Goal: Task Accomplishment & Management: Use online tool/utility

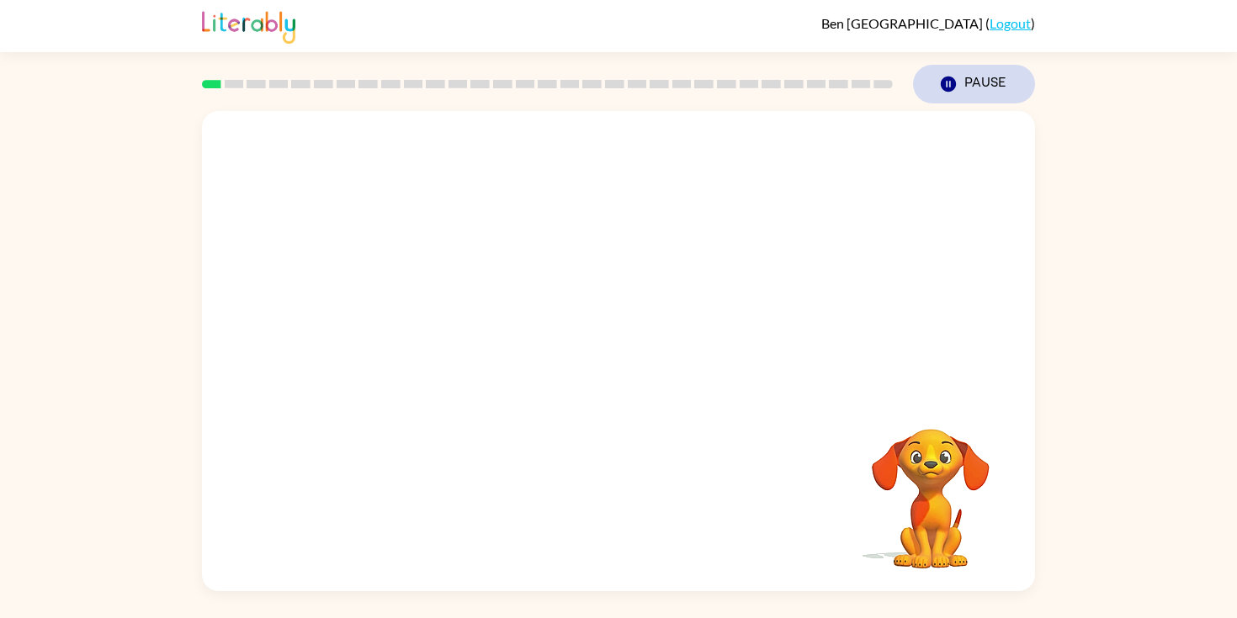
click at [953, 86] on icon "button" at bounding box center [947, 84] width 15 height 15
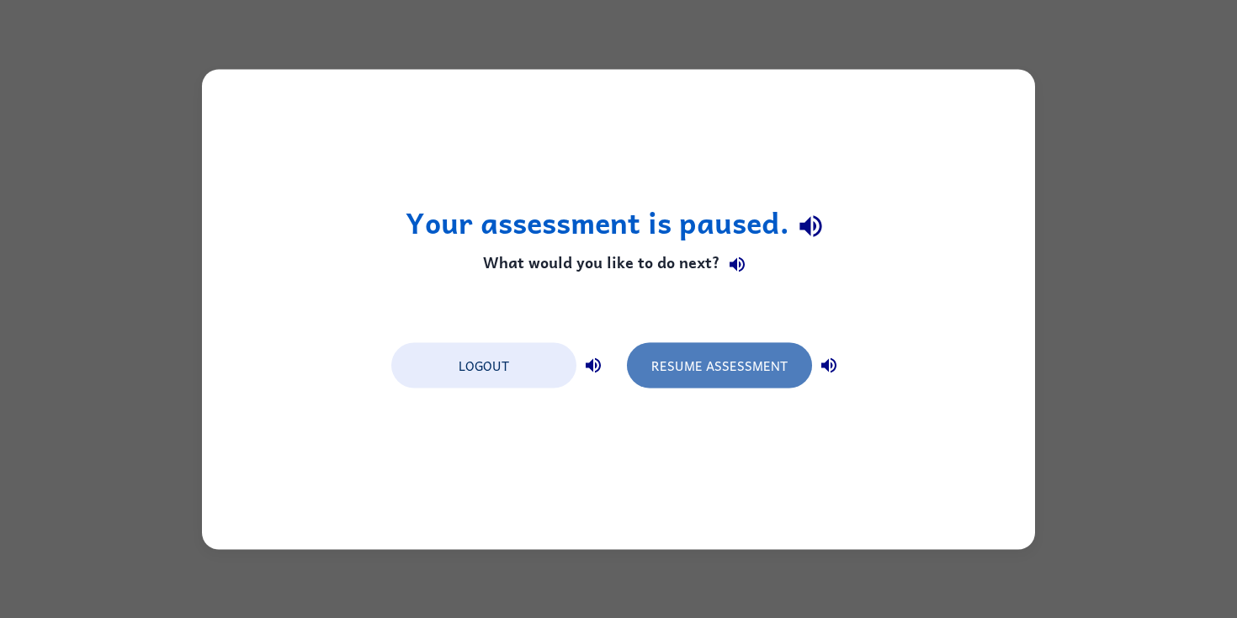
click at [701, 356] on button "Resume Assessment" at bounding box center [719, 364] width 185 height 45
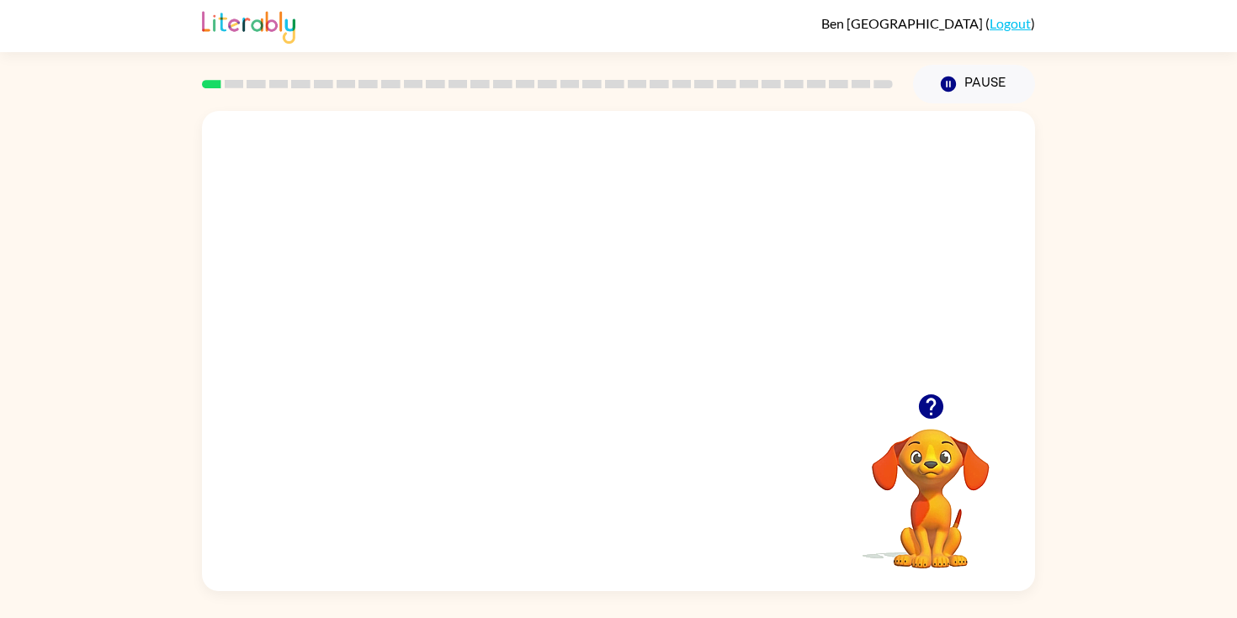
click at [551, 164] on video "Your browser must support playing .mp4 files to use Literably. Please try using…" at bounding box center [618, 252] width 833 height 283
click at [627, 380] on div at bounding box center [618, 359] width 108 height 61
click at [617, 367] on icon "button" at bounding box center [617, 359] width 19 height 19
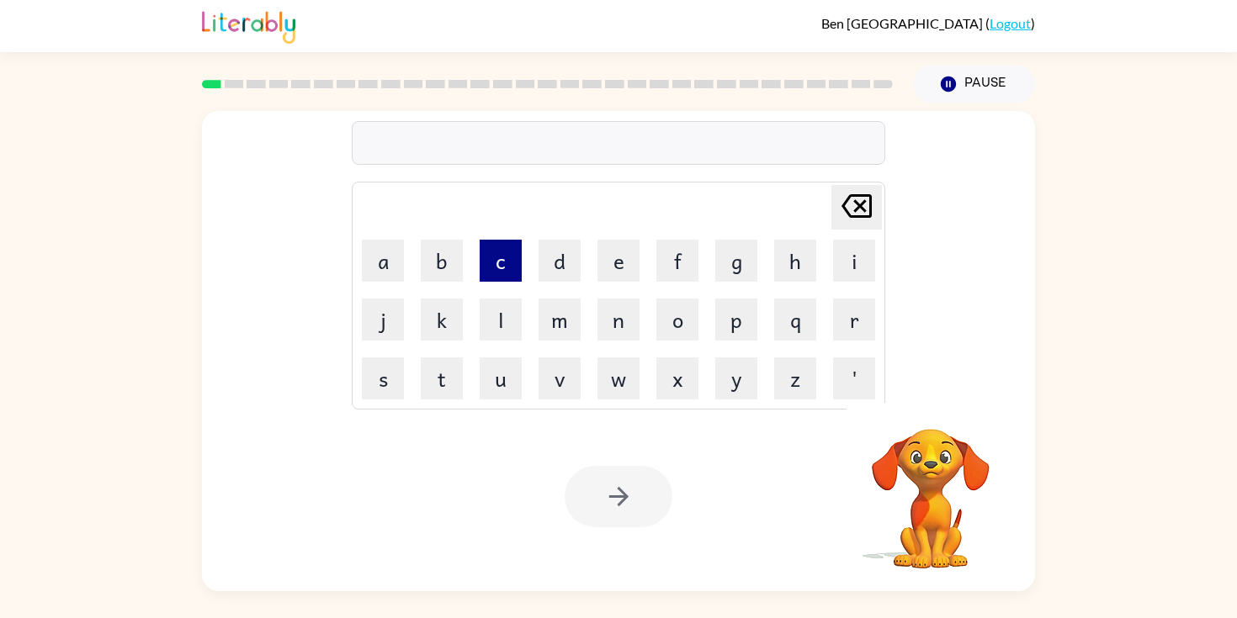
click at [487, 252] on button "c" at bounding box center [500, 261] width 42 height 42
click at [665, 320] on button "o" at bounding box center [677, 320] width 42 height 42
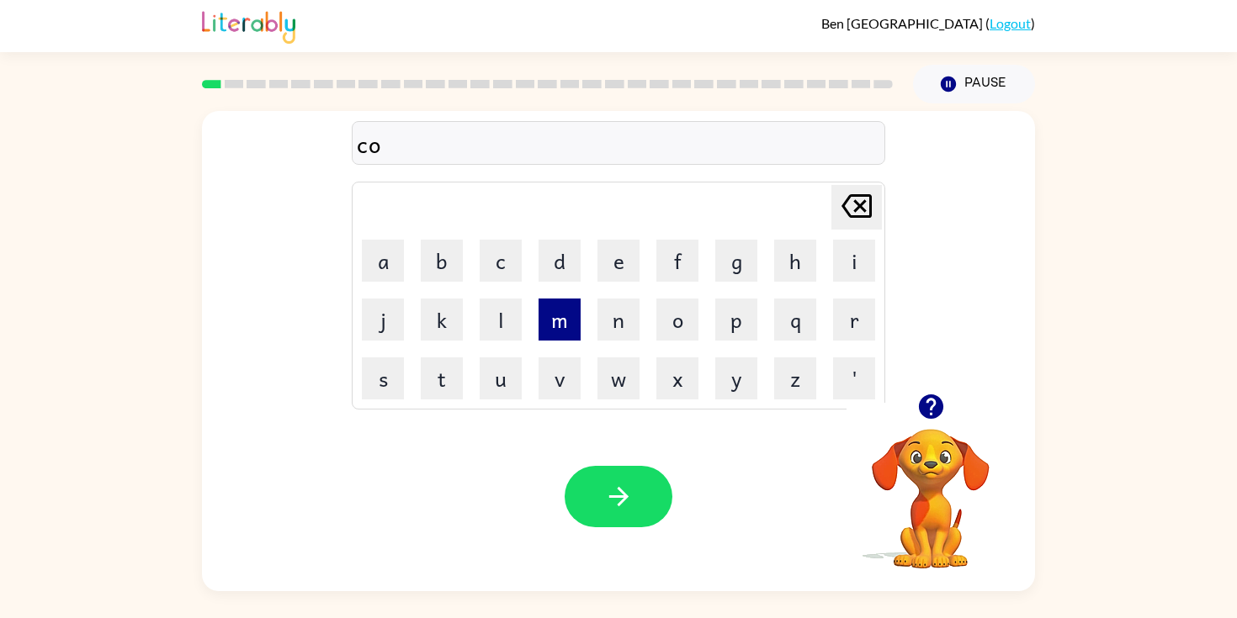
click at [561, 336] on button "m" at bounding box center [559, 320] width 42 height 42
click at [682, 260] on button "f" at bounding box center [677, 261] width 42 height 42
click at [854, 260] on button "i" at bounding box center [854, 261] width 42 height 42
click at [849, 326] on button "r" at bounding box center [854, 320] width 42 height 42
click at [564, 320] on button "m" at bounding box center [559, 320] width 42 height 42
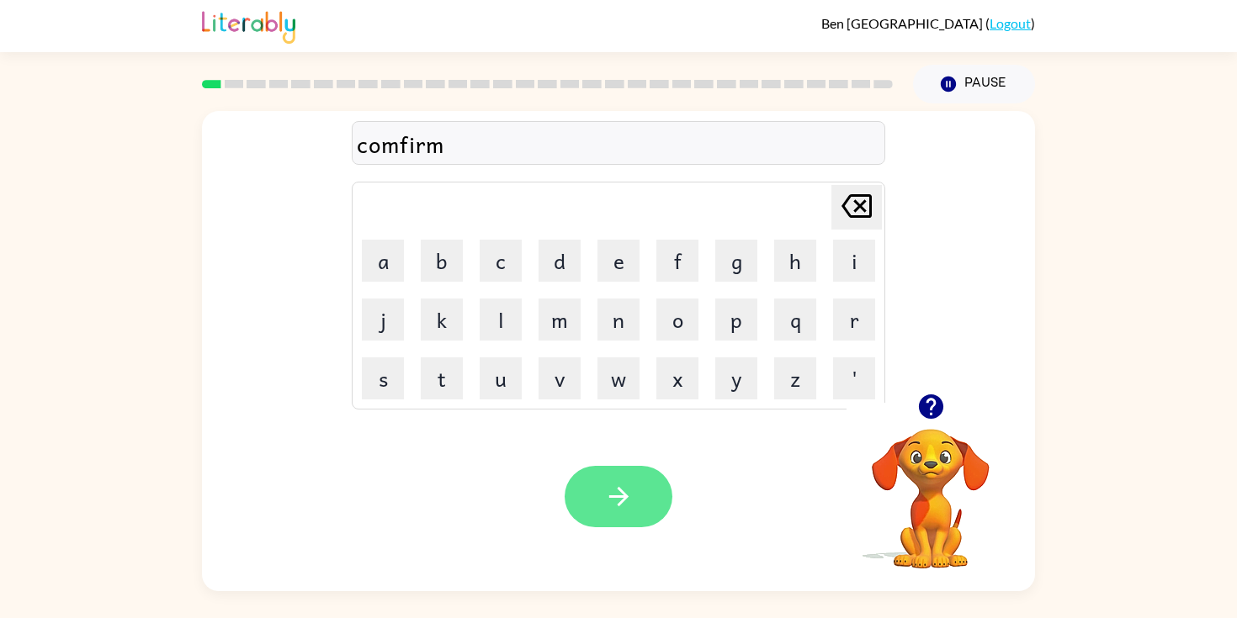
click at [612, 485] on icon "button" at bounding box center [618, 496] width 29 height 29
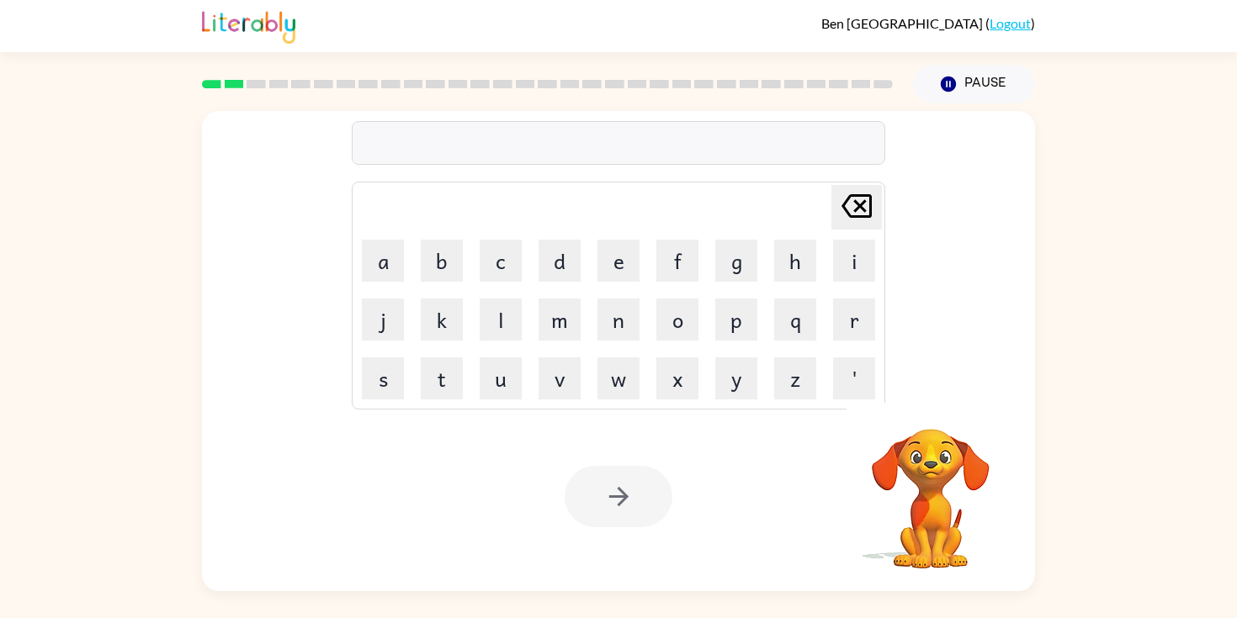
click at [585, 150] on div at bounding box center [618, 143] width 533 height 44
click at [573, 135] on div at bounding box center [618, 143] width 533 height 44
click at [674, 262] on button "f" at bounding box center [677, 261] width 42 height 42
click at [507, 316] on button "l" at bounding box center [500, 320] width 42 height 42
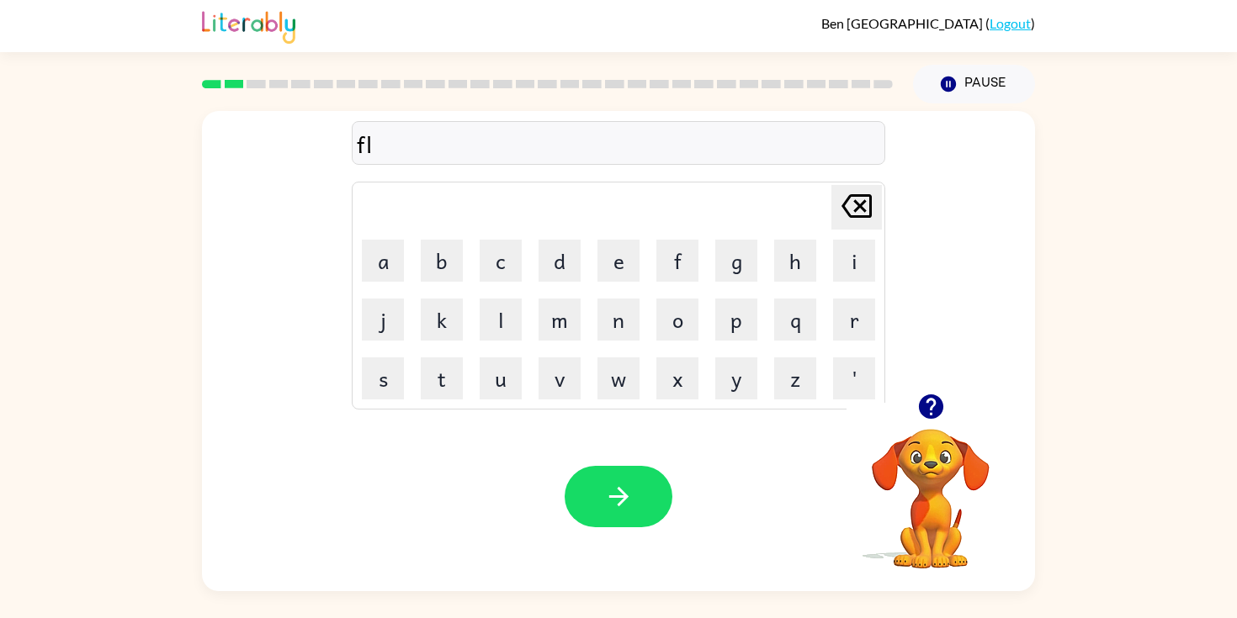
click at [384, 283] on td "a" at bounding box center [382, 260] width 57 height 57
click at [387, 267] on button "a" at bounding box center [383, 261] width 42 height 42
click at [781, 276] on button "h" at bounding box center [795, 261] width 42 height 42
click at [853, 215] on icon "[PERSON_NAME] last character input" at bounding box center [856, 206] width 40 height 40
click at [851, 212] on icon "[PERSON_NAME] last character input" at bounding box center [856, 206] width 40 height 40
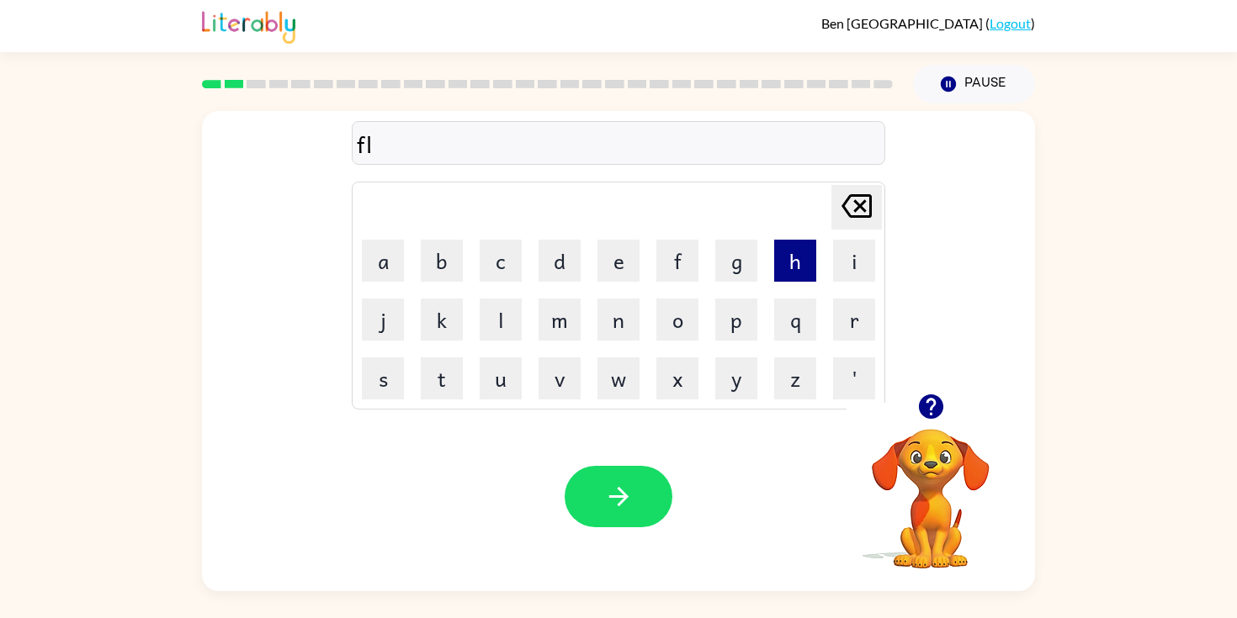
click at [797, 272] on button "h" at bounding box center [795, 261] width 42 height 42
click at [395, 268] on button "a" at bounding box center [383, 261] width 42 height 42
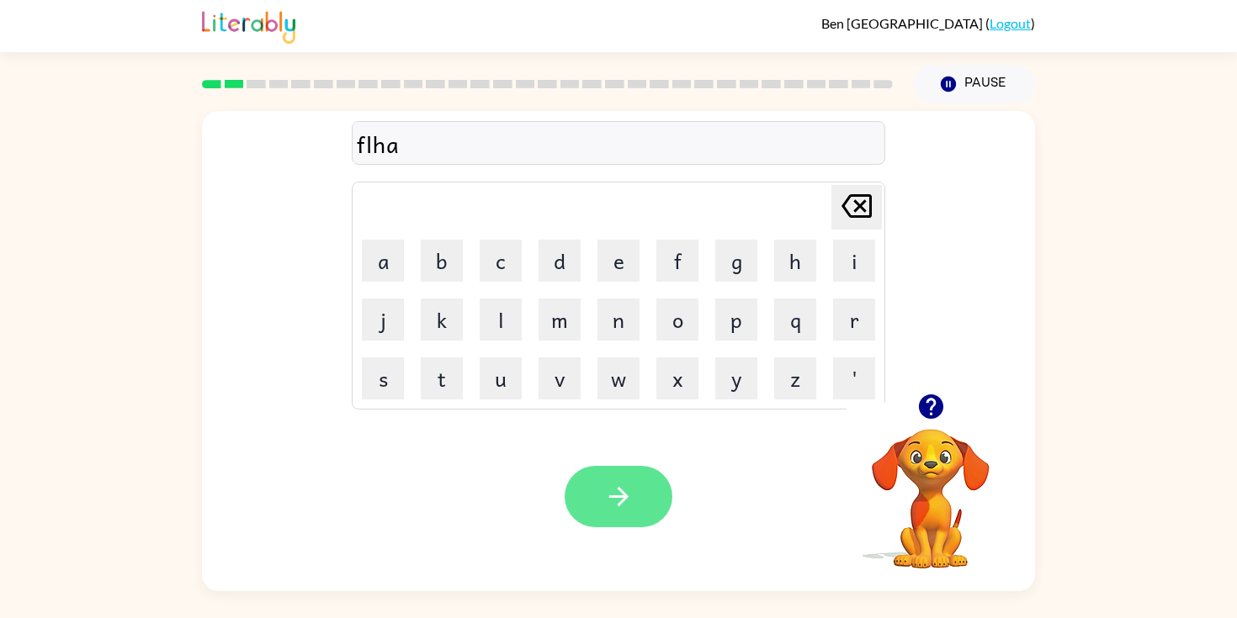
click at [619, 484] on icon "button" at bounding box center [618, 496] width 29 height 29
click at [580, 463] on div "Your browser must support playing .mp4 files to use Literably. Please try using…" at bounding box center [618, 496] width 833 height 189
click at [601, 490] on button "button" at bounding box center [618, 496] width 108 height 61
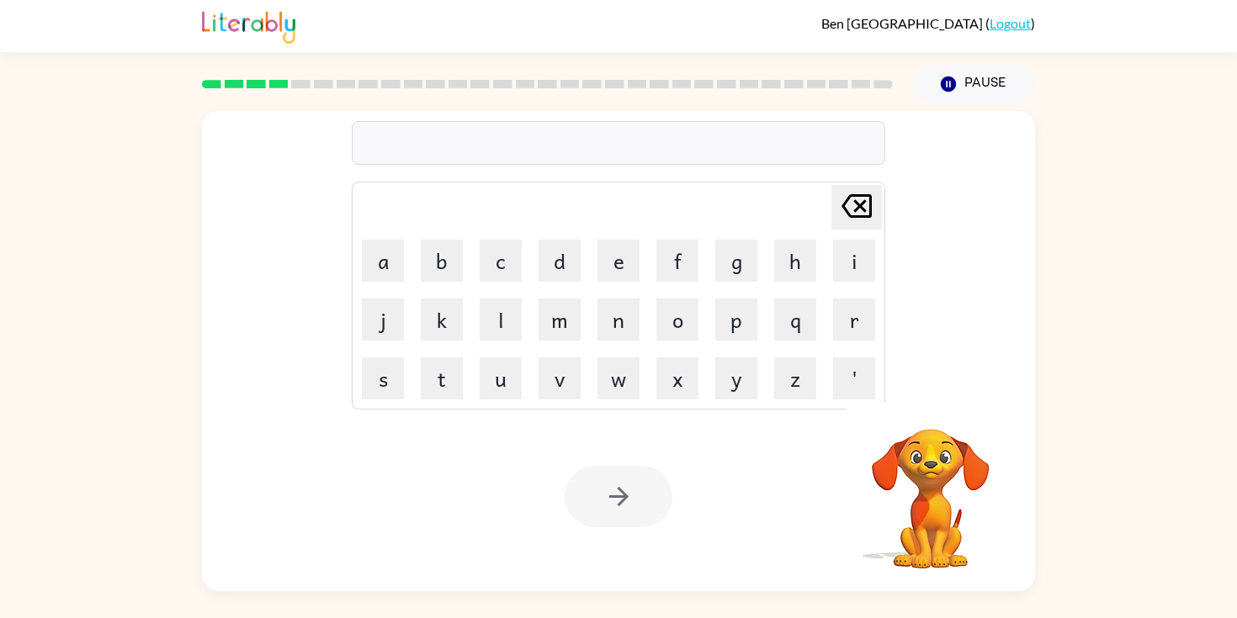
click at [599, 139] on div at bounding box center [618, 143] width 533 height 44
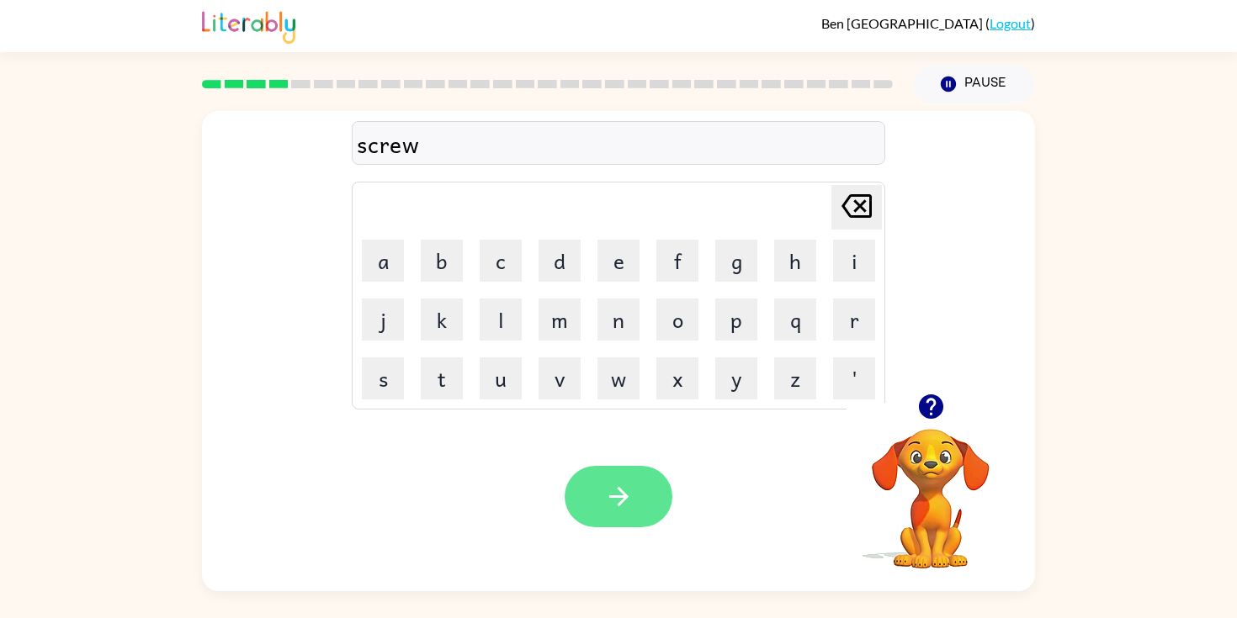
click at [595, 495] on button "button" at bounding box center [618, 496] width 108 height 61
click at [628, 506] on icon "button" at bounding box center [618, 496] width 29 height 29
click at [635, 504] on button "button" at bounding box center [618, 496] width 108 height 61
click at [612, 485] on icon "button" at bounding box center [618, 496] width 29 height 29
click at [622, 522] on button "button" at bounding box center [618, 496] width 108 height 61
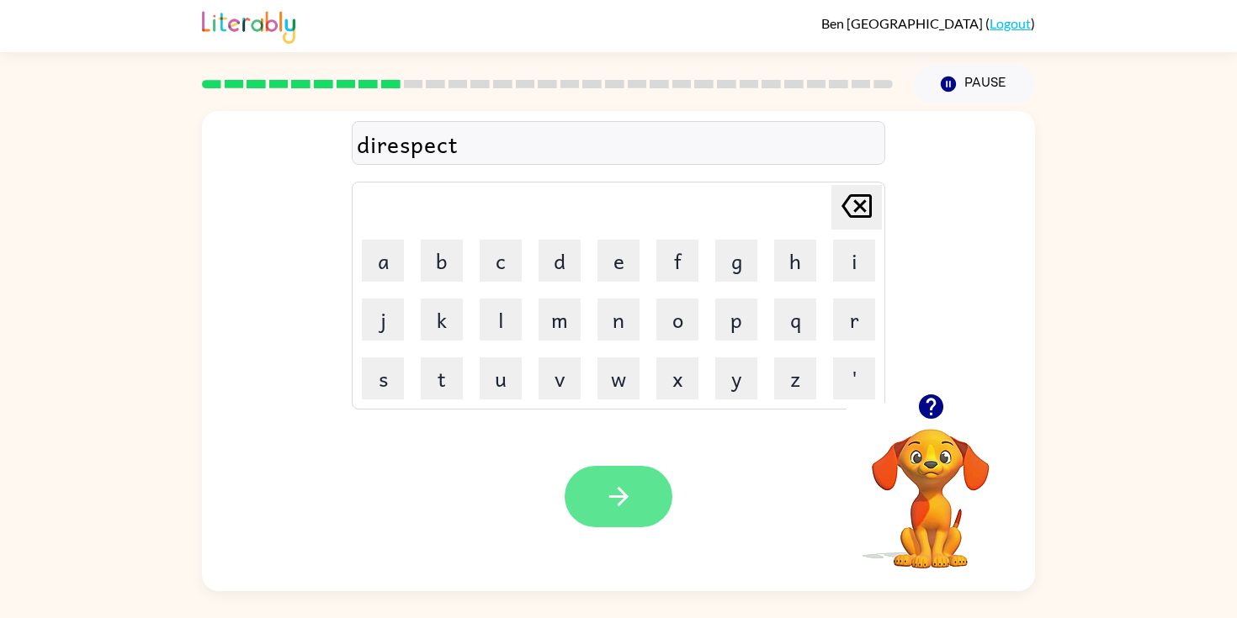
click at [617, 519] on button "button" at bounding box center [618, 496] width 108 height 61
click at [634, 513] on button "button" at bounding box center [618, 496] width 108 height 61
click at [613, 485] on icon "button" at bounding box center [618, 496] width 29 height 29
click at [616, 495] on icon "button" at bounding box center [618, 496] width 29 height 29
click at [573, 511] on button "button" at bounding box center [618, 496] width 108 height 61
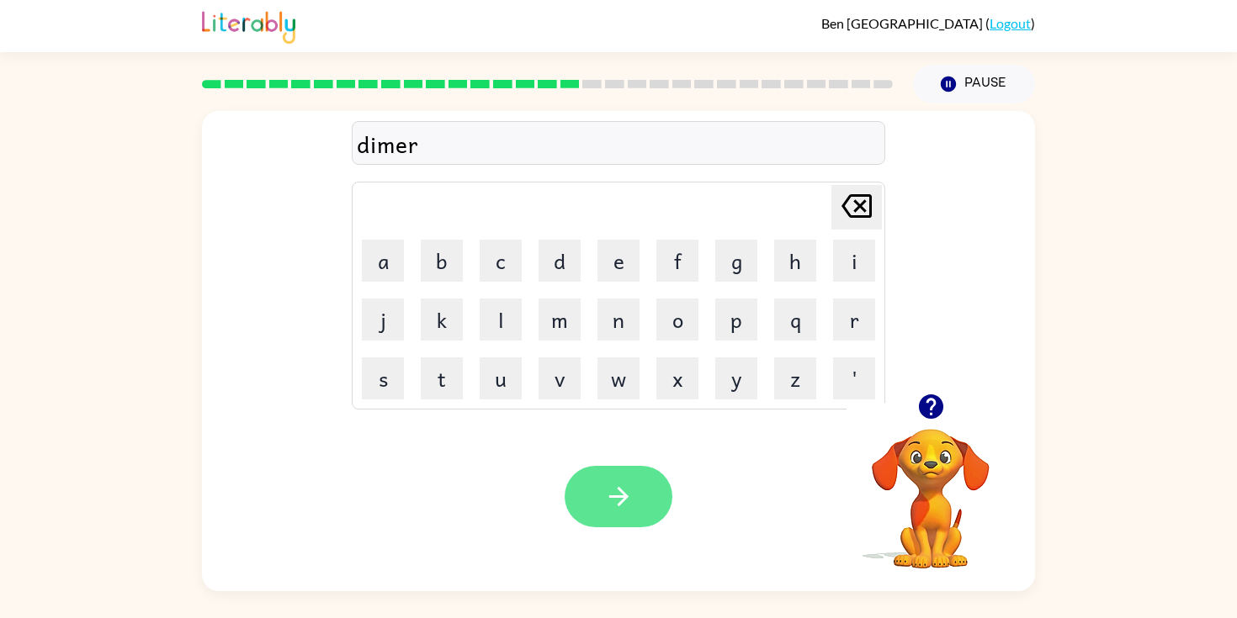
click at [582, 490] on button "button" at bounding box center [618, 496] width 108 height 61
click at [606, 511] on button "button" at bounding box center [618, 496] width 108 height 61
click at [658, 488] on button "button" at bounding box center [618, 496] width 108 height 61
click at [596, 463] on div "Your browser must support playing .mp4 files to use Literably. Please try using…" at bounding box center [618, 496] width 833 height 189
click at [625, 505] on icon "button" at bounding box center [618, 496] width 29 height 29
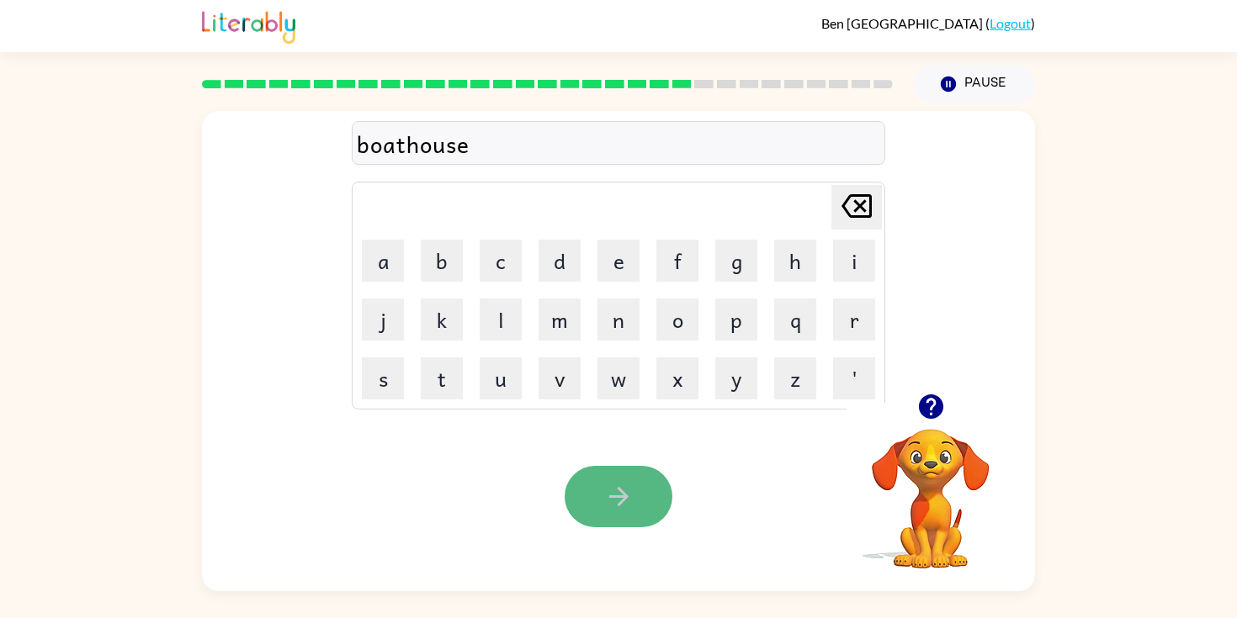
click at [624, 489] on icon "button" at bounding box center [618, 496] width 29 height 29
click at [615, 495] on icon "button" at bounding box center [618, 496] width 29 height 29
click at [632, 500] on icon "button" at bounding box center [618, 496] width 29 height 29
click at [609, 485] on icon "button" at bounding box center [618, 496] width 29 height 29
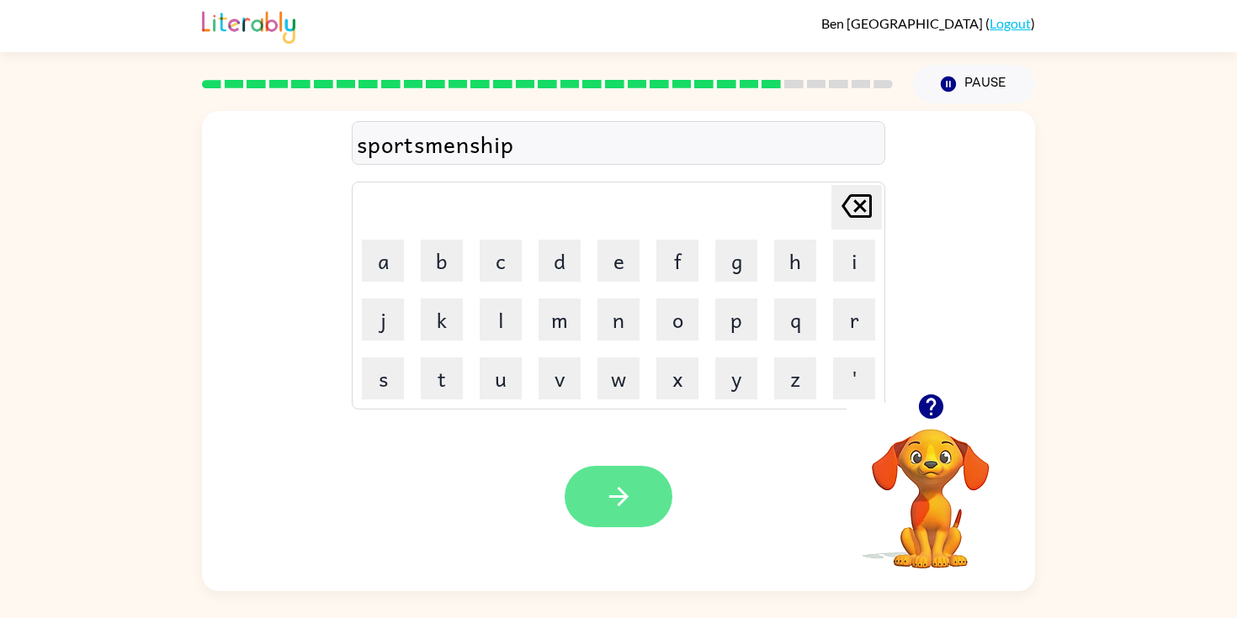
click at [574, 496] on button "button" at bounding box center [618, 496] width 108 height 61
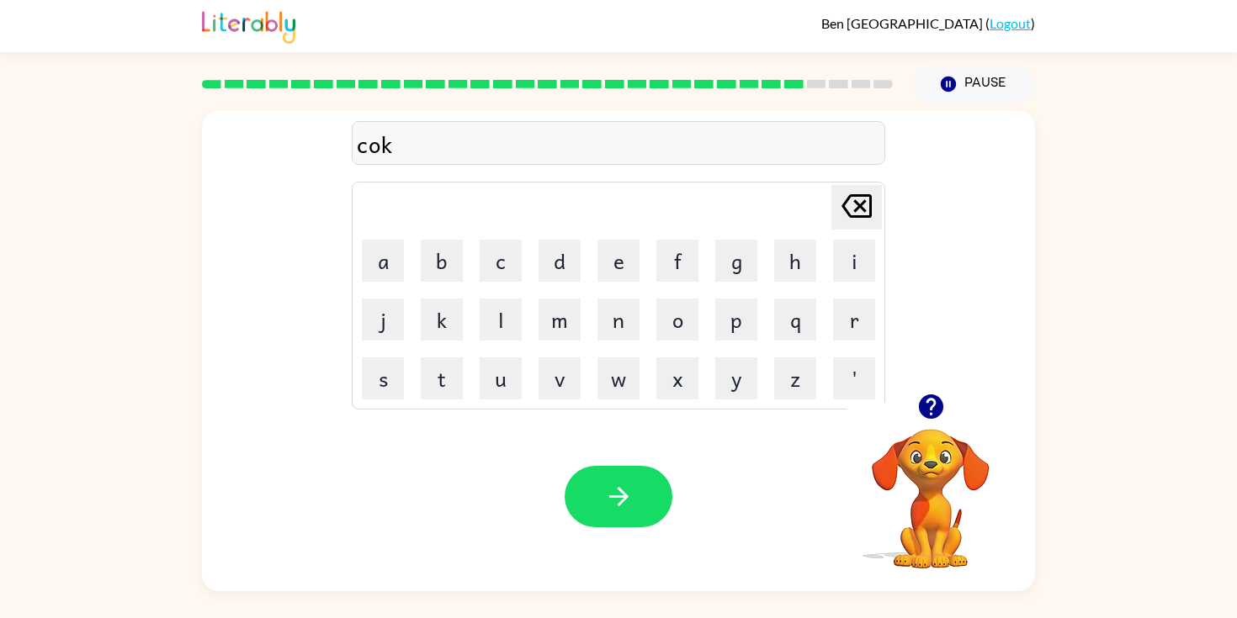
click at [379, 150] on div "cok" at bounding box center [618, 143] width 523 height 35
click at [380, 147] on div "cok" at bounding box center [618, 143] width 523 height 35
click at [378, 141] on div "cocook" at bounding box center [618, 143] width 523 height 35
click at [626, 493] on icon "button" at bounding box center [618, 496] width 29 height 29
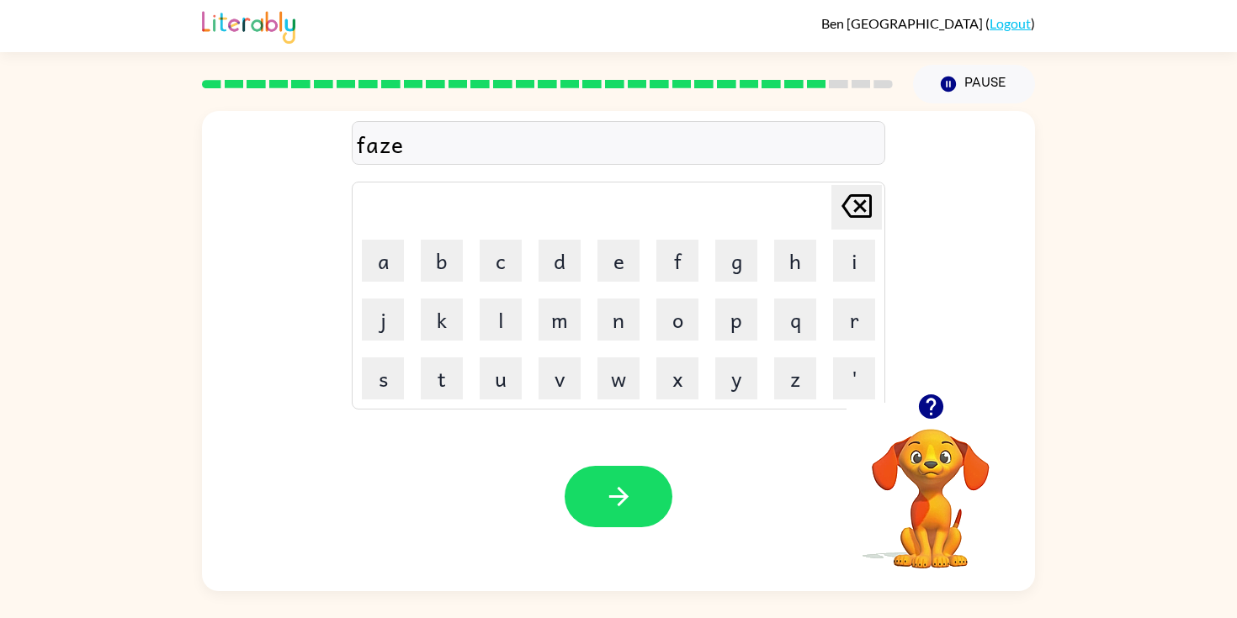
click at [624, 465] on div "Your browser must support playing .mp4 files to use Literably. Please try using…" at bounding box center [618, 496] width 833 height 189
click at [621, 472] on button "button" at bounding box center [618, 496] width 108 height 61
click at [581, 476] on button "button" at bounding box center [618, 496] width 108 height 61
click at [585, 479] on button "button" at bounding box center [618, 496] width 108 height 61
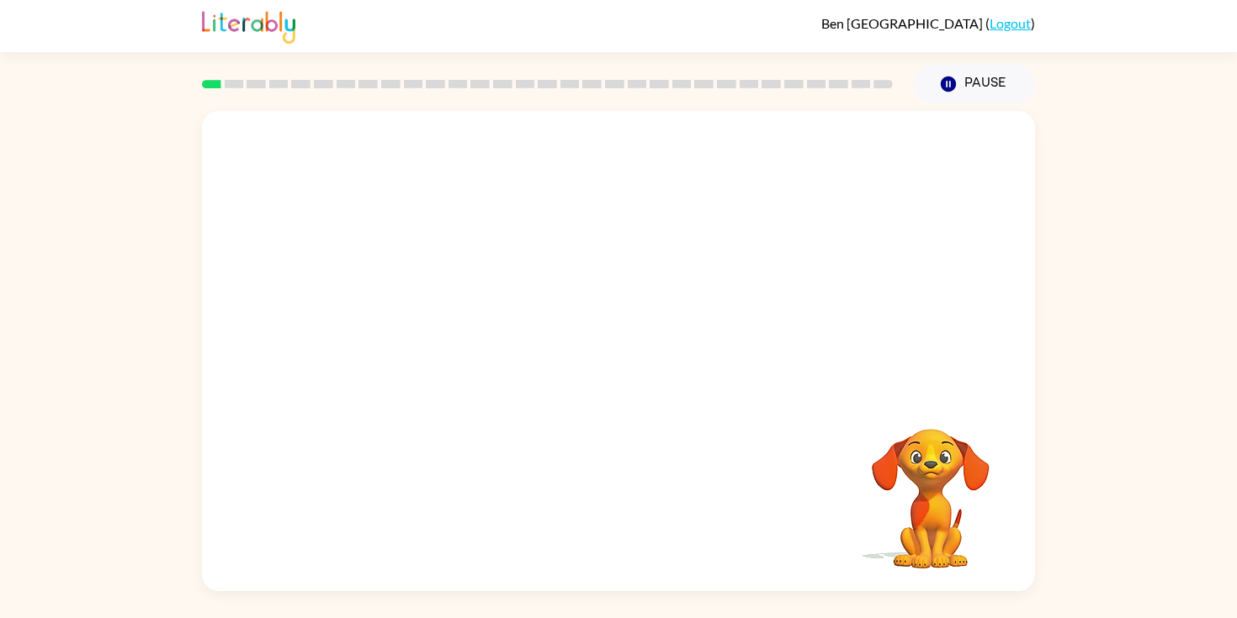
click at [765, 317] on div at bounding box center [618, 252] width 833 height 283
drag, startPoint x: 941, startPoint y: 498, endPoint x: 816, endPoint y: 411, distance: 152.4
click at [817, 412] on div "Your browser must support playing .mp4 files to use Literably. Please try using…" at bounding box center [618, 351] width 833 height 480
drag, startPoint x: 816, startPoint y: 411, endPoint x: 896, endPoint y: 517, distance: 132.7
click at [931, 517] on div "Your browser must support playing .mp4 files to use Literably. Please try using…" at bounding box center [618, 351] width 833 height 480
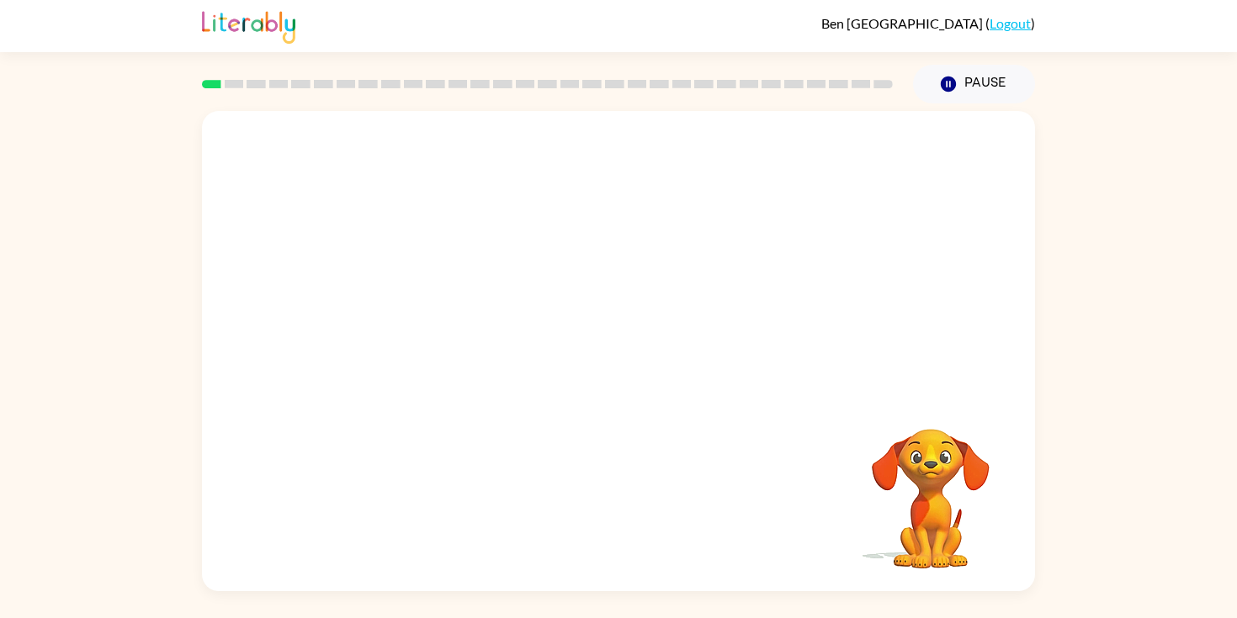
click at [857, 437] on video "Your browser must support playing .mp4 files to use Literably. Please try using…" at bounding box center [930, 487] width 168 height 168
click at [951, 531] on video "Your browser must support playing .mp4 files to use Literably. Please try using…" at bounding box center [930, 487] width 168 height 168
click at [925, 510] on video "Your browser must support playing .mp4 files to use Literably. Please try using…" at bounding box center [930, 487] width 168 height 168
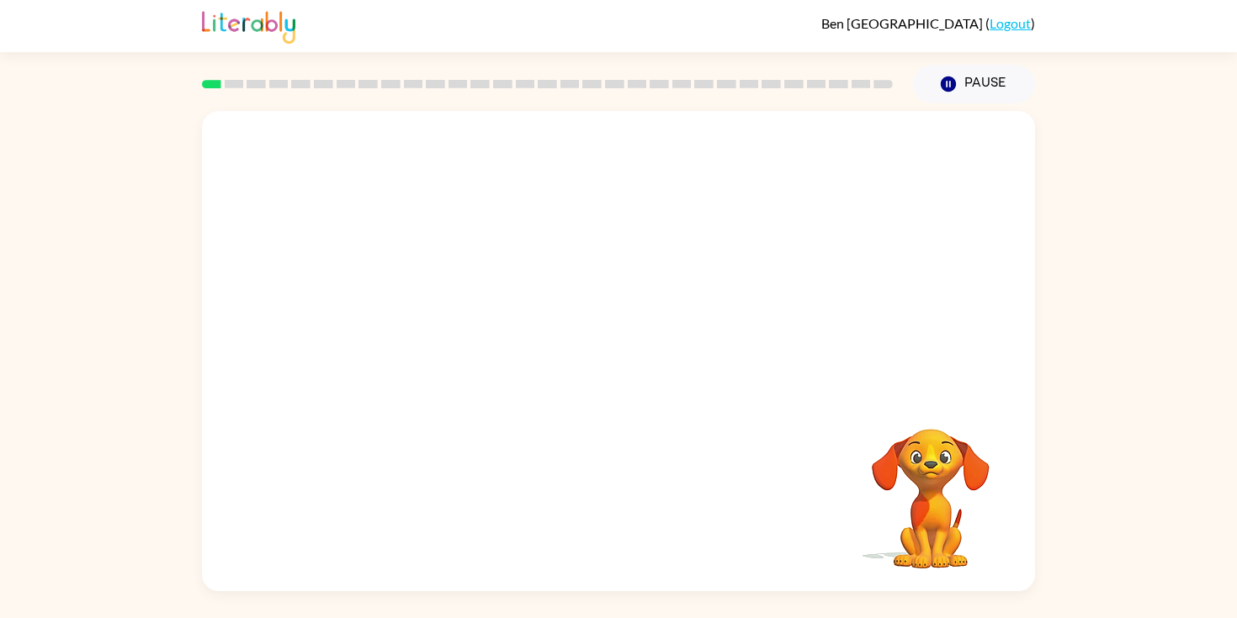
click at [925, 510] on video "Your browser must support playing .mp4 files to use Literably. Please try using…" at bounding box center [930, 487] width 168 height 168
click at [428, 320] on video "Your browser must support playing .mp4 files to use Literably. Please try using…" at bounding box center [618, 252] width 833 height 283
click at [612, 353] on div at bounding box center [618, 359] width 108 height 61
click at [613, 357] on div at bounding box center [618, 359] width 108 height 61
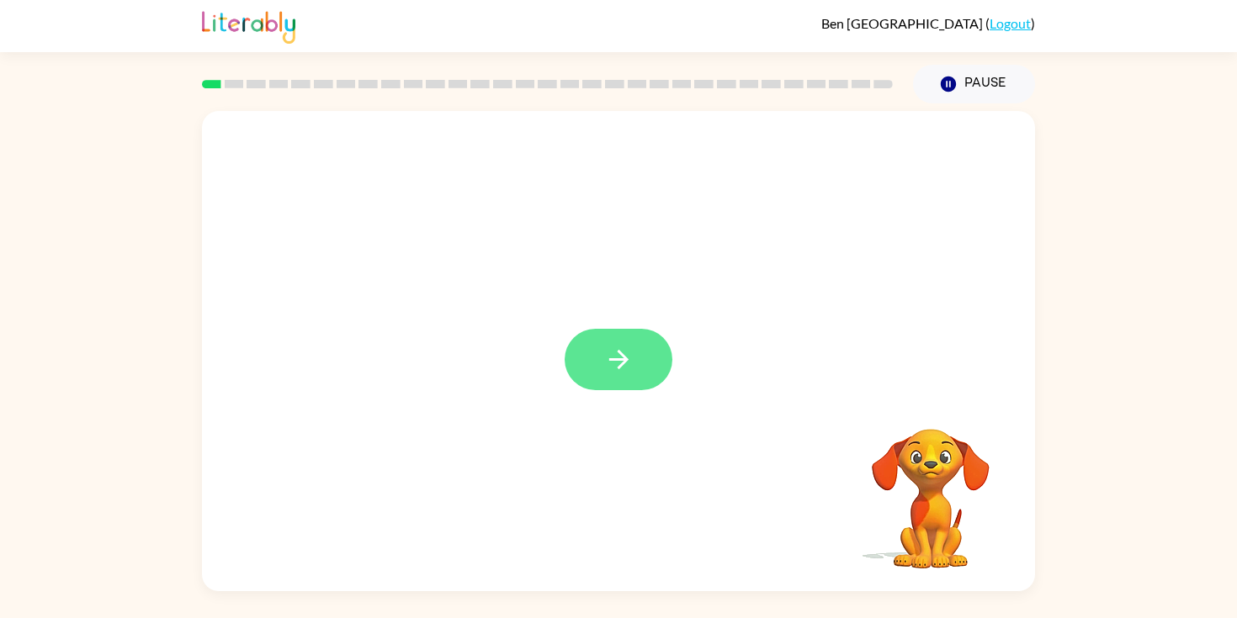
click at [614, 360] on icon "button" at bounding box center [617, 359] width 19 height 19
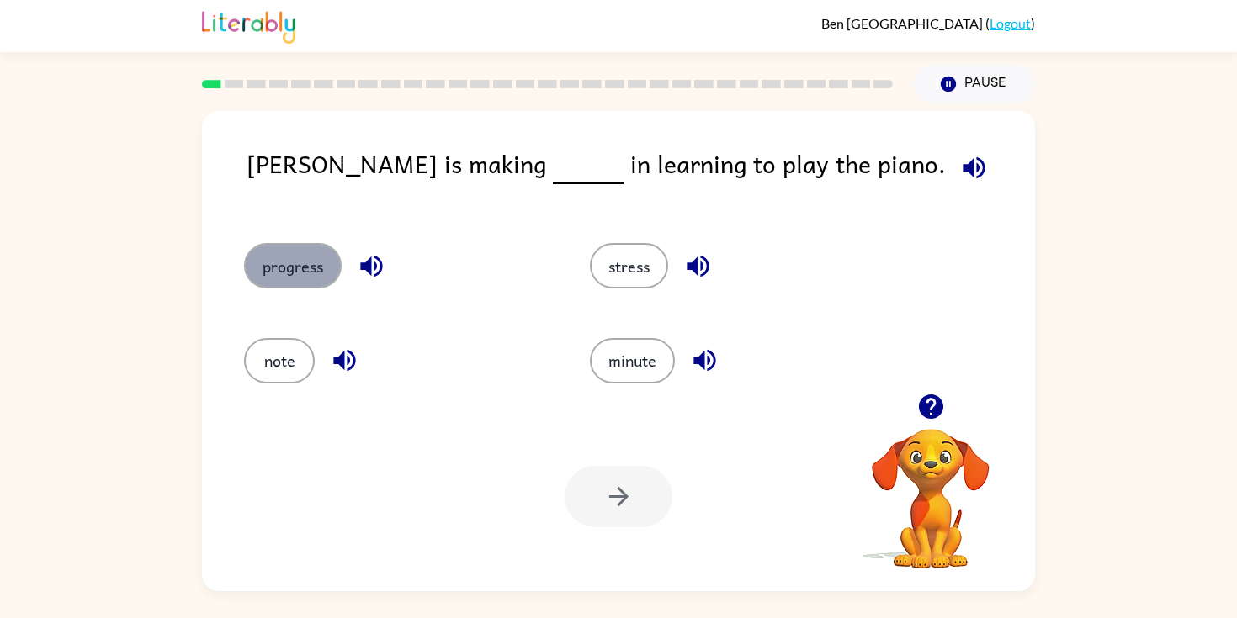
click at [294, 266] on button "progress" at bounding box center [293, 265] width 98 height 45
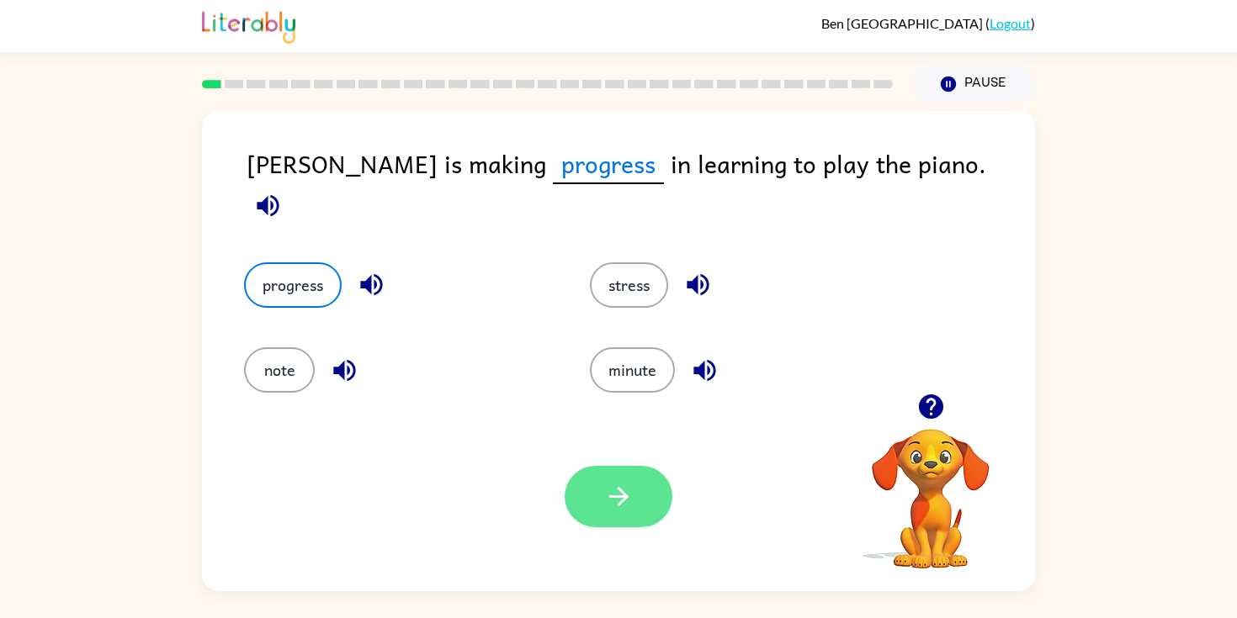
click at [596, 515] on button "button" at bounding box center [618, 496] width 108 height 61
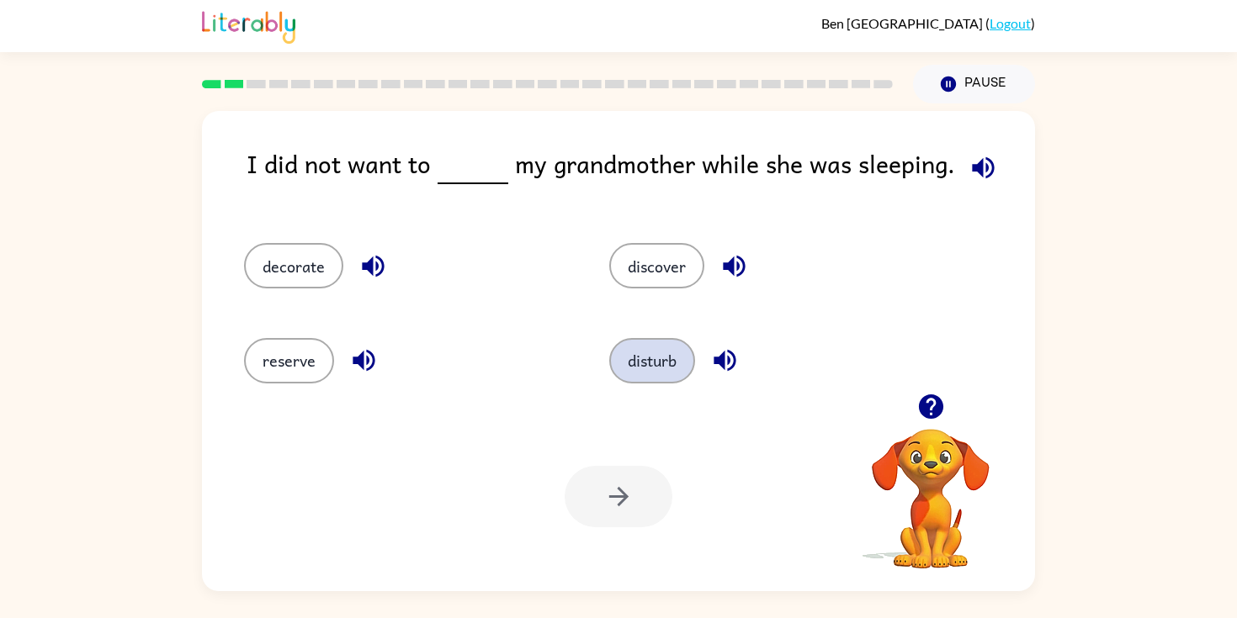
click at [654, 363] on button "disturb" at bounding box center [652, 360] width 86 height 45
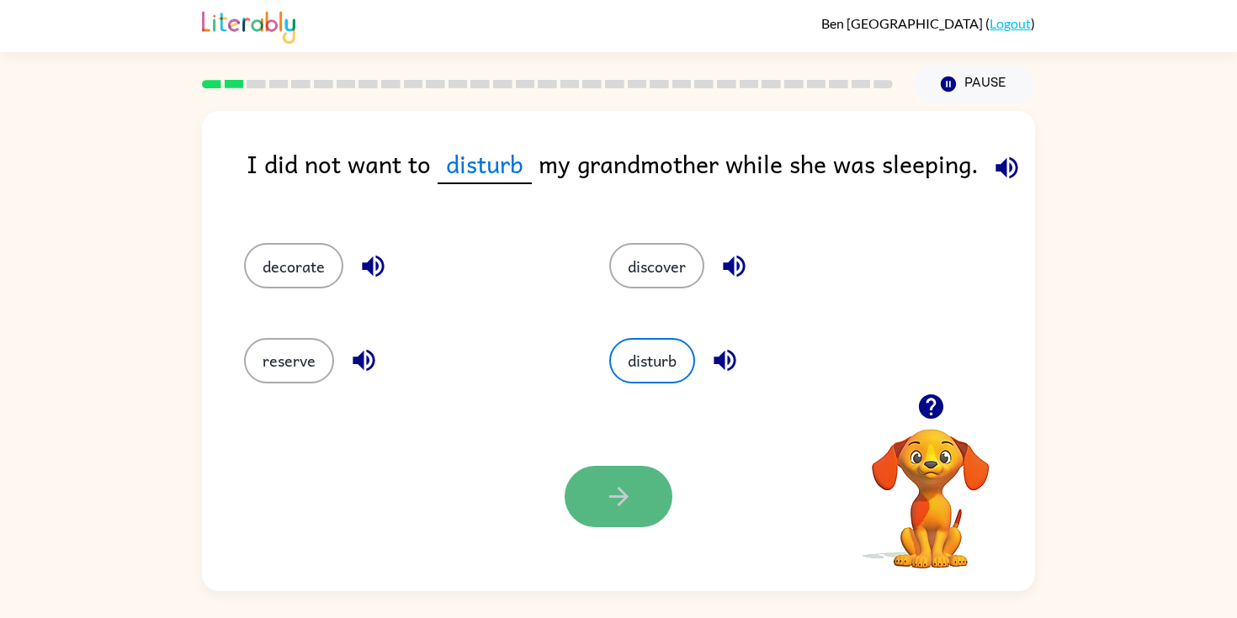
click at [602, 480] on button "button" at bounding box center [618, 496] width 108 height 61
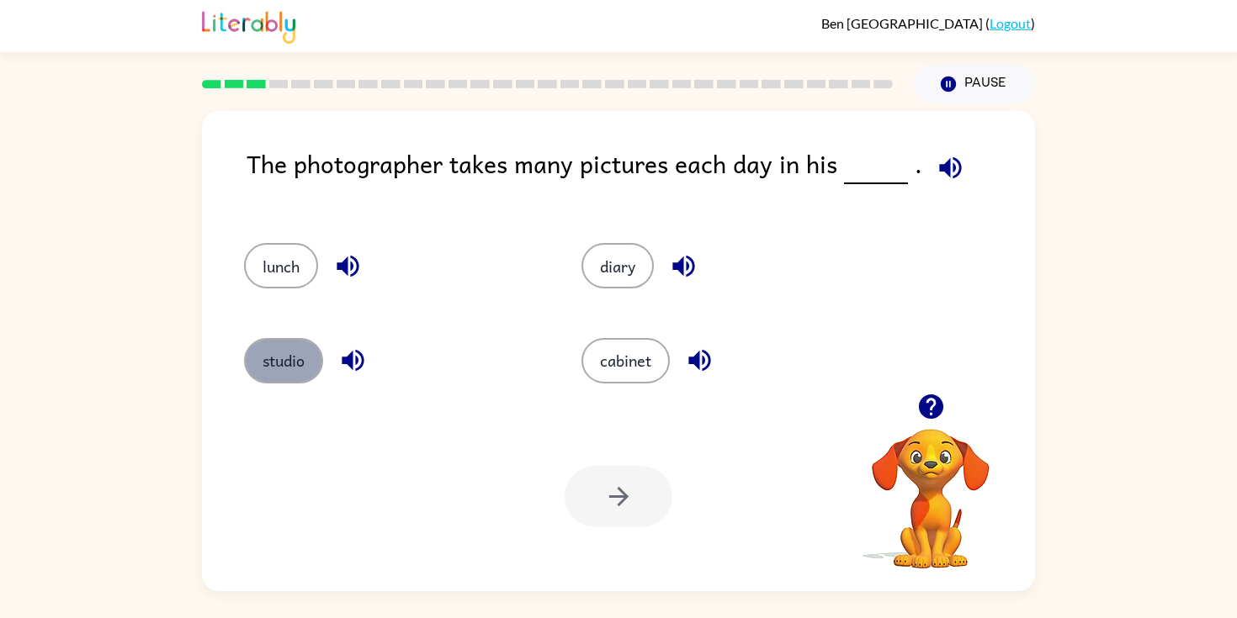
click at [284, 352] on button "studio" at bounding box center [283, 360] width 79 height 45
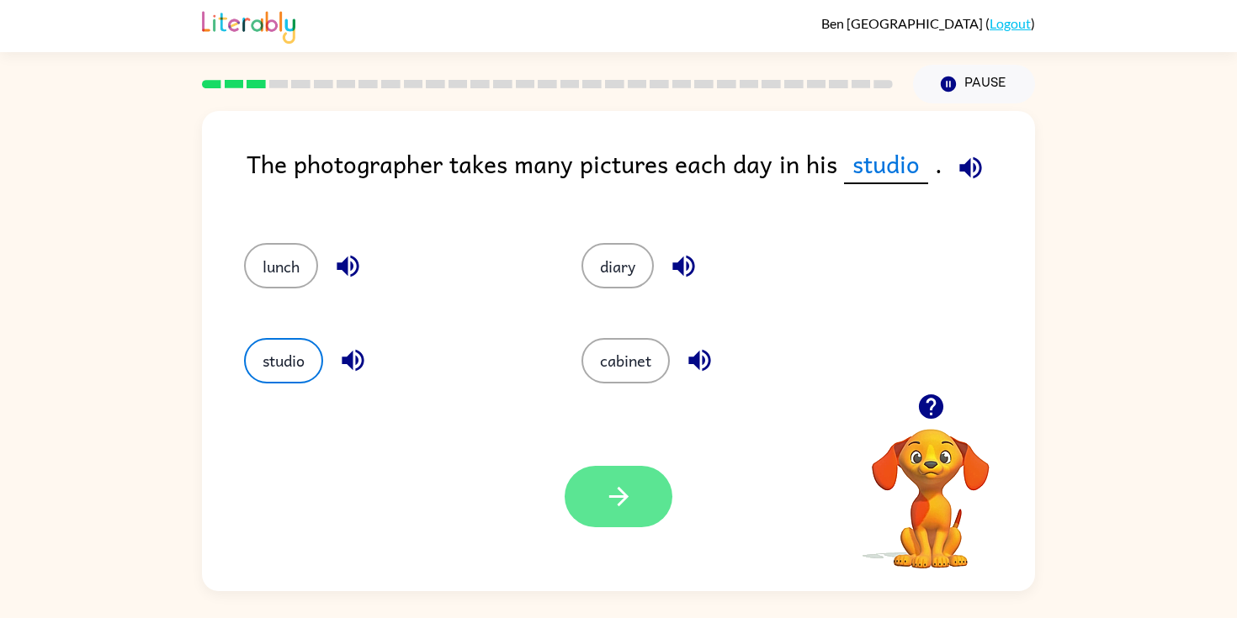
click at [587, 503] on button "button" at bounding box center [618, 496] width 108 height 61
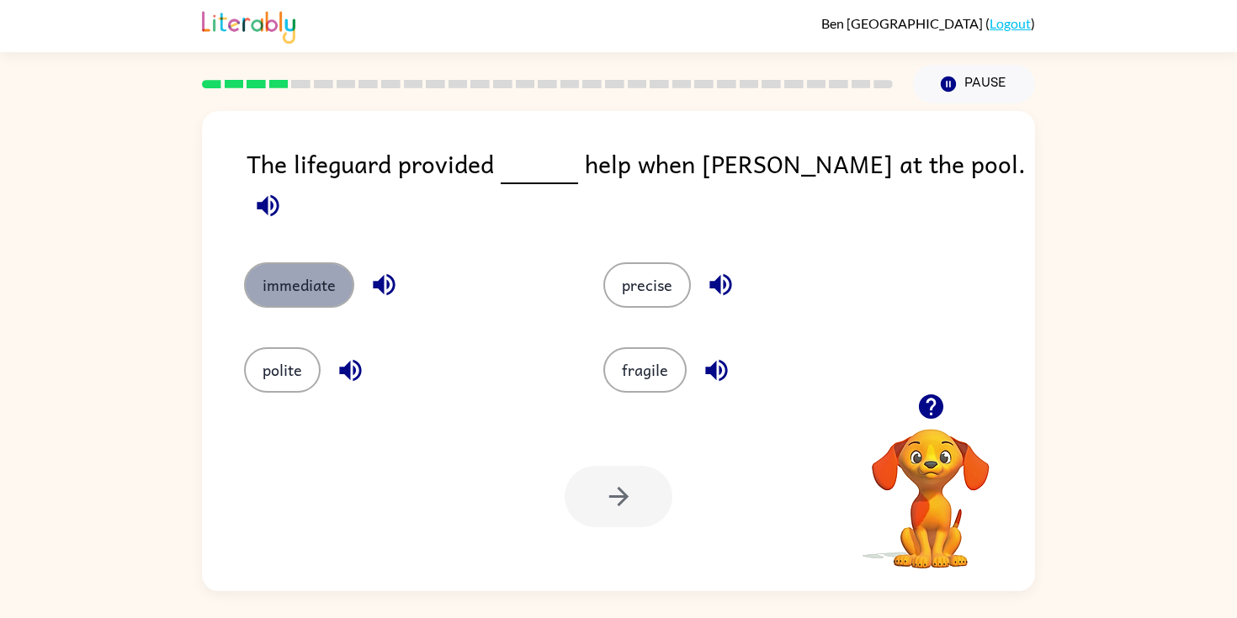
click at [326, 267] on button "immediate" at bounding box center [299, 284] width 110 height 45
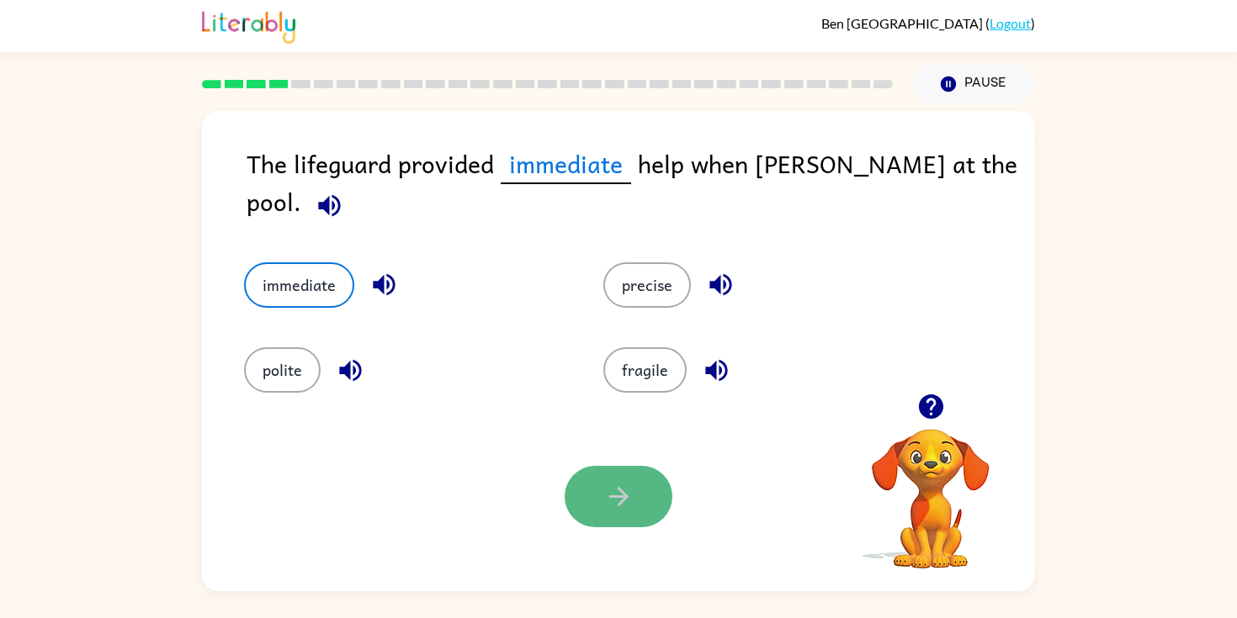
click at [612, 501] on icon "button" at bounding box center [618, 496] width 29 height 29
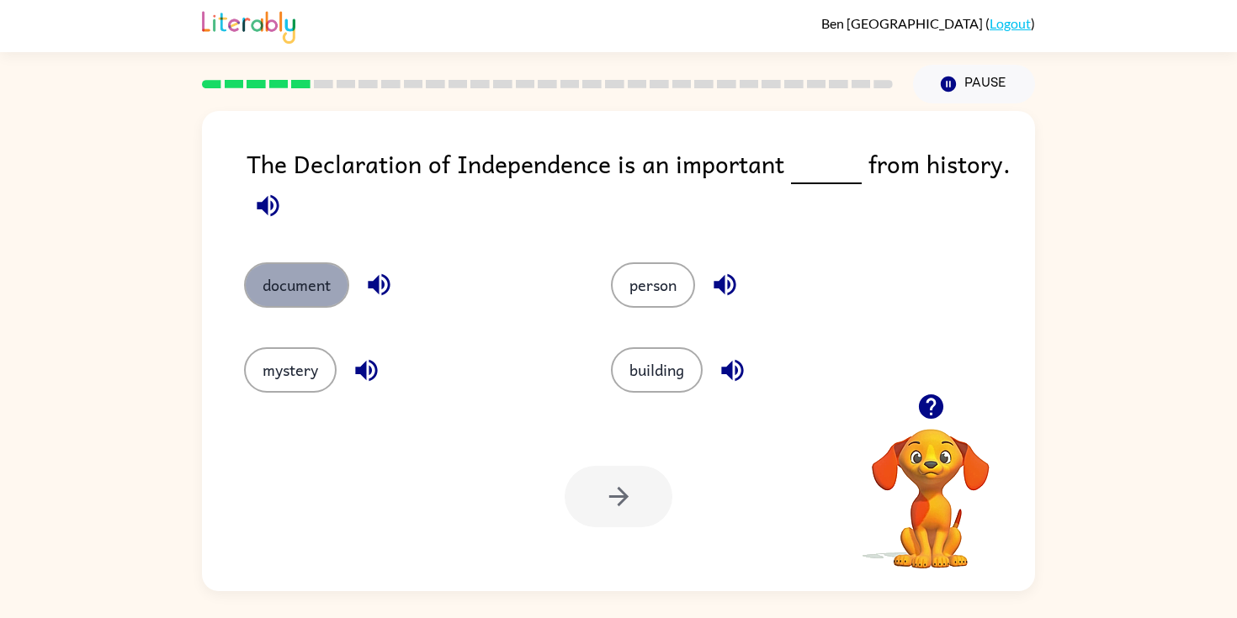
click at [309, 267] on button "document" at bounding box center [296, 284] width 105 height 45
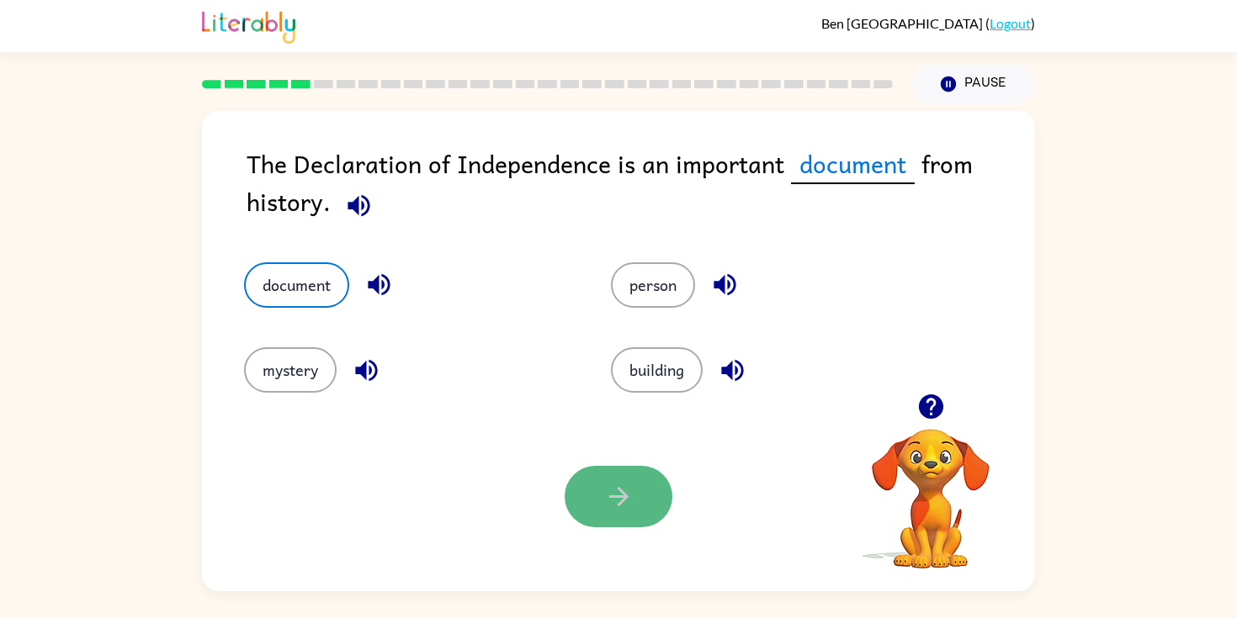
click at [631, 505] on icon "button" at bounding box center [618, 496] width 29 height 29
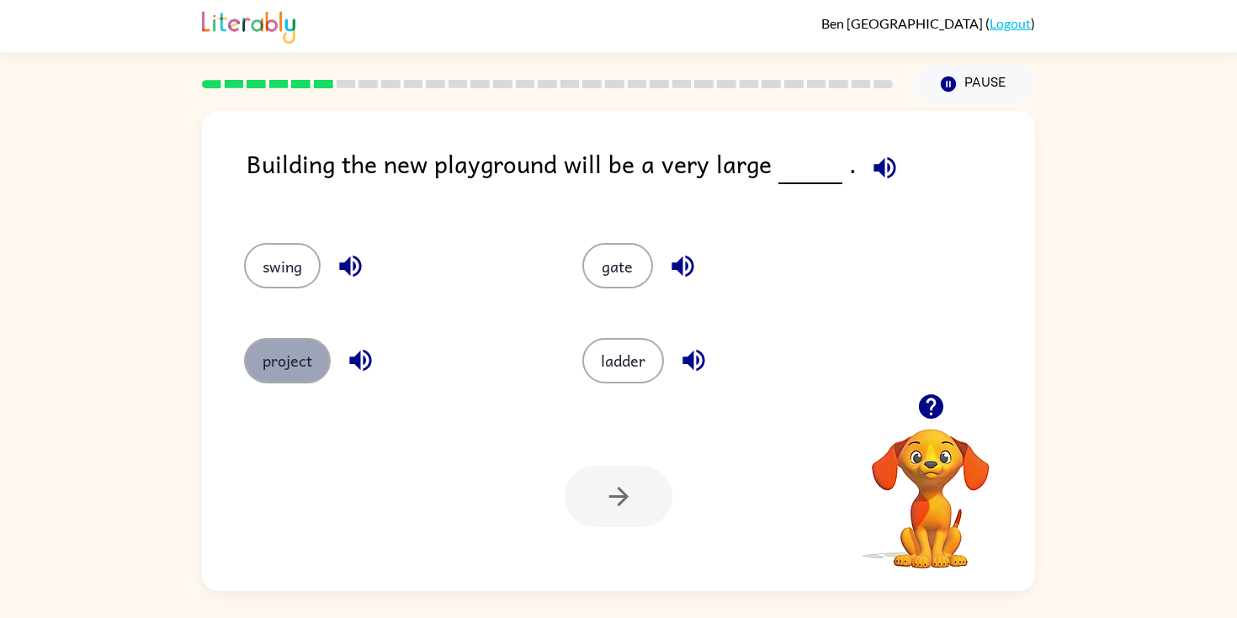
click at [323, 367] on button "project" at bounding box center [287, 360] width 87 height 45
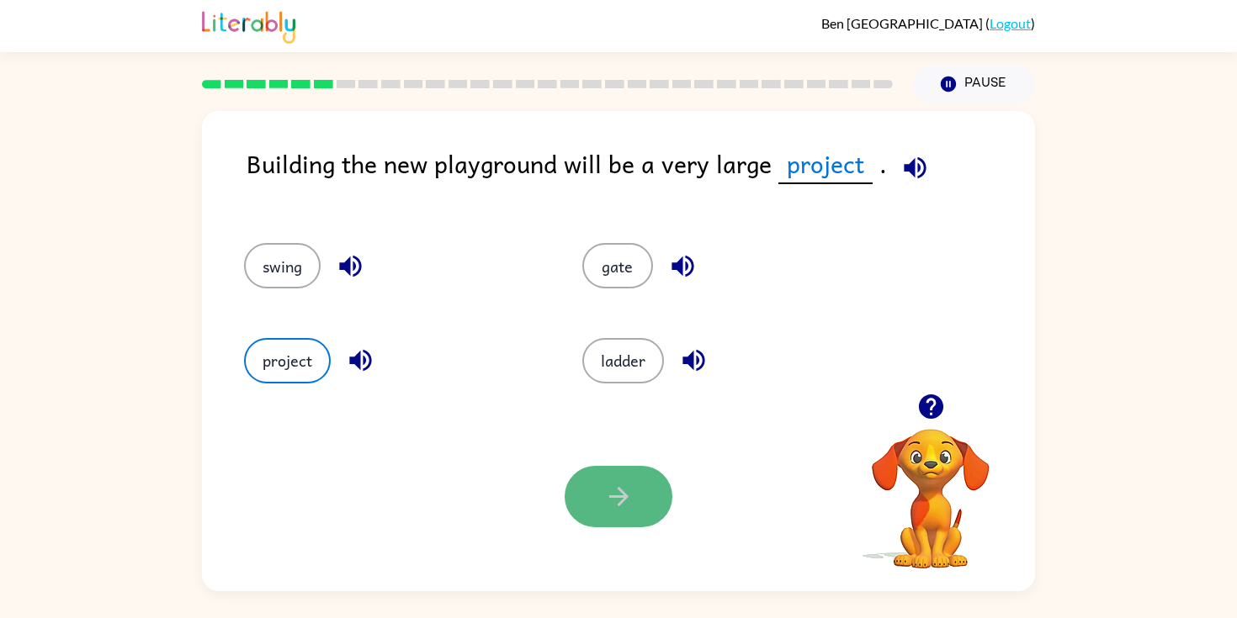
click at [602, 479] on button "button" at bounding box center [618, 496] width 108 height 61
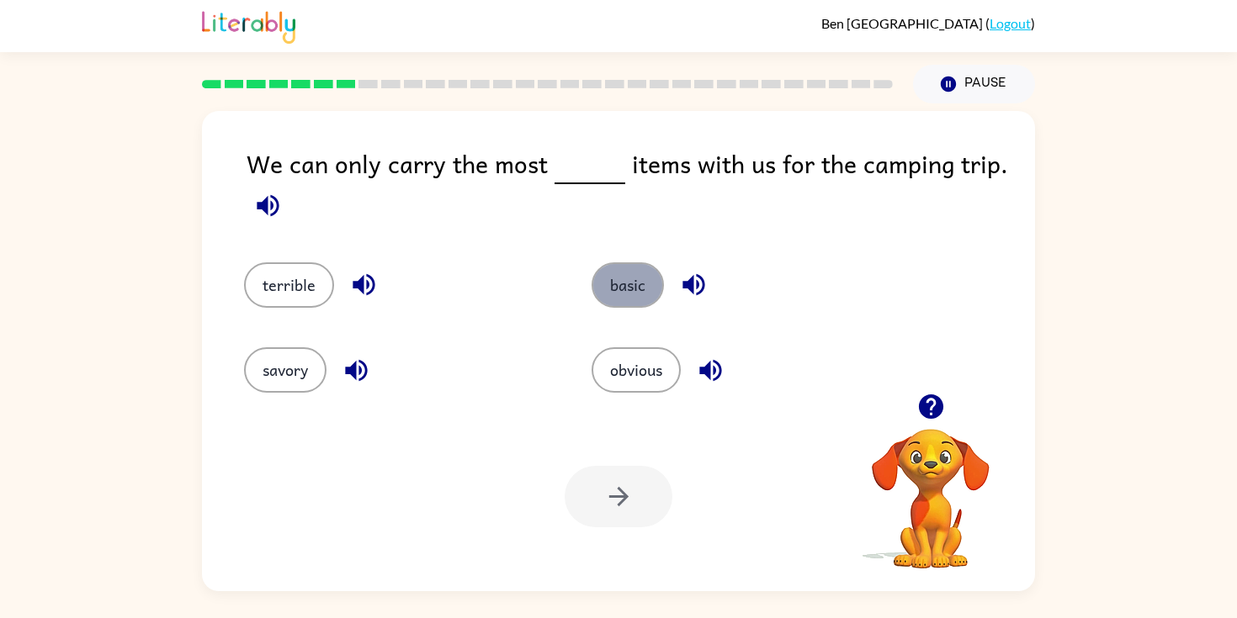
click at [622, 292] on button "basic" at bounding box center [627, 284] width 72 height 45
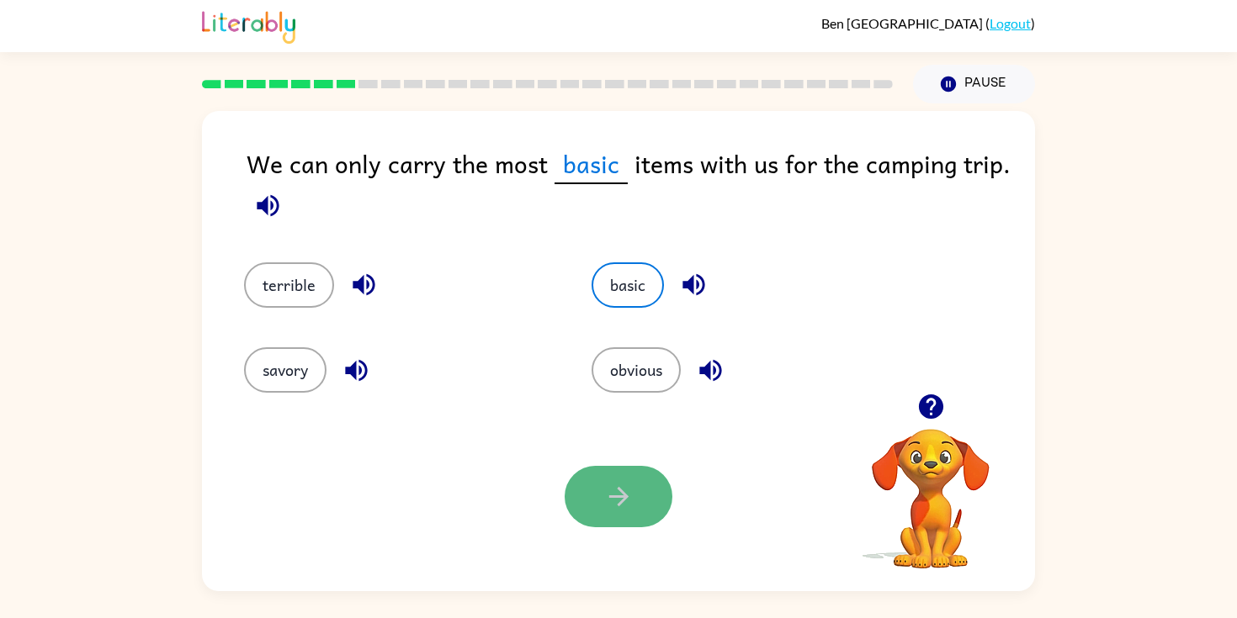
click at [601, 501] on button "button" at bounding box center [618, 496] width 108 height 61
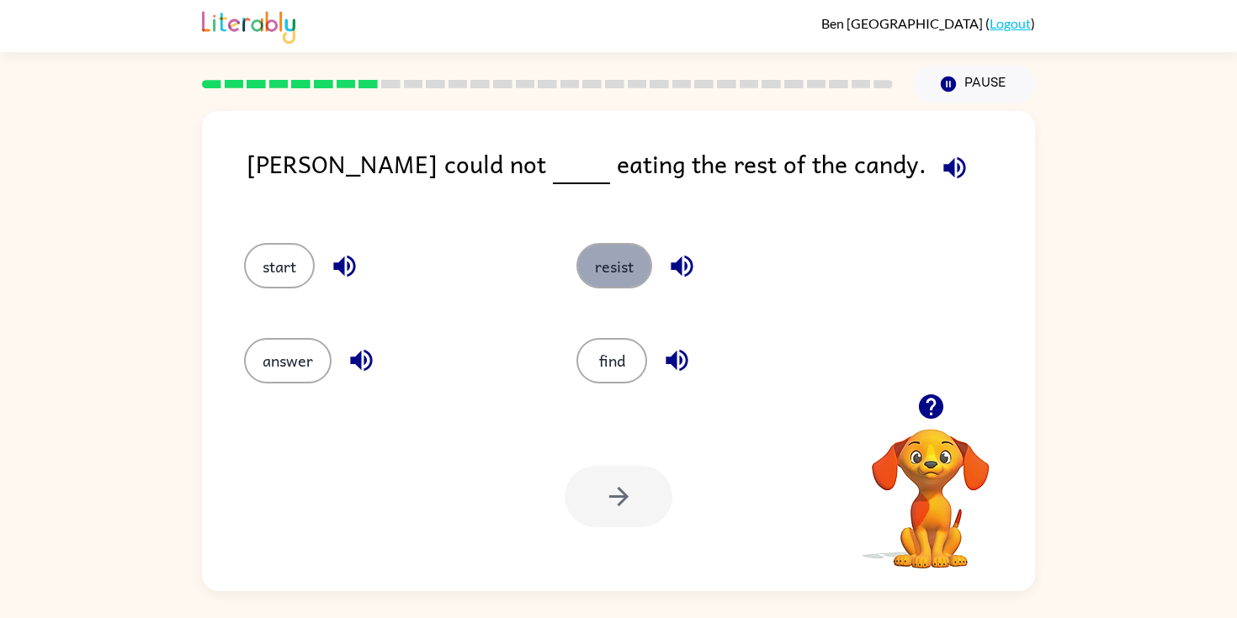
click at [617, 267] on button "resist" at bounding box center [614, 265] width 76 height 45
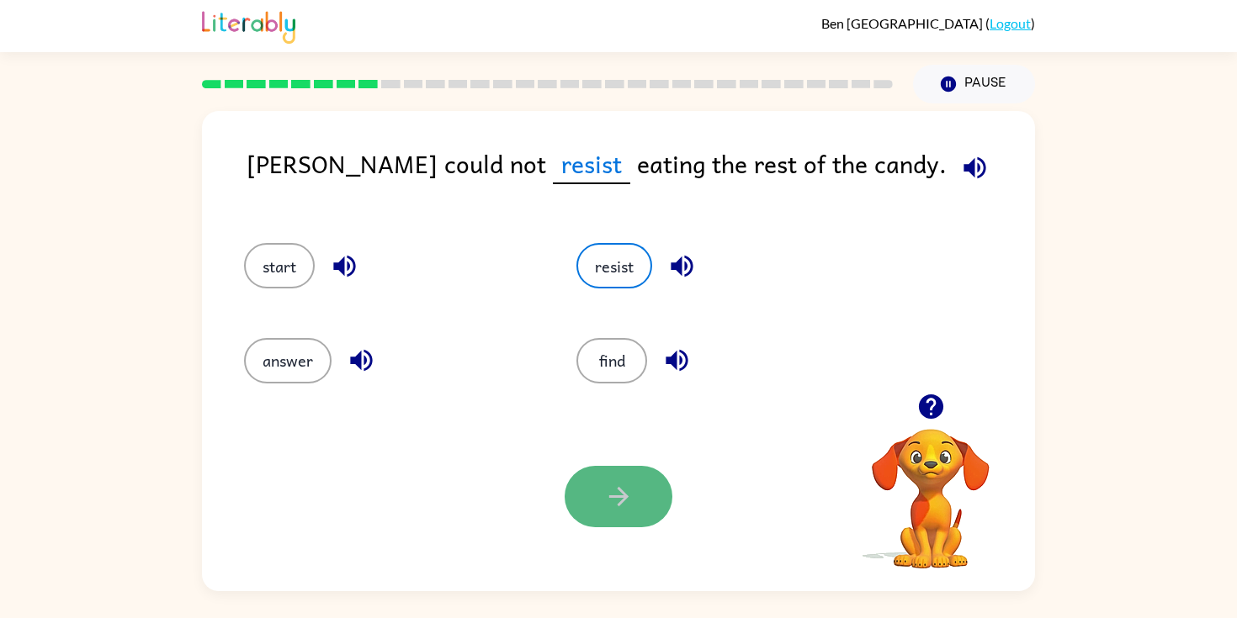
click at [631, 505] on icon "button" at bounding box center [618, 496] width 29 height 29
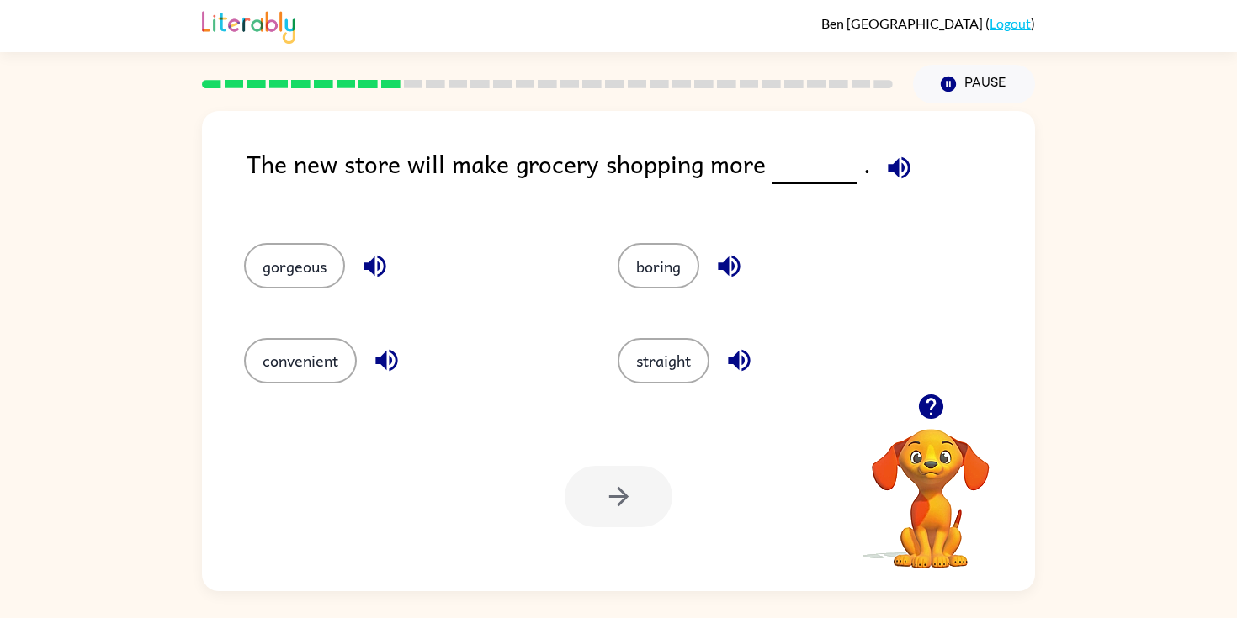
click at [354, 340] on div "convenient" at bounding box center [411, 360] width 335 height 45
click at [341, 403] on div "Your browser must support playing .mp4 files to use Literably. Please try using…" at bounding box center [618, 496] width 833 height 189
click at [330, 359] on button "convenient" at bounding box center [300, 360] width 113 height 45
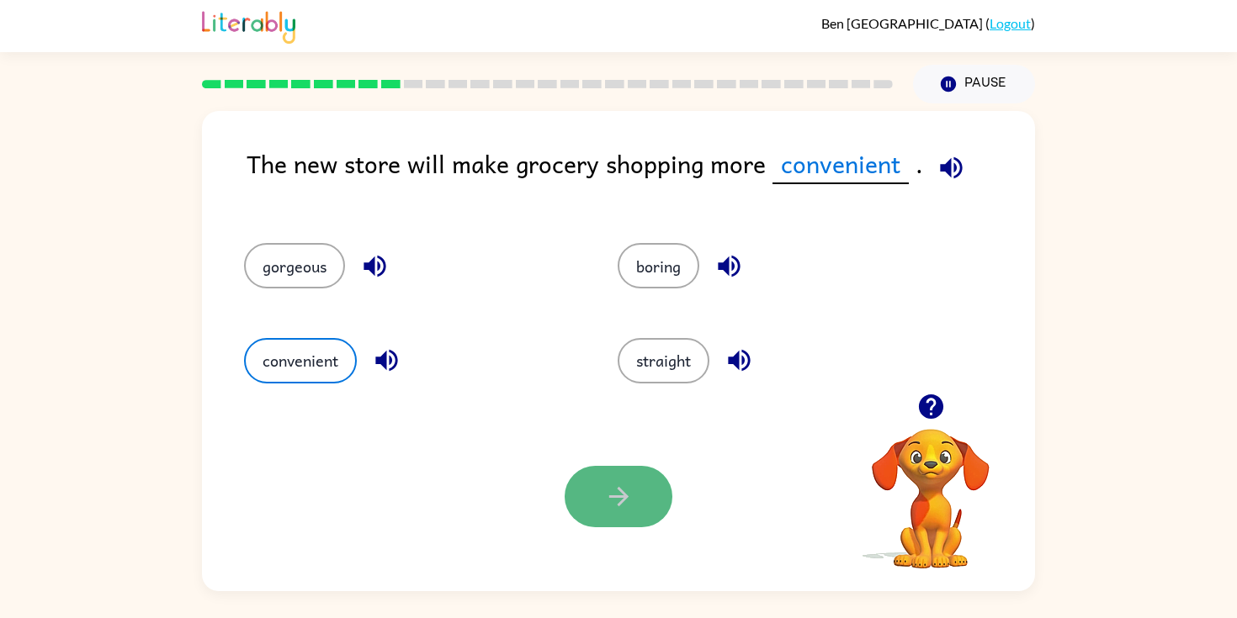
click at [612, 509] on icon "button" at bounding box center [618, 496] width 29 height 29
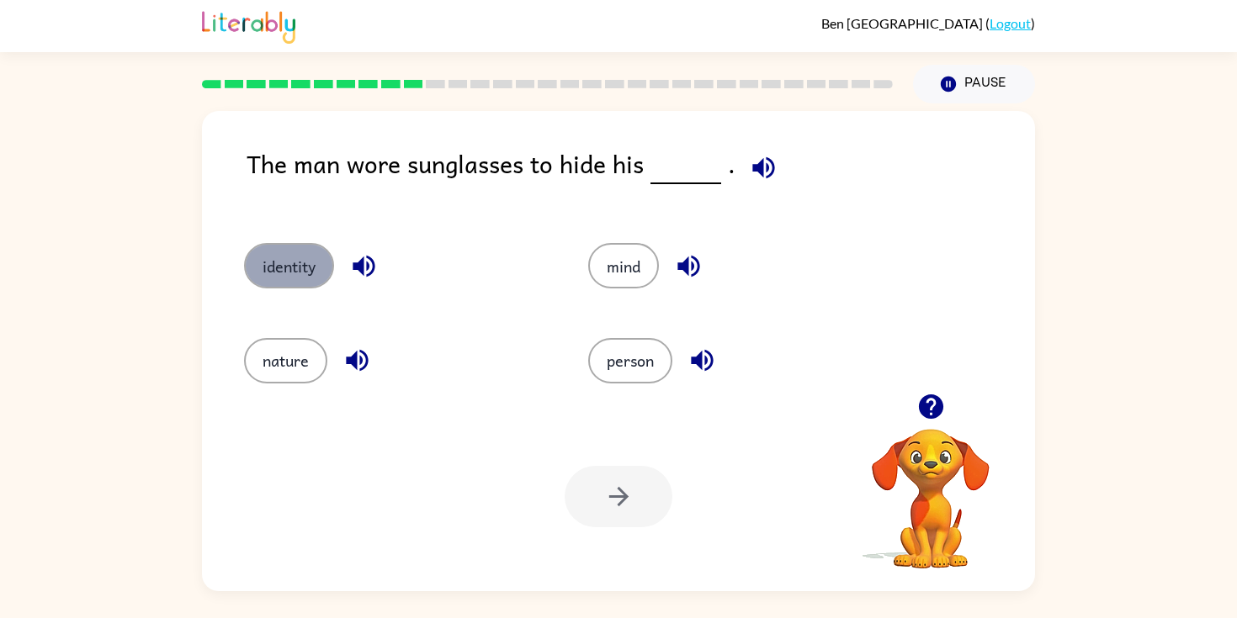
click at [301, 270] on button "identity" at bounding box center [289, 265] width 90 height 45
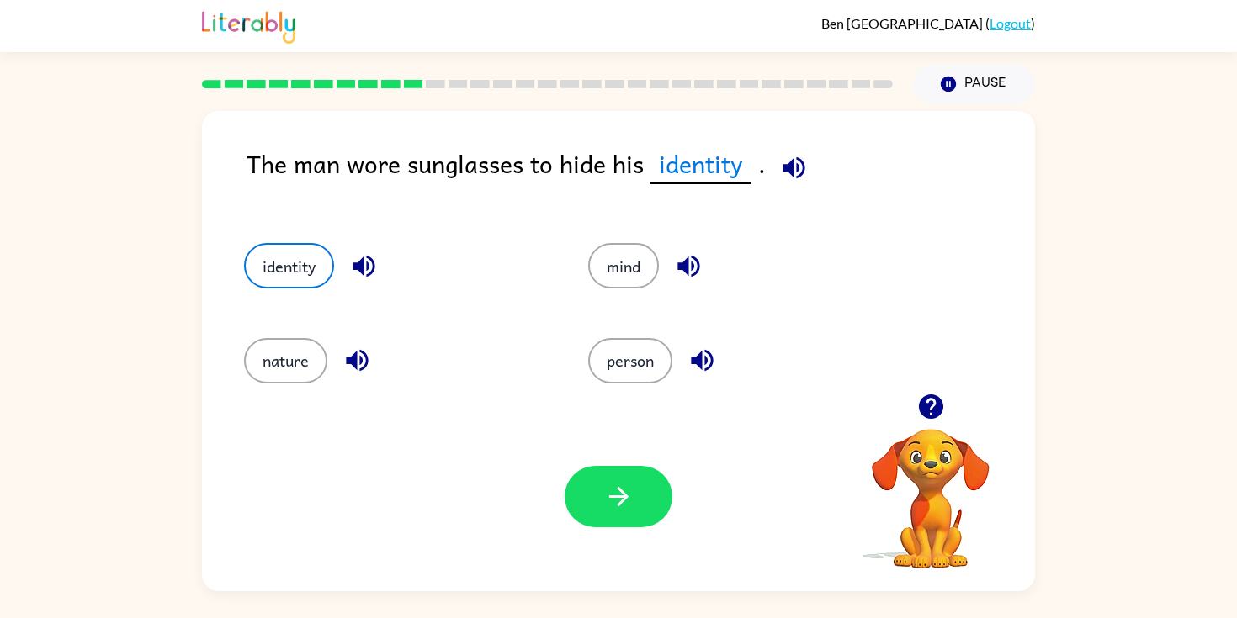
click at [599, 514] on button "button" at bounding box center [618, 496] width 108 height 61
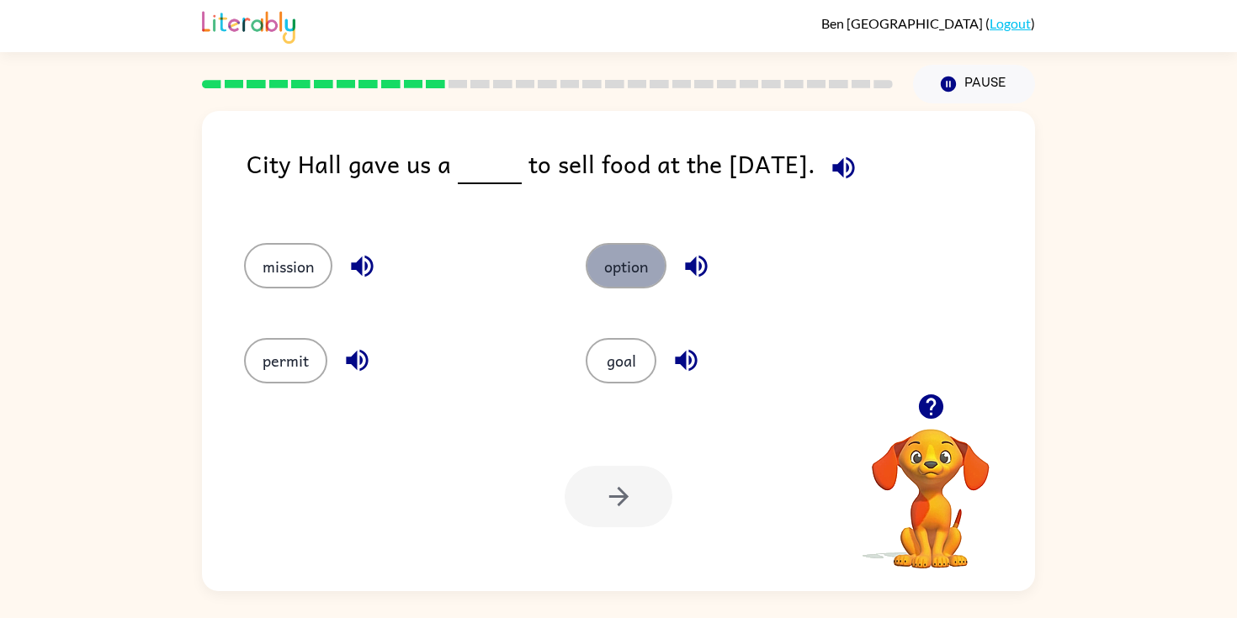
click at [636, 259] on button "option" at bounding box center [625, 265] width 81 height 45
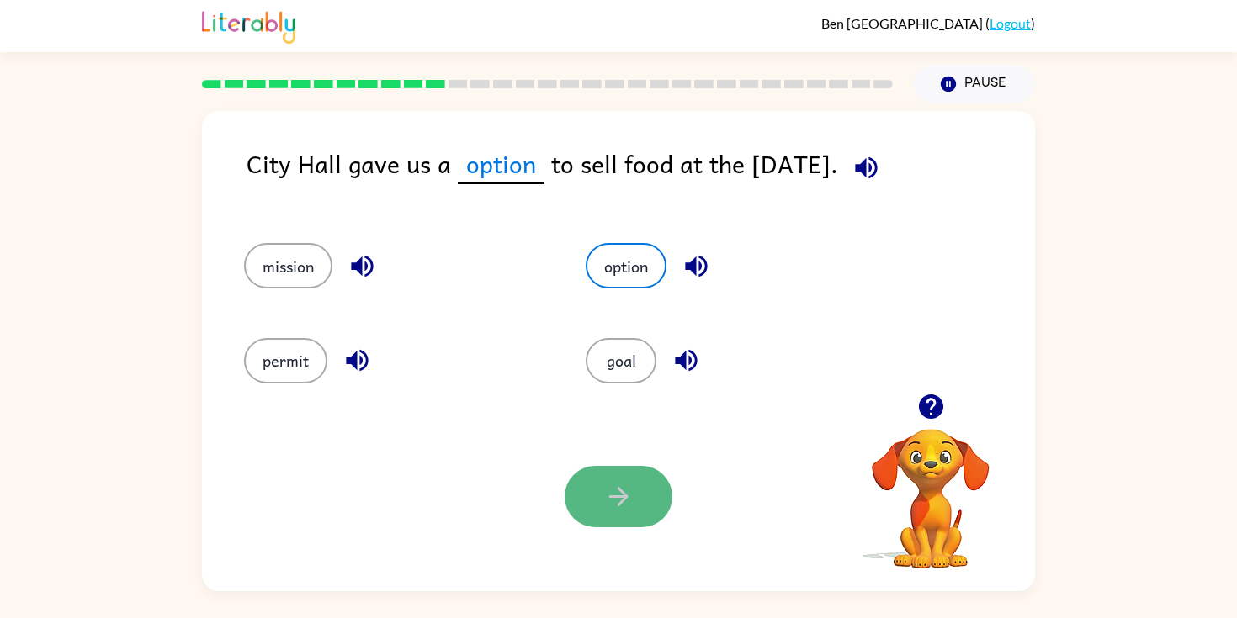
click at [630, 491] on icon "button" at bounding box center [618, 496] width 29 height 29
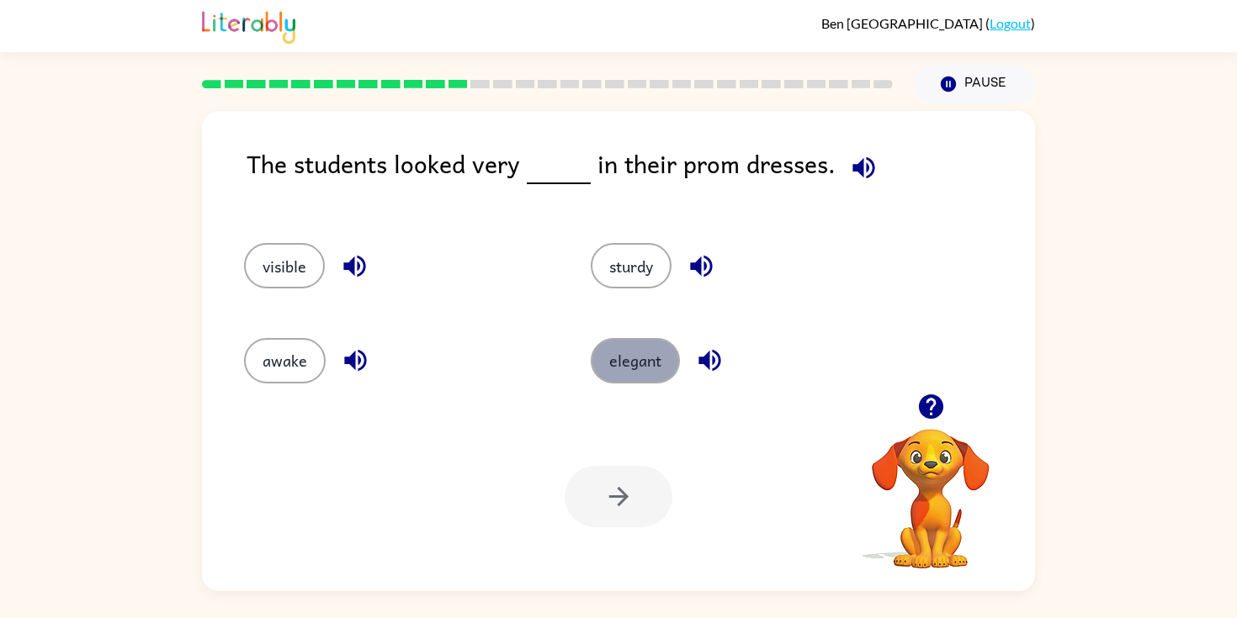
click at [644, 354] on button "elegant" at bounding box center [635, 360] width 89 height 45
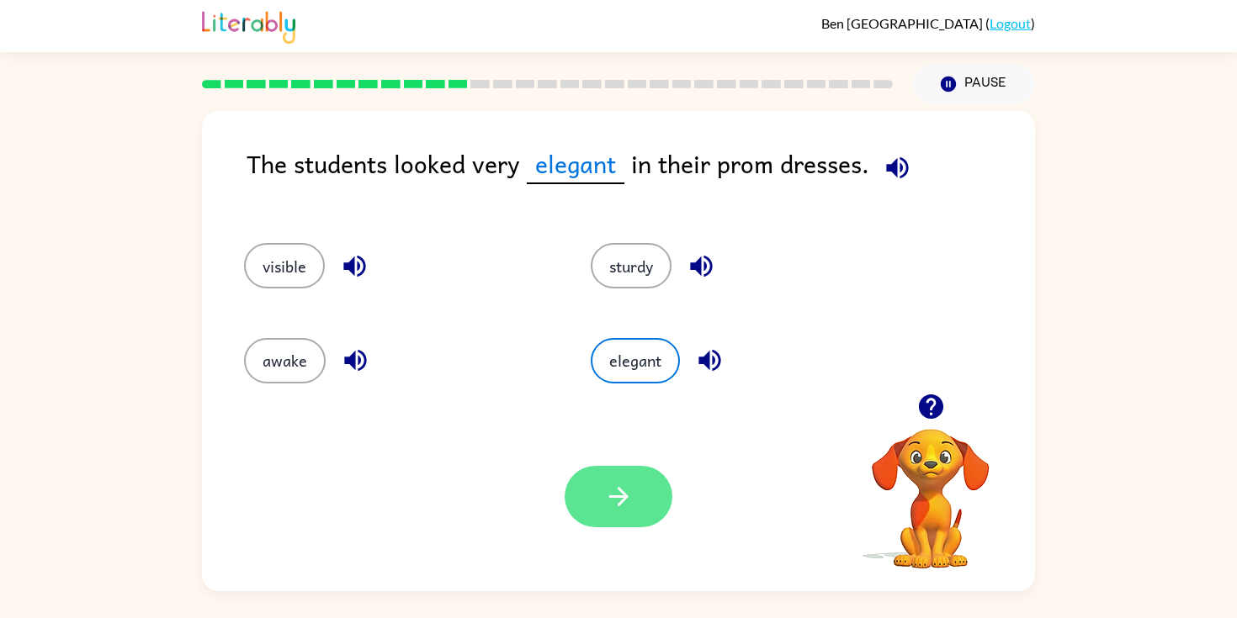
click at [616, 485] on icon "button" at bounding box center [618, 496] width 29 height 29
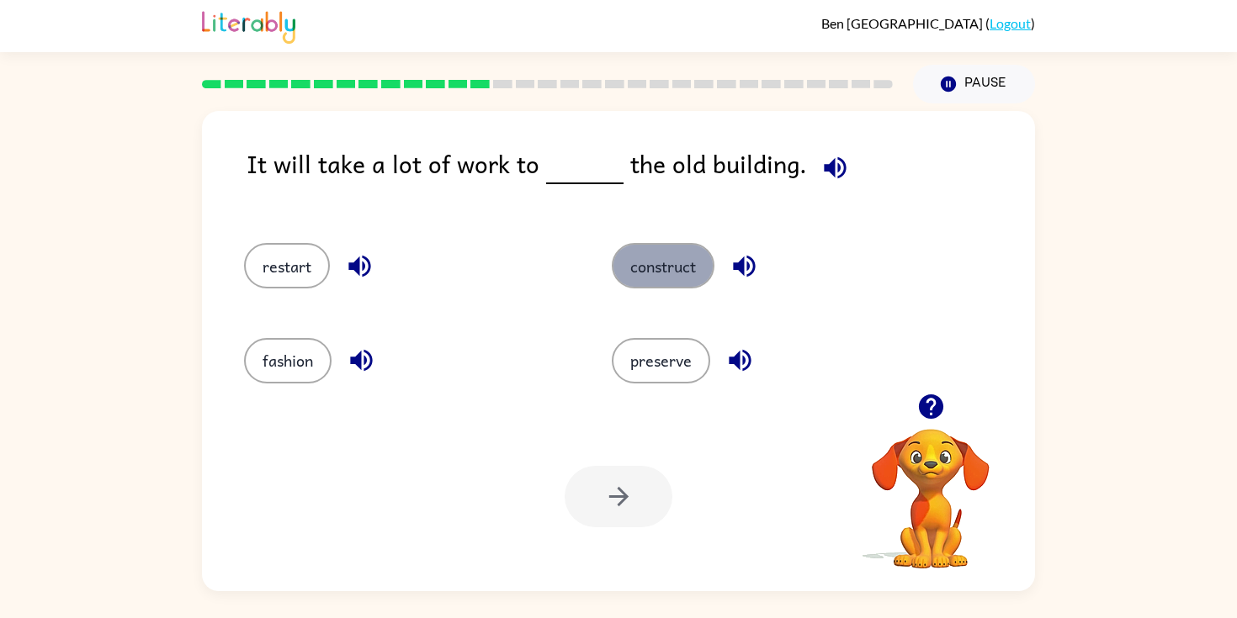
click at [622, 273] on button "construct" at bounding box center [663, 265] width 103 height 45
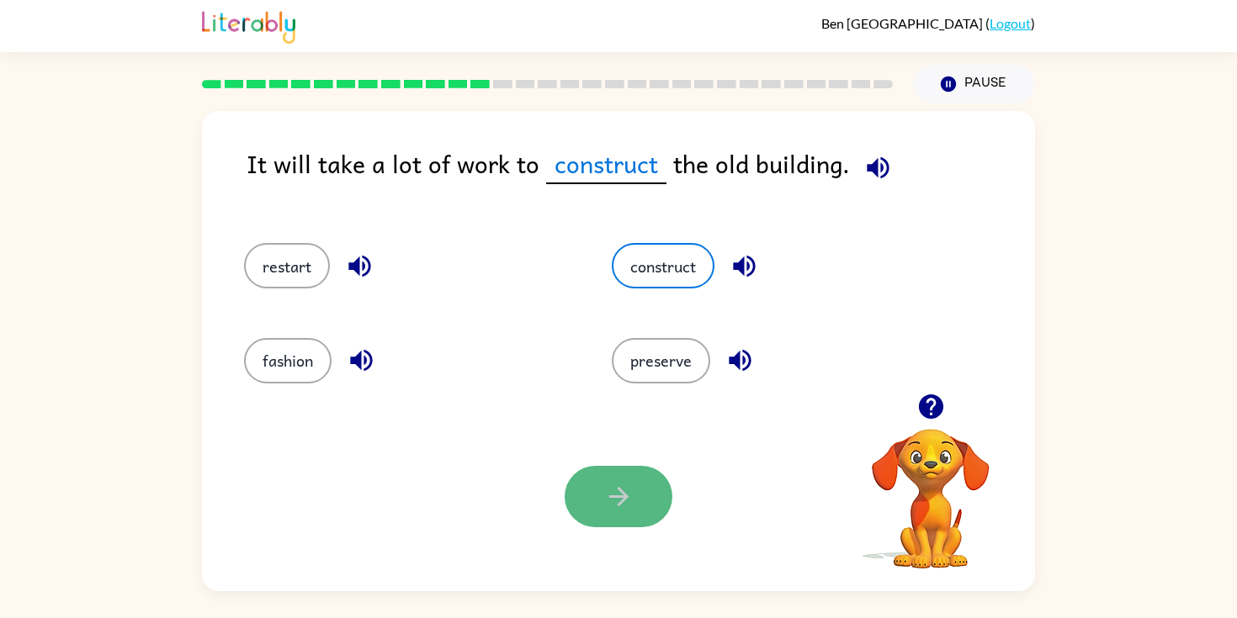
click at [618, 497] on icon "button" at bounding box center [617, 496] width 19 height 19
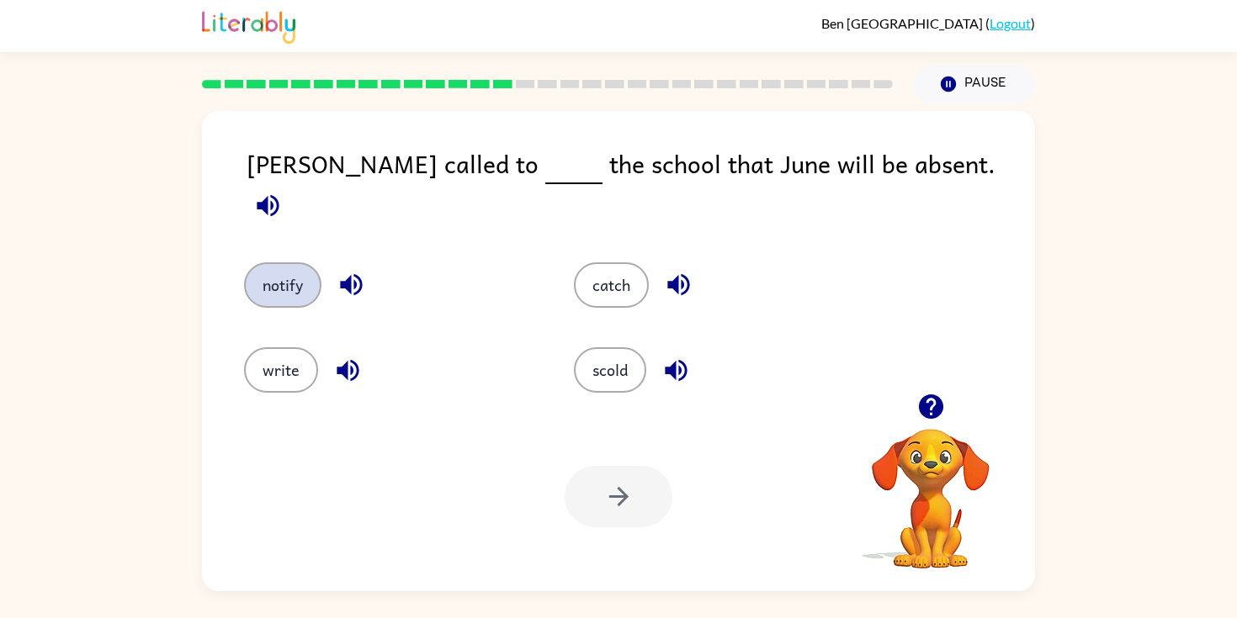
click at [267, 262] on button "notify" at bounding box center [282, 284] width 77 height 45
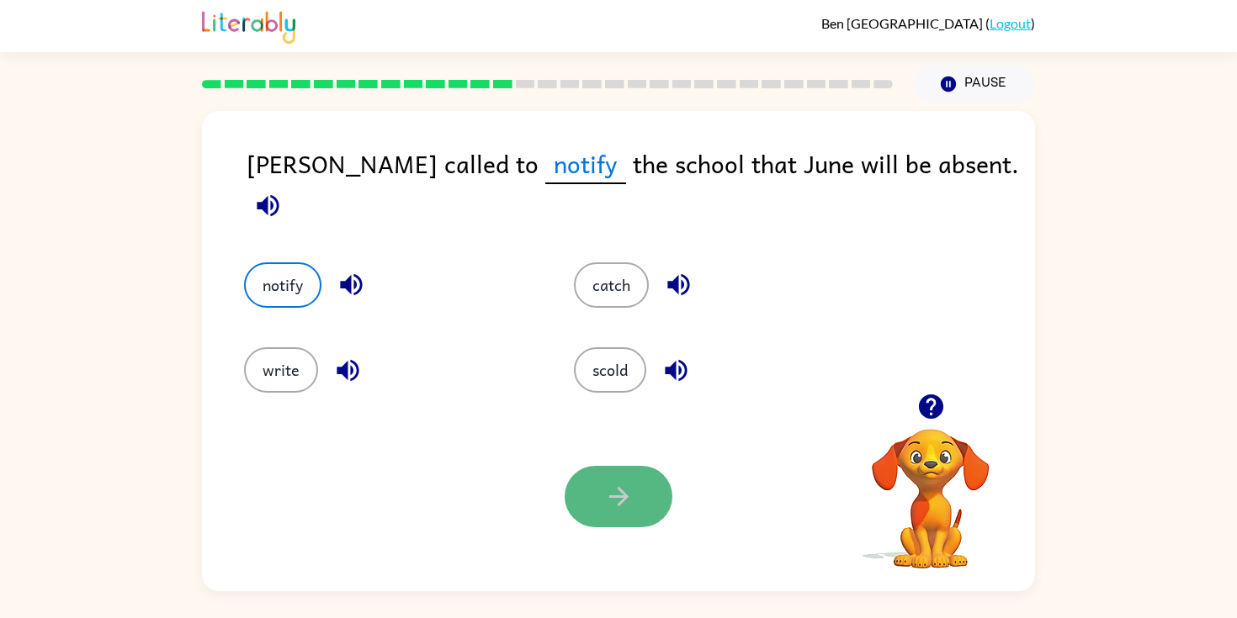
click at [630, 504] on icon "button" at bounding box center [618, 496] width 29 height 29
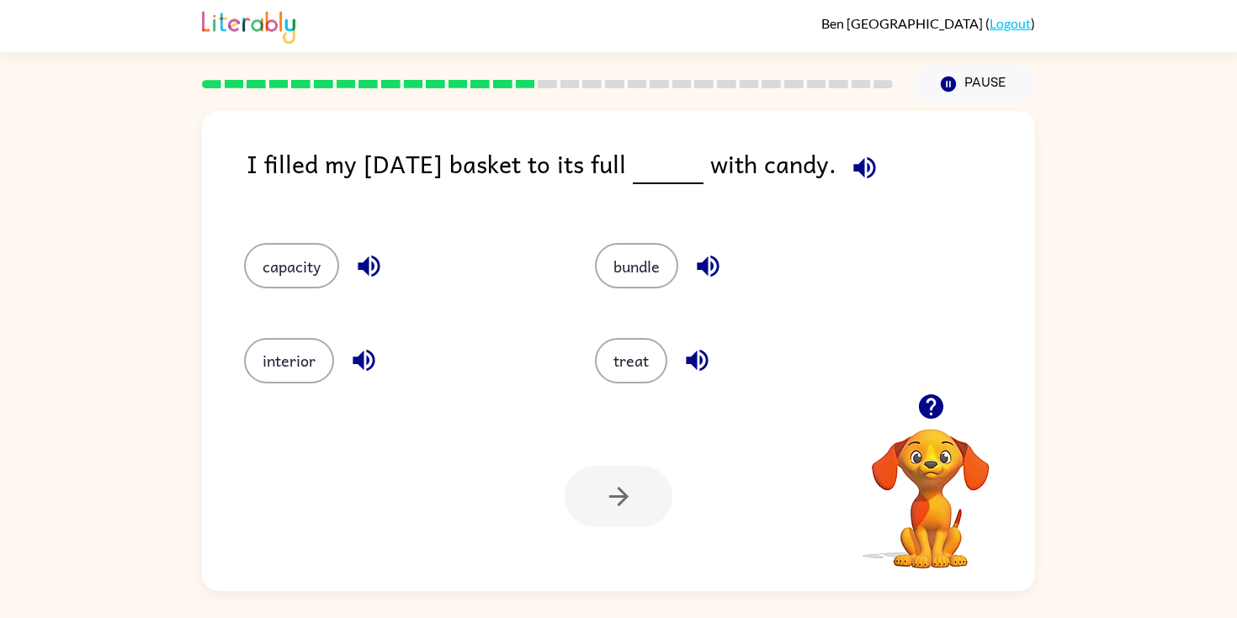
drag, startPoint x: 320, startPoint y: 256, endPoint x: 458, endPoint y: 236, distance: 139.4
click at [463, 236] on div "capacity" at bounding box center [387, 258] width 351 height 94
click at [286, 282] on button "capacity" at bounding box center [291, 265] width 95 height 45
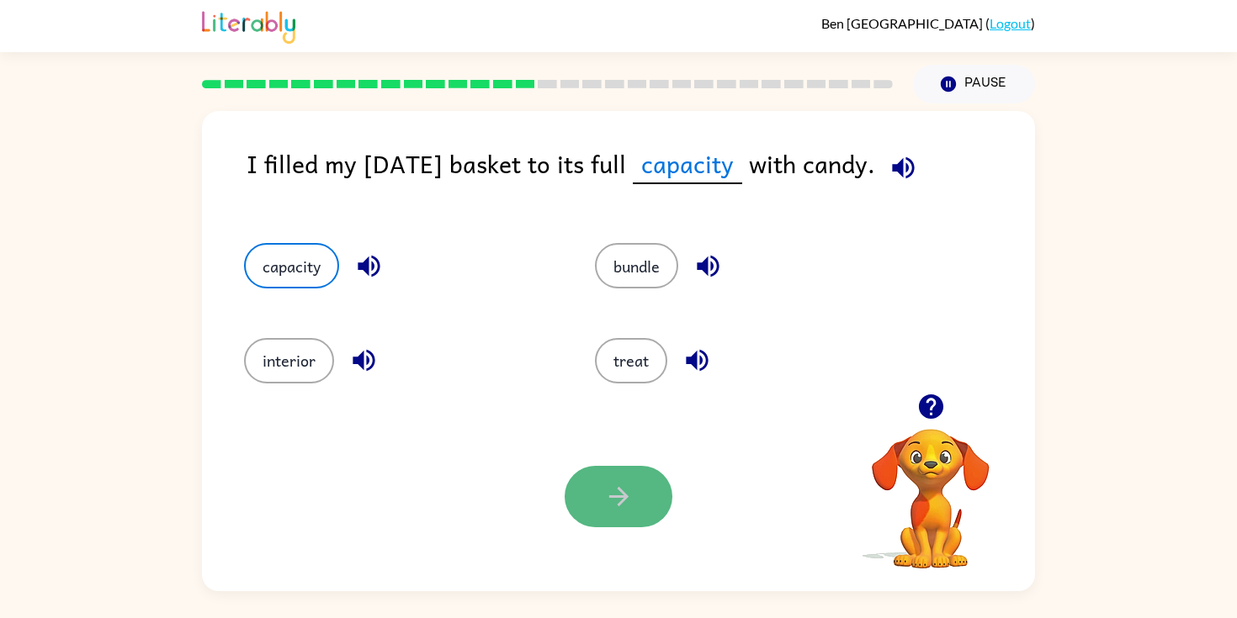
click at [603, 526] on button "button" at bounding box center [618, 496] width 108 height 61
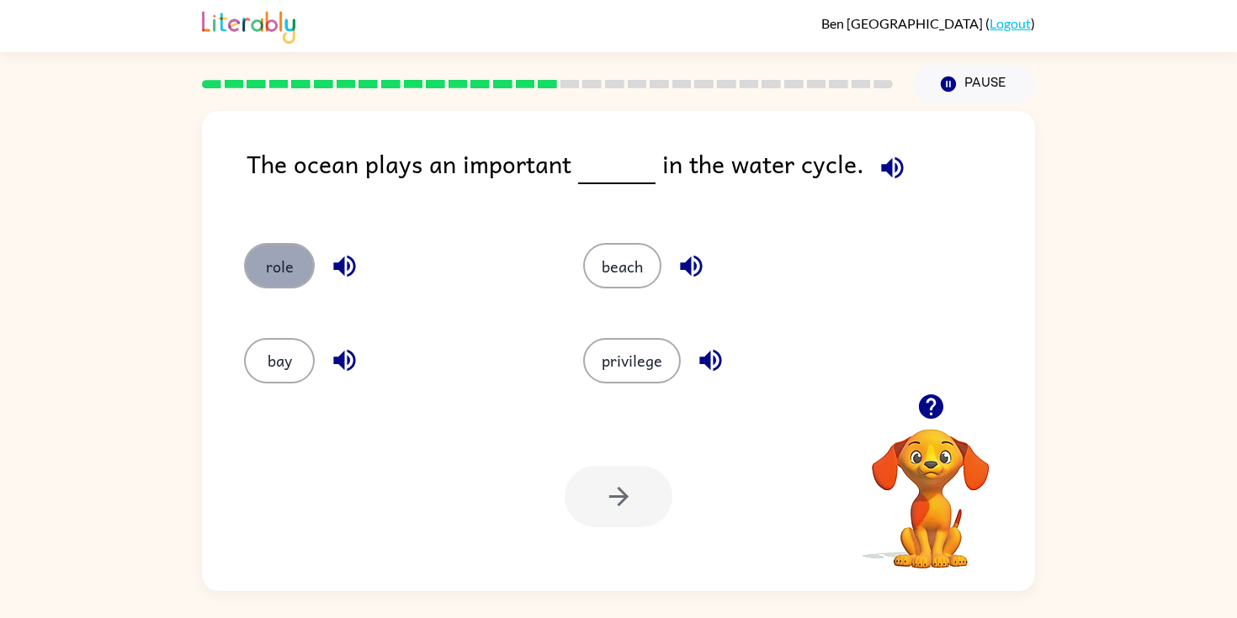
click at [271, 271] on button "role" at bounding box center [279, 265] width 71 height 45
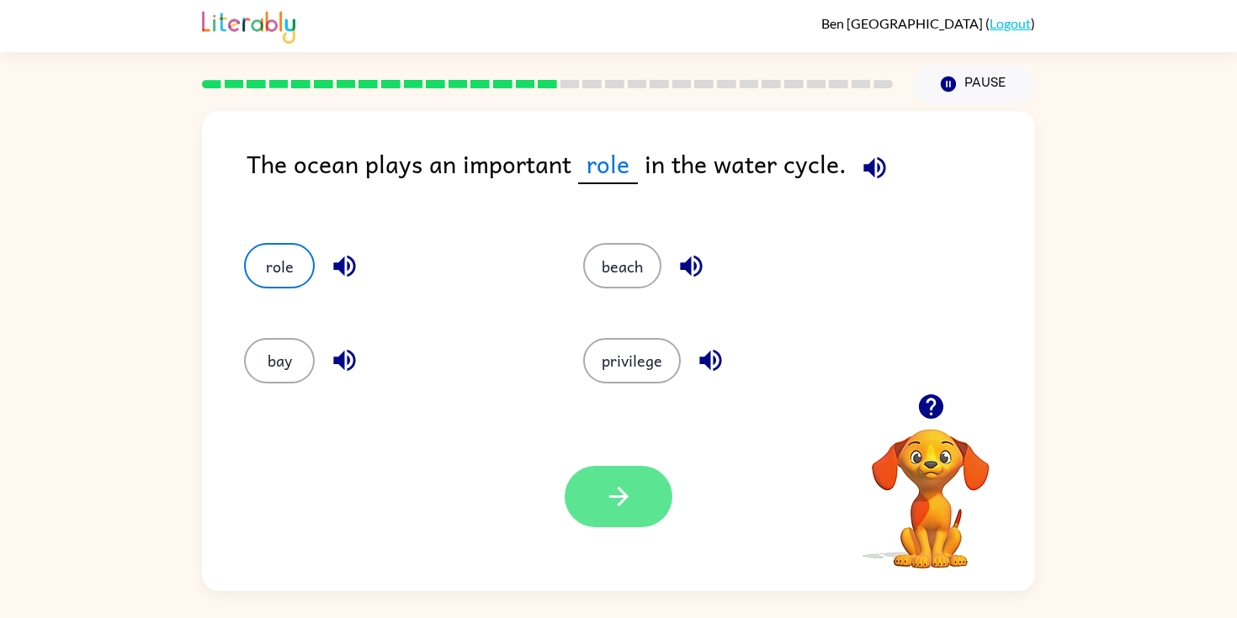
click at [621, 525] on button "button" at bounding box center [618, 496] width 108 height 61
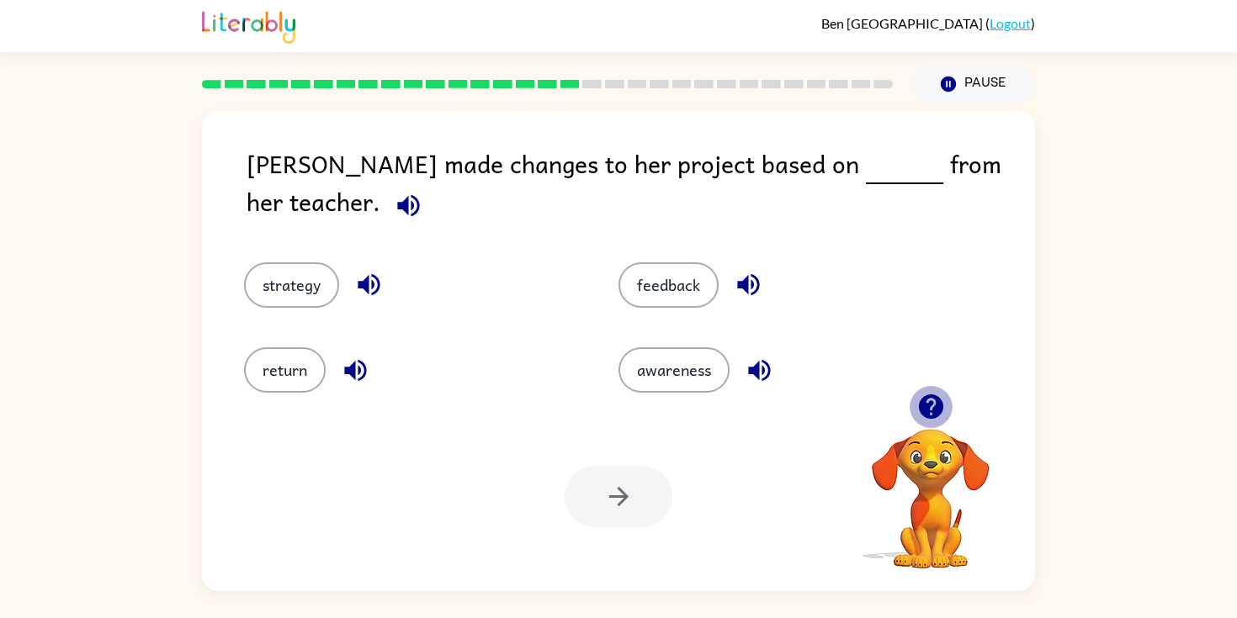
click at [935, 397] on icon "button" at bounding box center [930, 407] width 24 height 24
click at [645, 262] on button "feedback" at bounding box center [668, 284] width 100 height 45
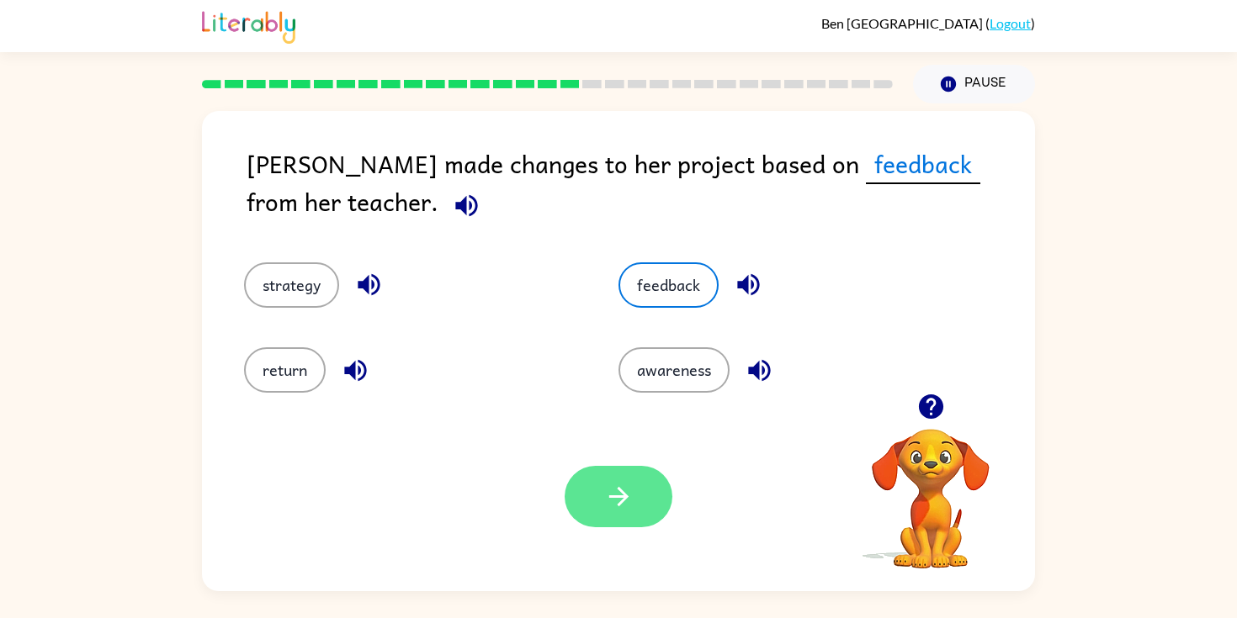
click at [617, 504] on icon "button" at bounding box center [617, 496] width 19 height 19
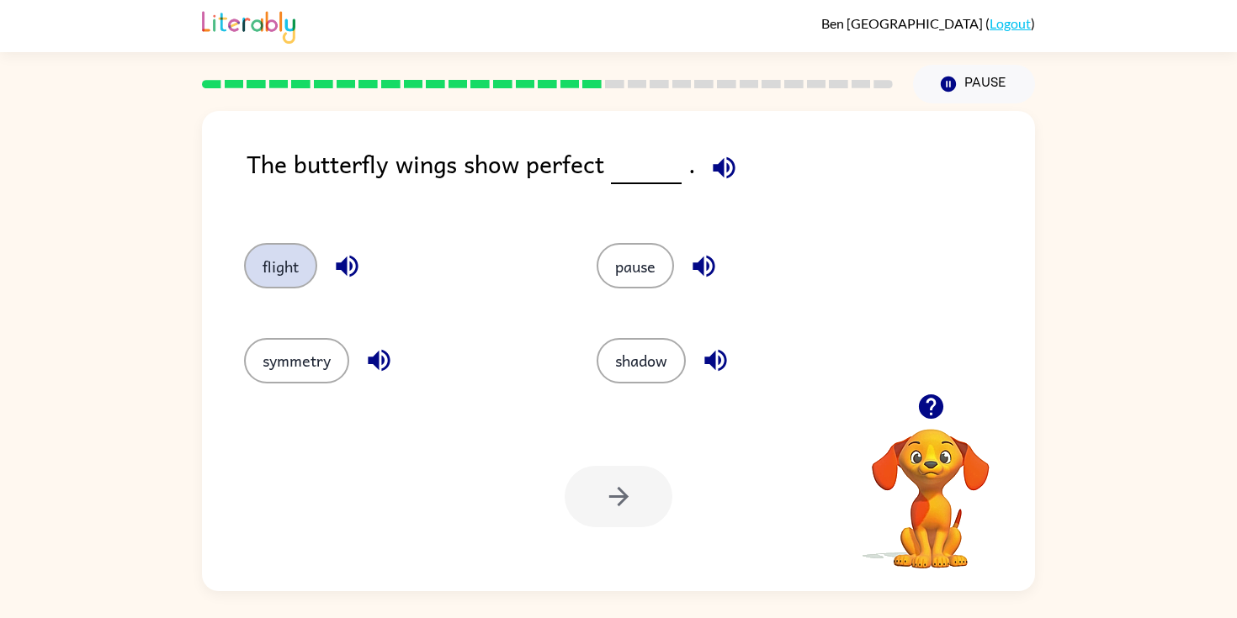
click at [291, 273] on button "flight" at bounding box center [280, 265] width 73 height 45
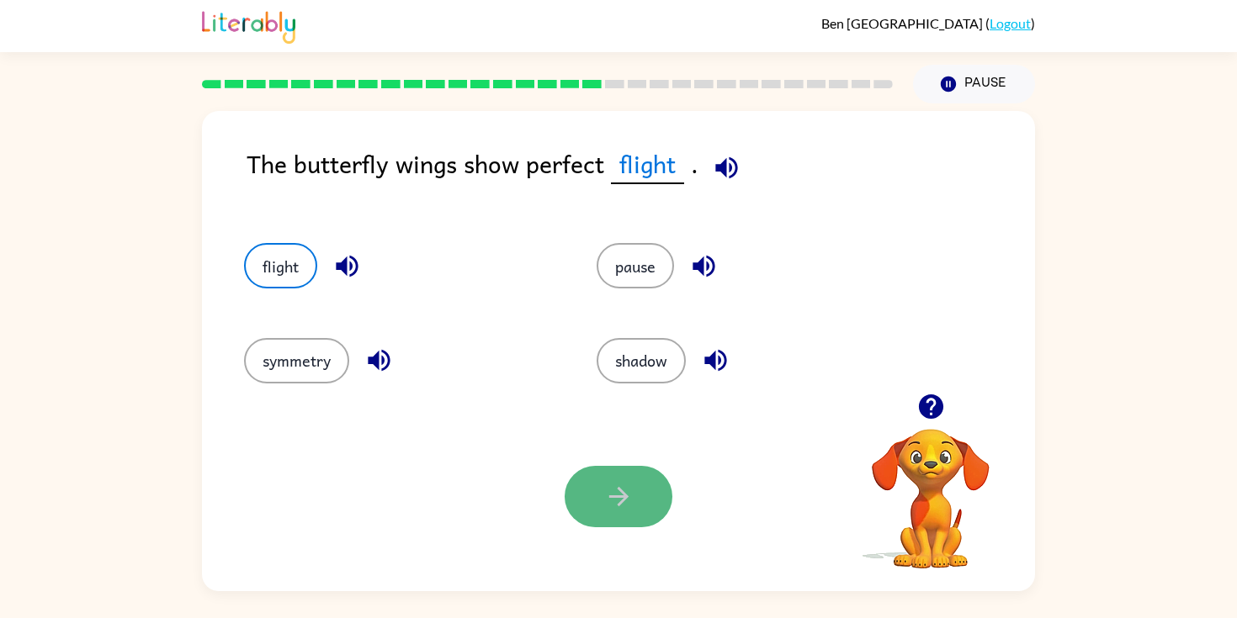
click at [631, 486] on icon "button" at bounding box center [618, 496] width 29 height 29
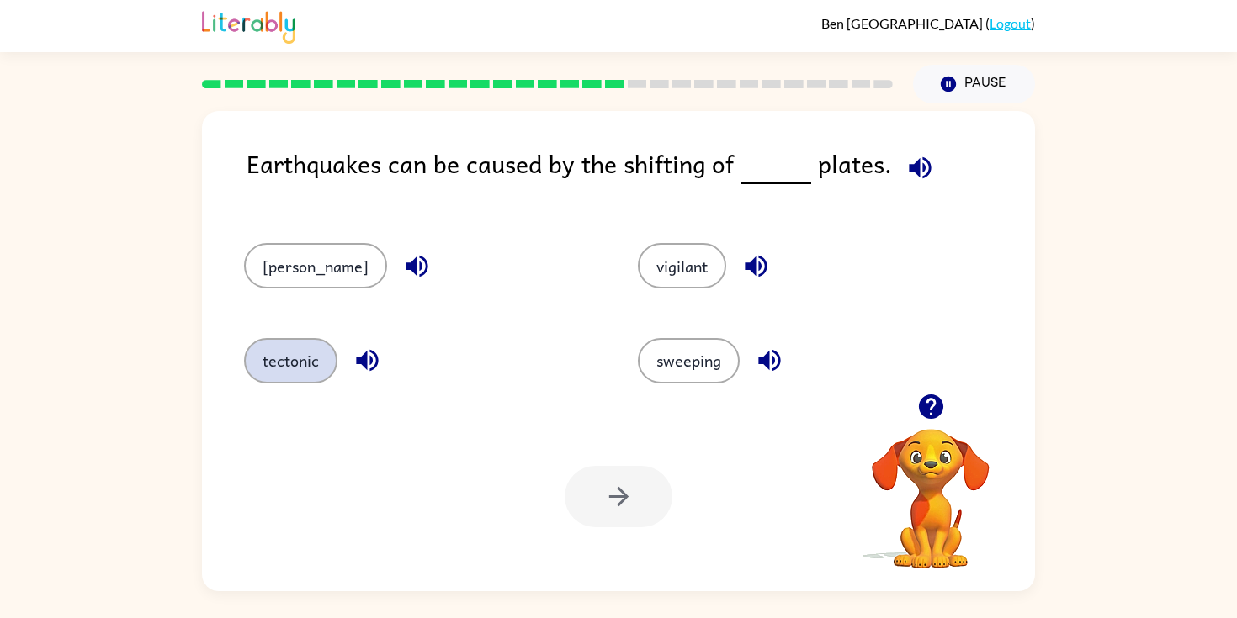
click at [271, 366] on button "tectonic" at bounding box center [290, 360] width 93 height 45
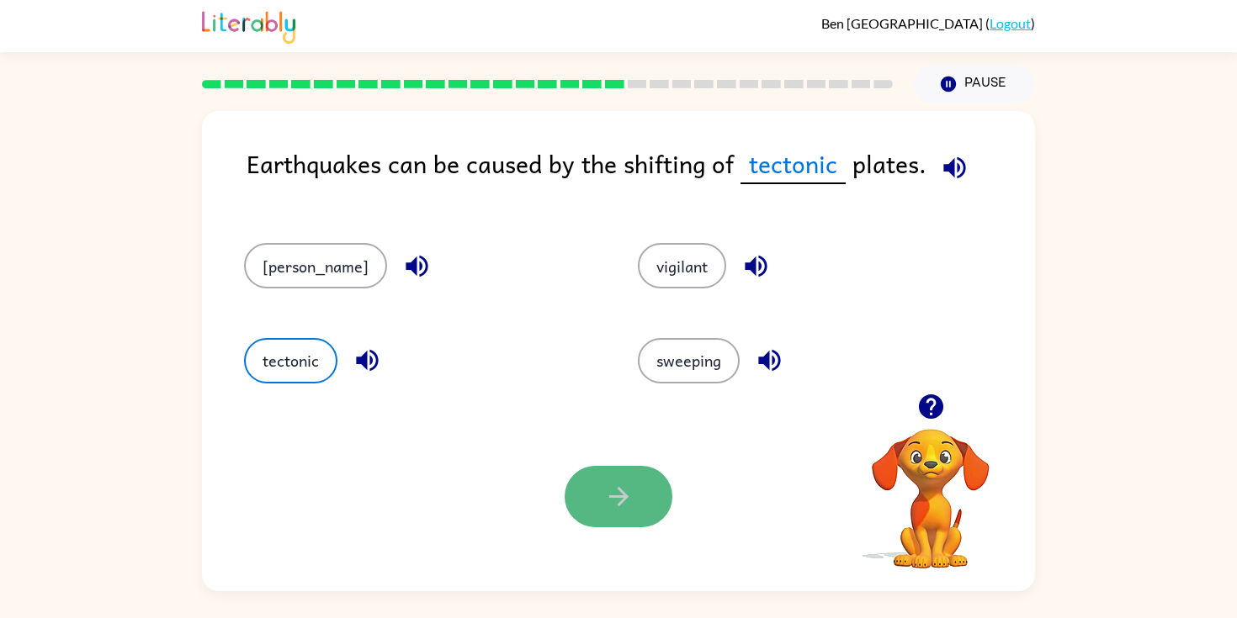
click at [604, 518] on button "button" at bounding box center [618, 496] width 108 height 61
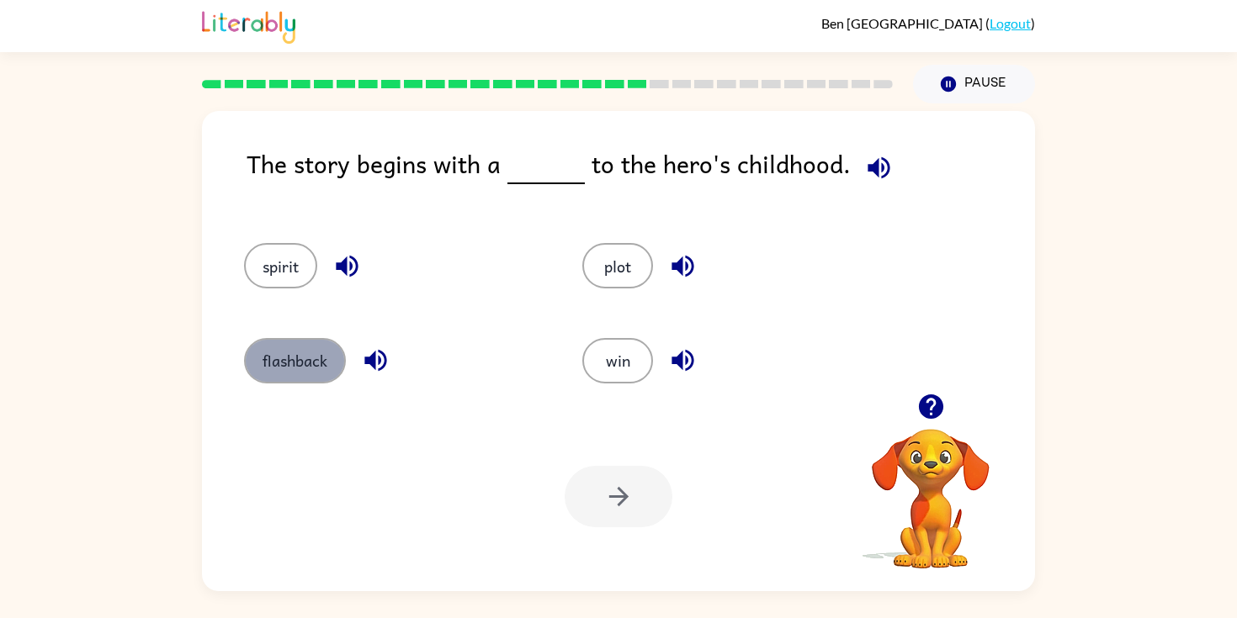
click at [294, 358] on button "flashback" at bounding box center [295, 360] width 102 height 45
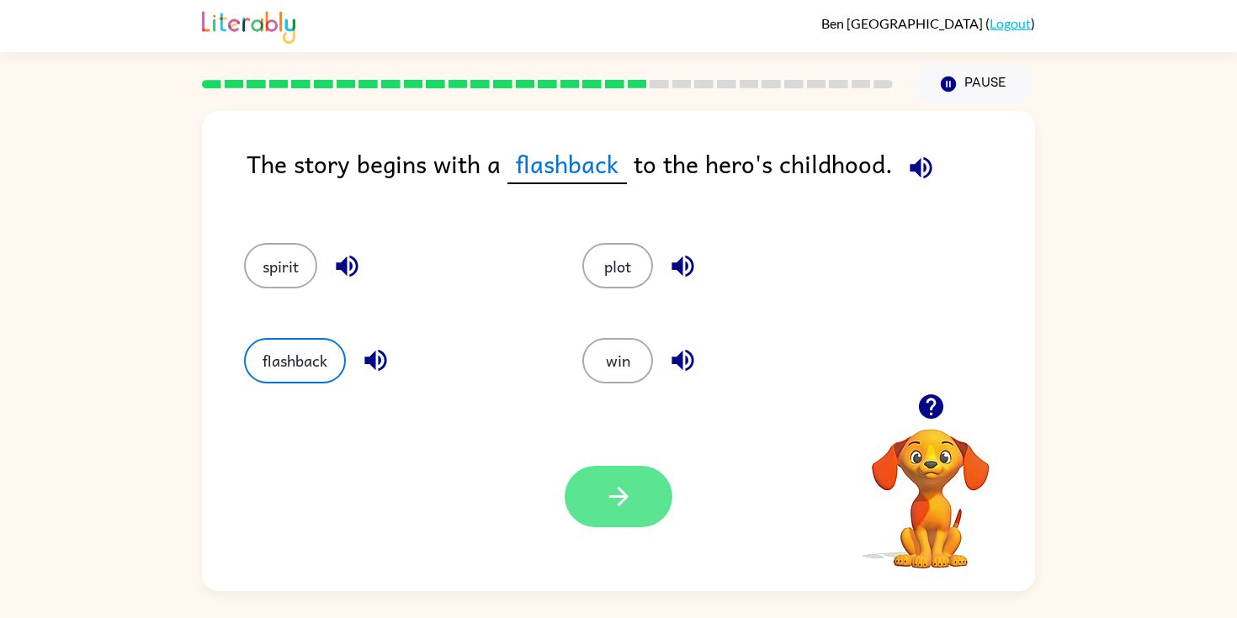
click at [575, 494] on button "button" at bounding box center [618, 496] width 108 height 61
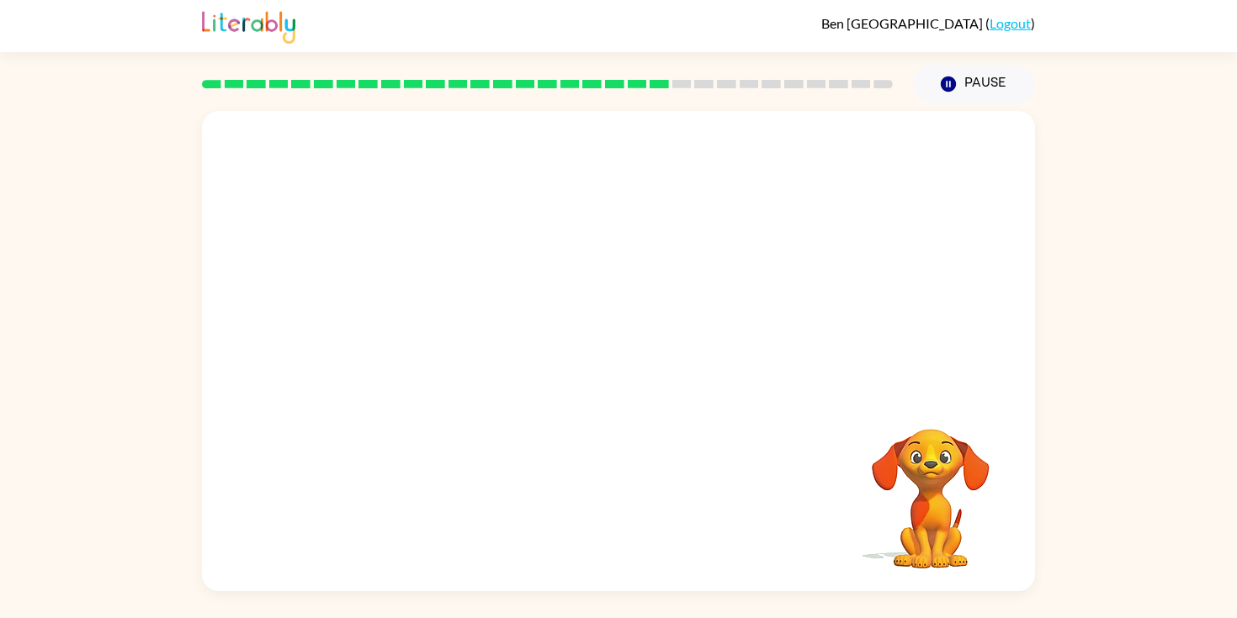
click at [462, 347] on video "Your browser must support playing .mp4 files to use Literably. Please try using…" at bounding box center [618, 252] width 833 height 283
click at [473, 358] on video "Your browser must support playing .mp4 files to use Literably. Please try using…" at bounding box center [618, 252] width 833 height 283
click at [473, 353] on video "Your browser must support playing .mp4 files to use Literably. Please try using…" at bounding box center [618, 252] width 833 height 283
click at [604, 360] on icon "button" at bounding box center [618, 359] width 29 height 29
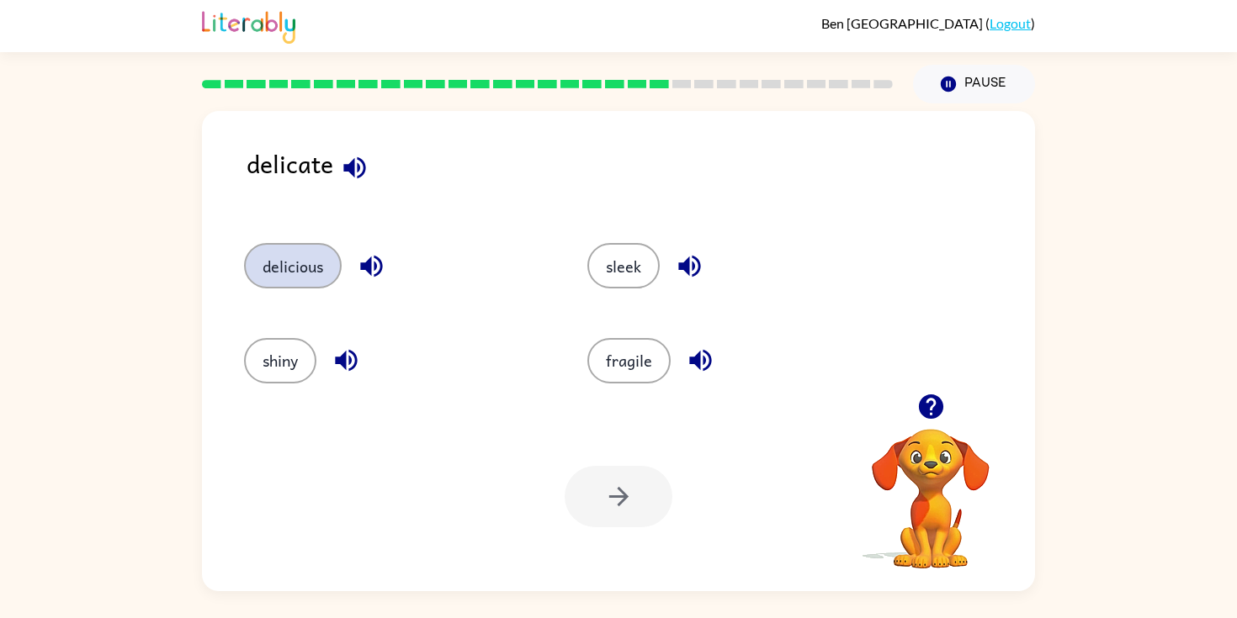
click at [299, 265] on button "delicious" at bounding box center [293, 265] width 98 height 45
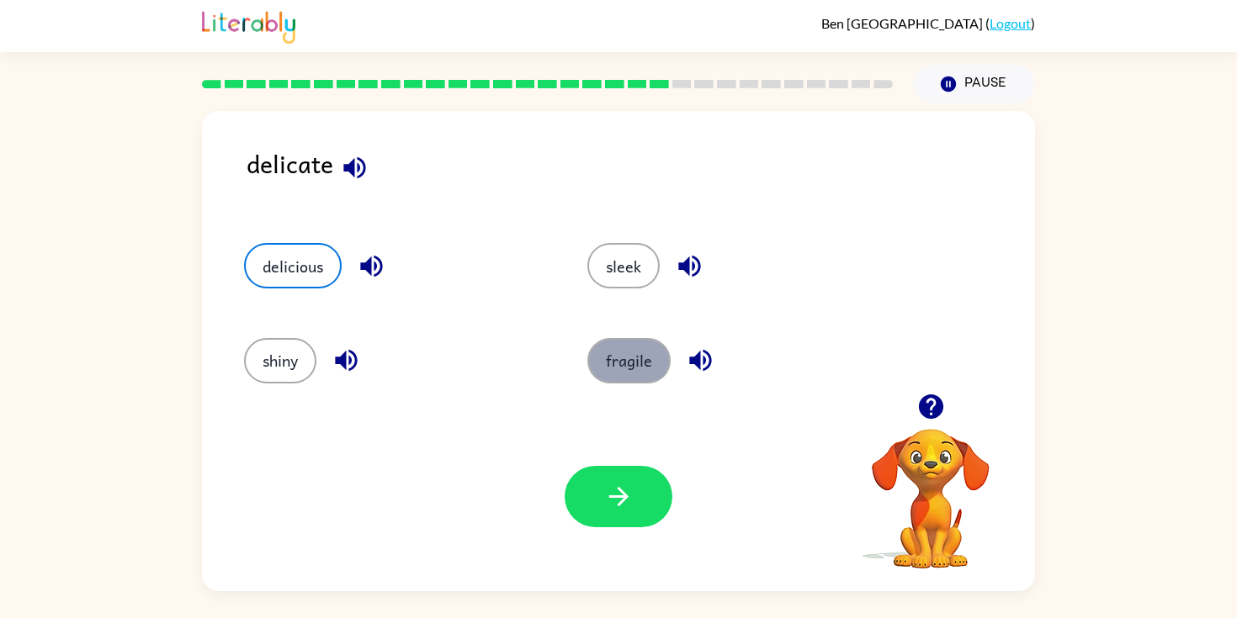
click at [616, 368] on button "fragile" at bounding box center [628, 360] width 83 height 45
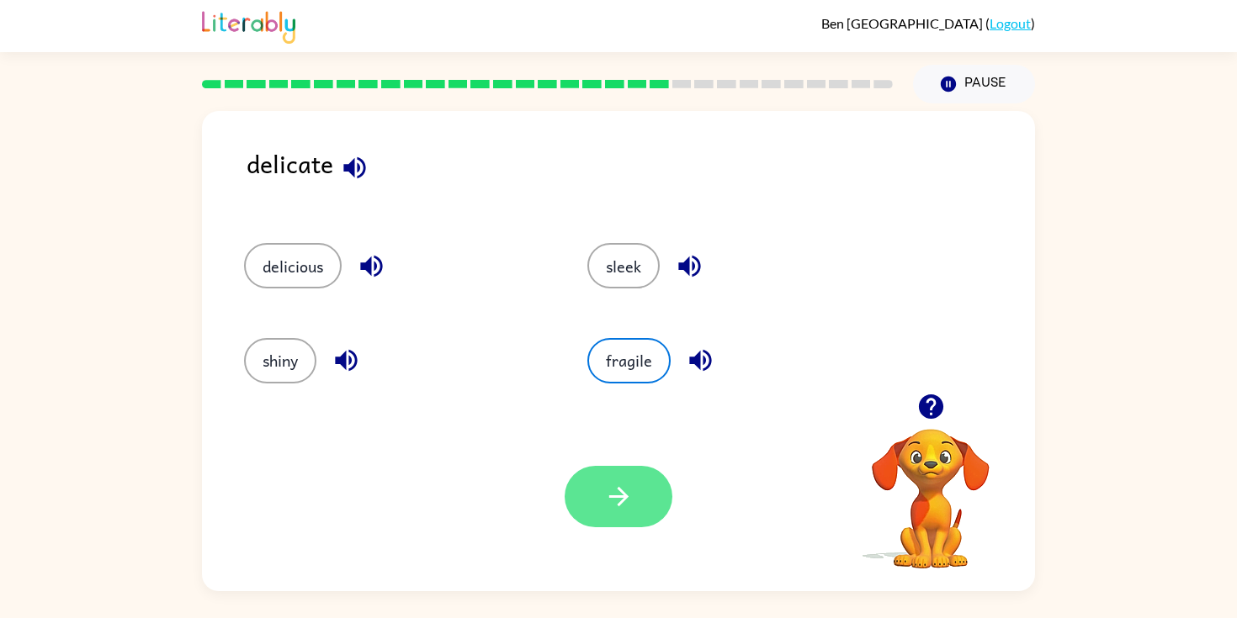
click at [620, 479] on button "button" at bounding box center [618, 496] width 108 height 61
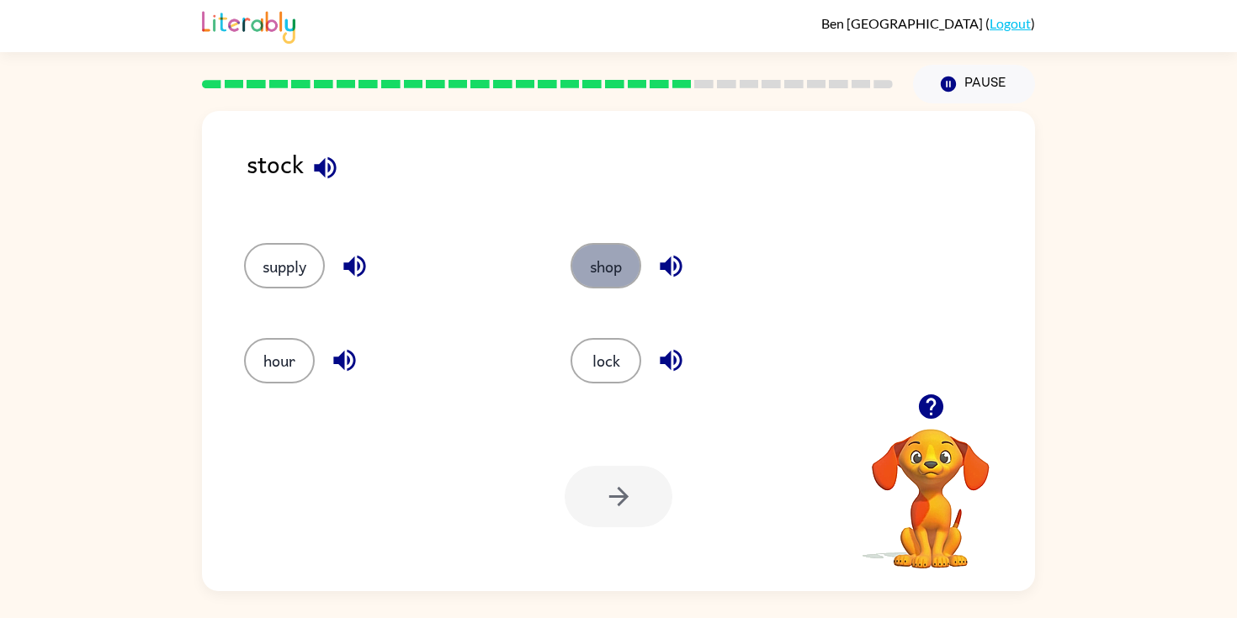
click at [602, 268] on button "shop" at bounding box center [605, 265] width 71 height 45
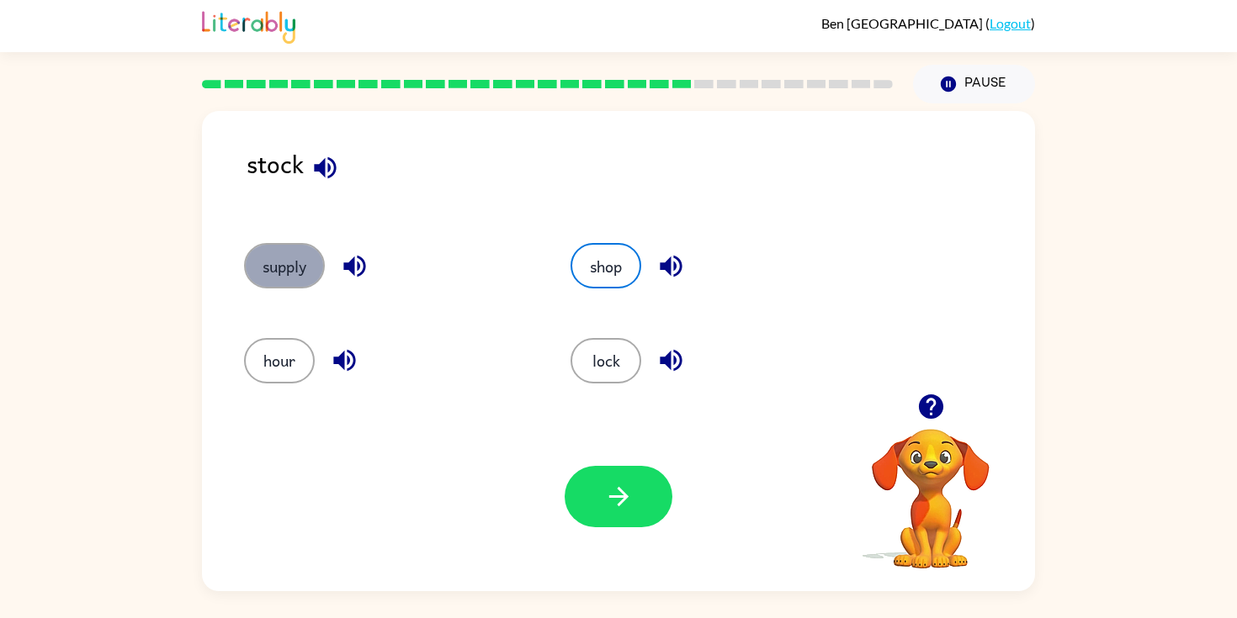
click at [319, 265] on button "supply" at bounding box center [284, 265] width 81 height 45
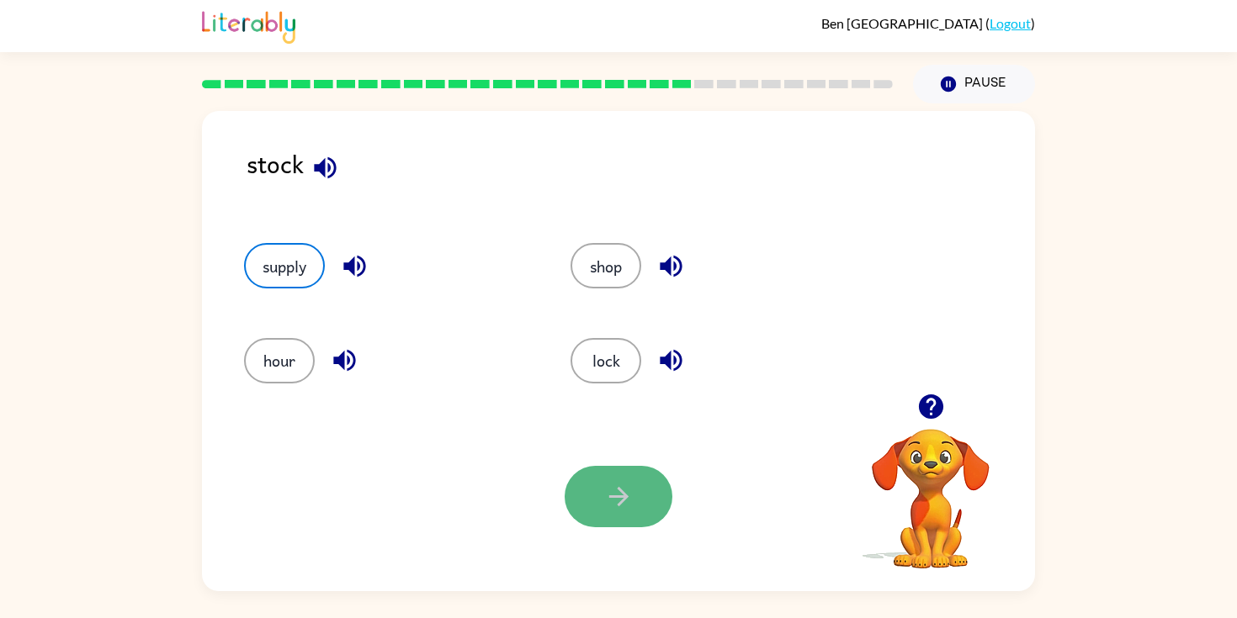
click at [622, 499] on icon "button" at bounding box center [617, 496] width 19 height 19
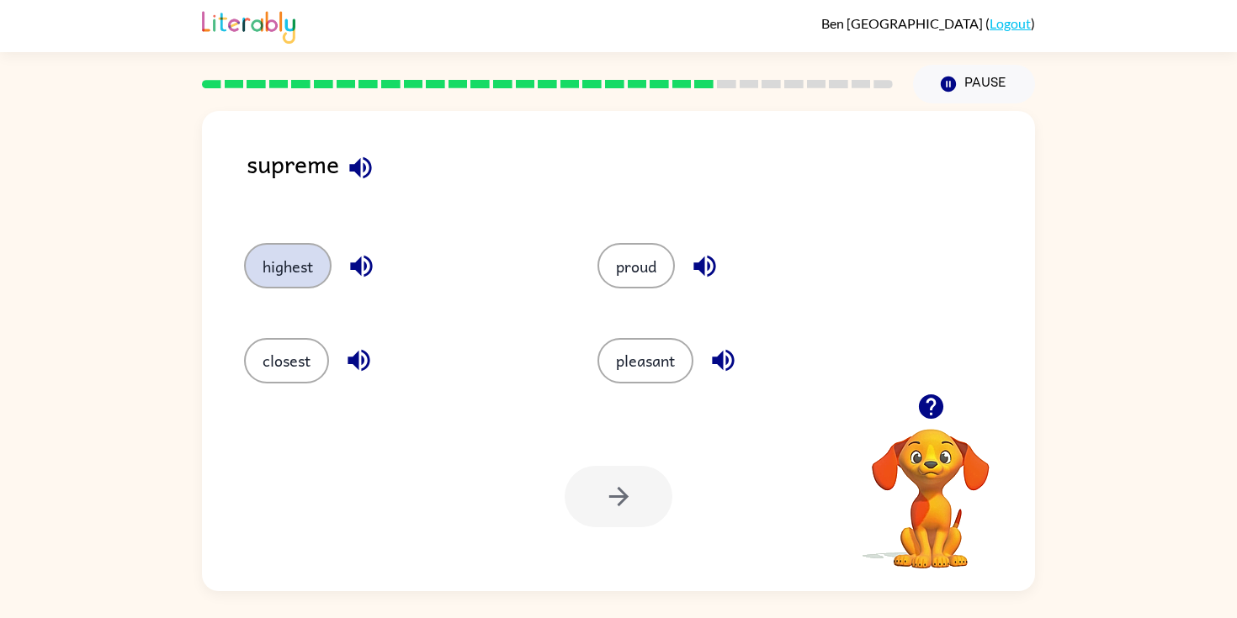
click at [307, 255] on button "highest" at bounding box center [287, 265] width 87 height 45
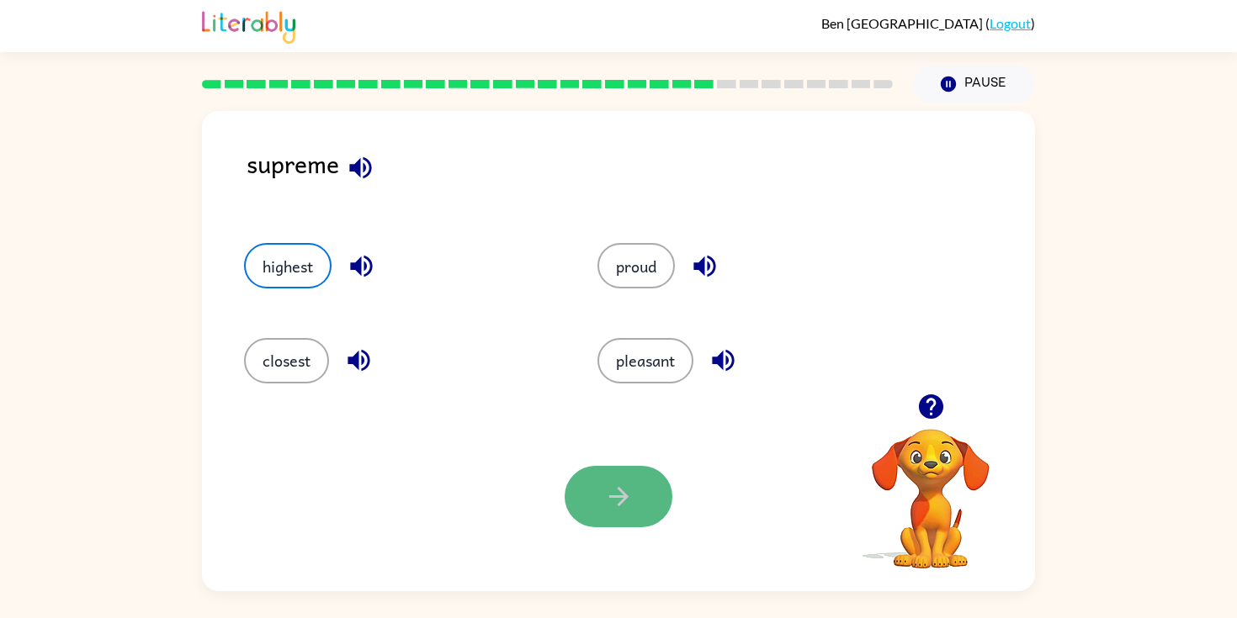
click at [647, 477] on button "button" at bounding box center [618, 496] width 108 height 61
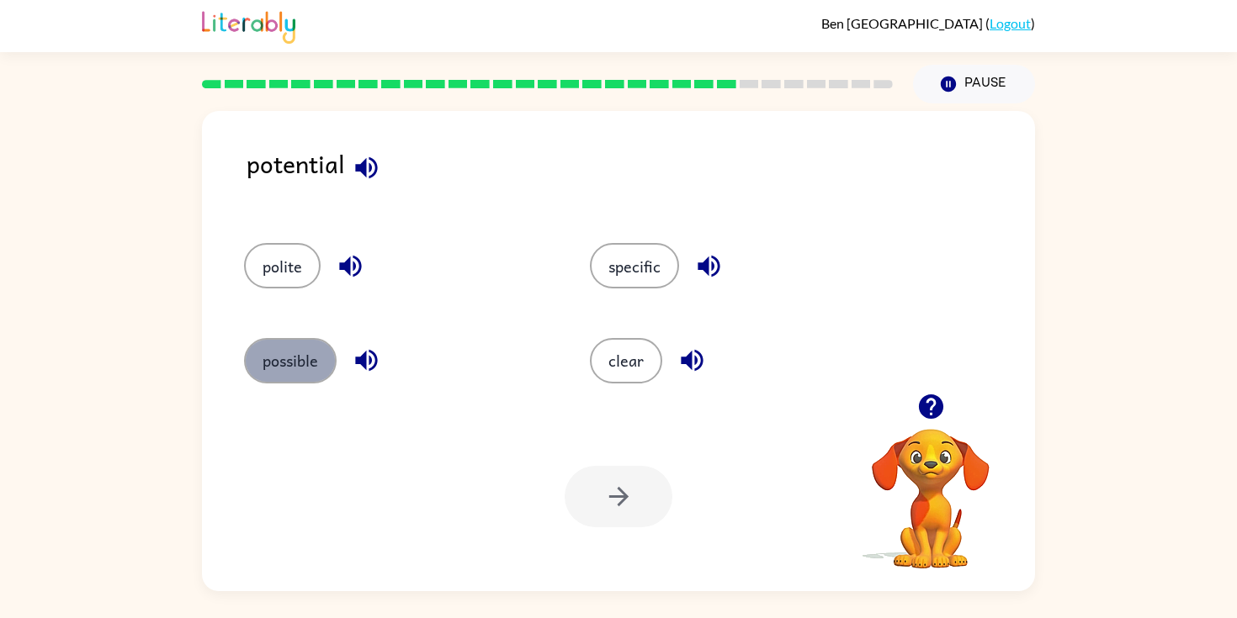
click at [301, 356] on button "possible" at bounding box center [290, 360] width 93 height 45
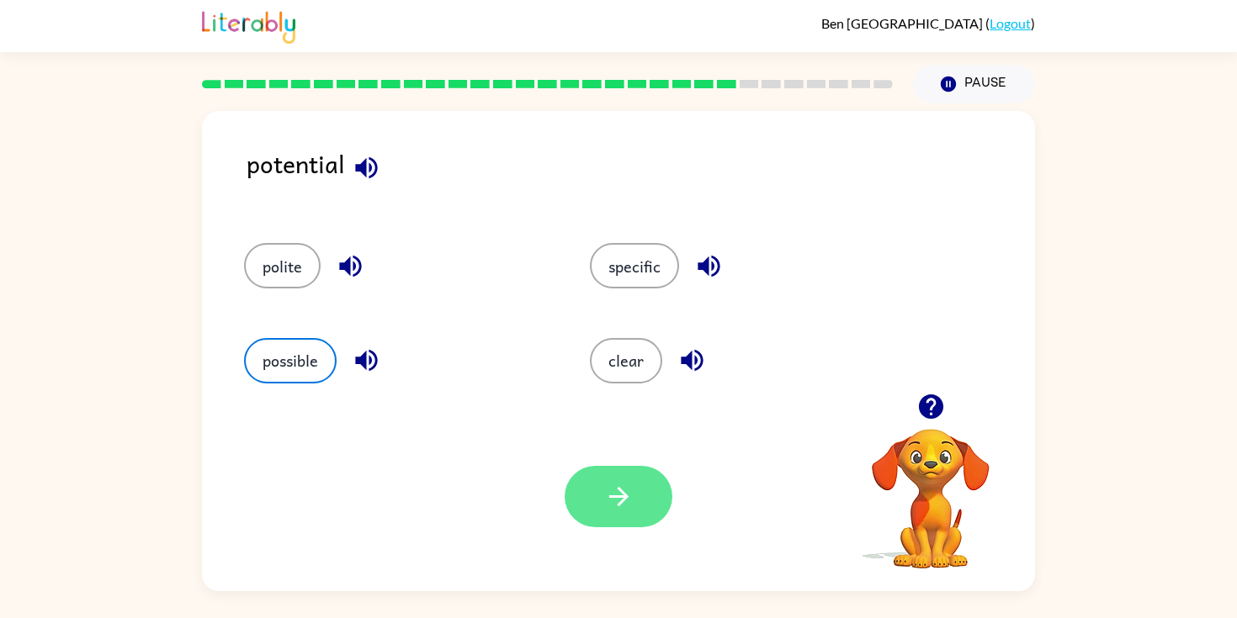
click at [638, 499] on button "button" at bounding box center [618, 496] width 108 height 61
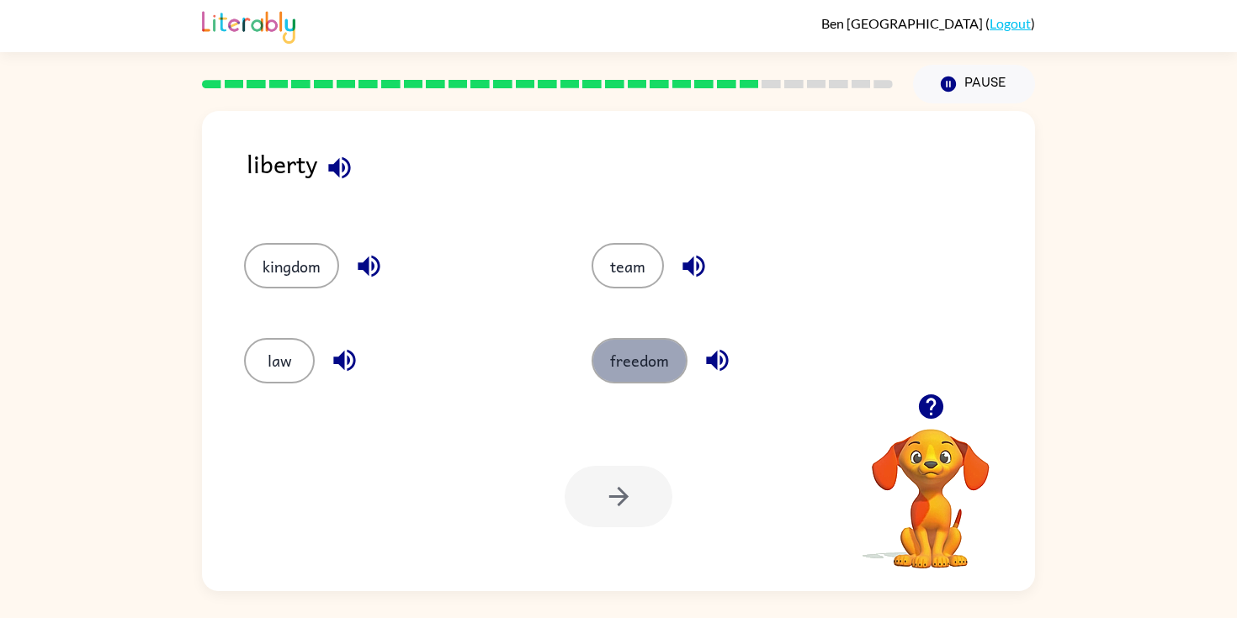
click at [628, 371] on button "freedom" at bounding box center [639, 360] width 96 height 45
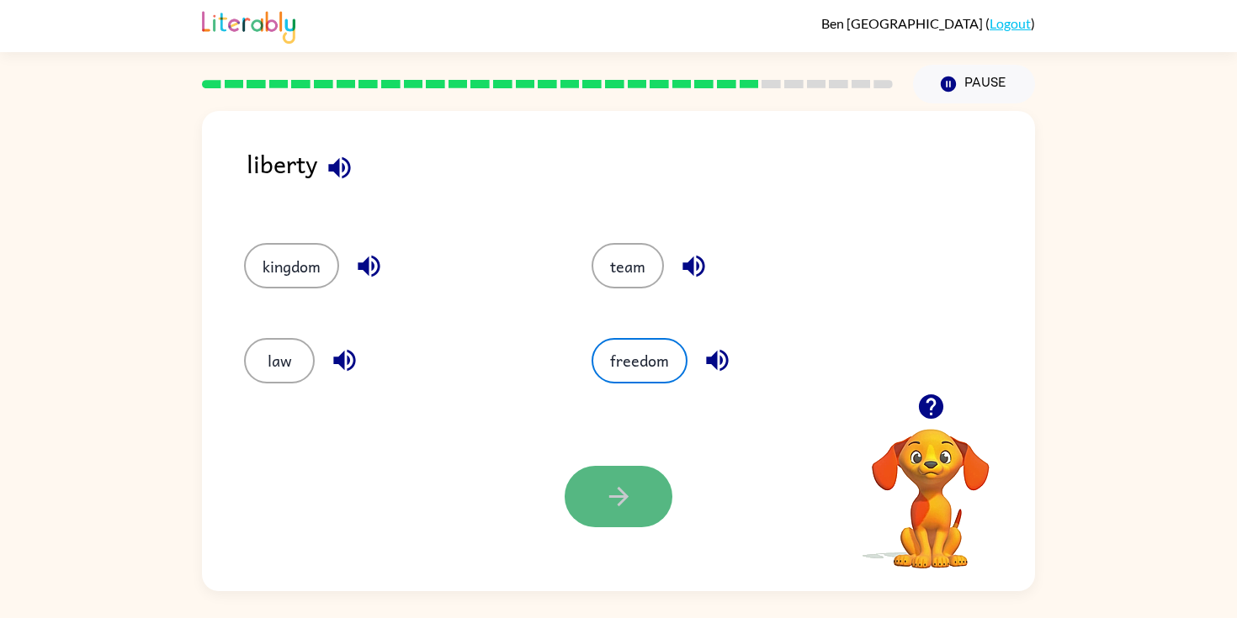
click at [625, 489] on icon "button" at bounding box center [618, 496] width 29 height 29
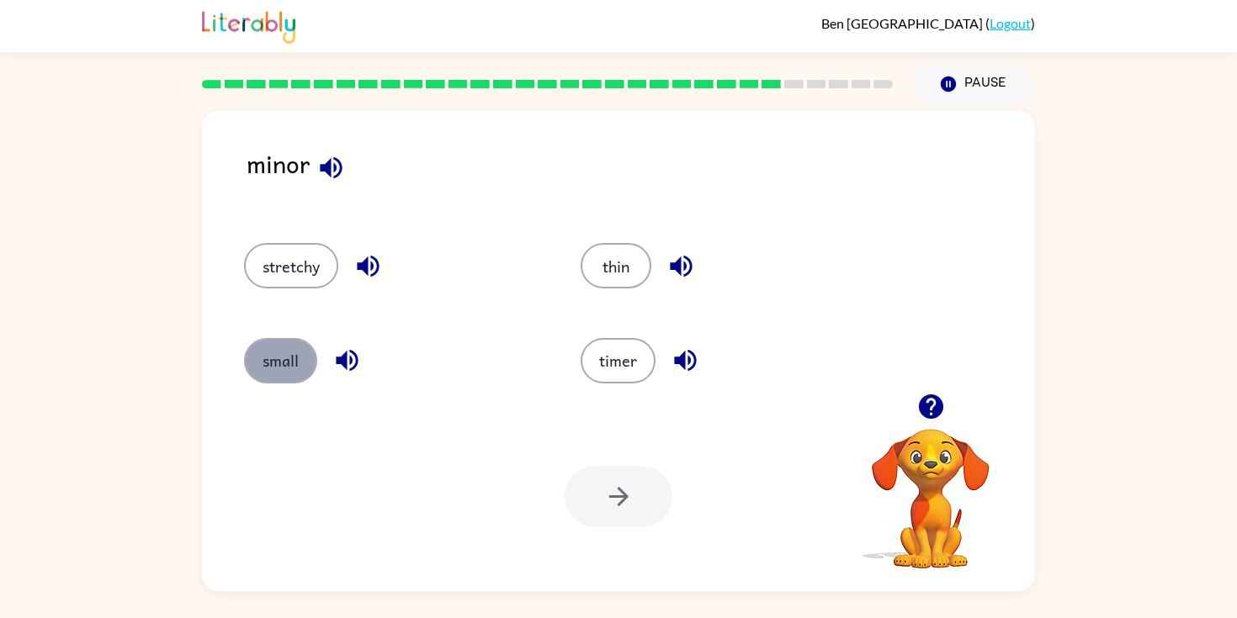
click at [279, 353] on button "small" at bounding box center [280, 360] width 73 height 45
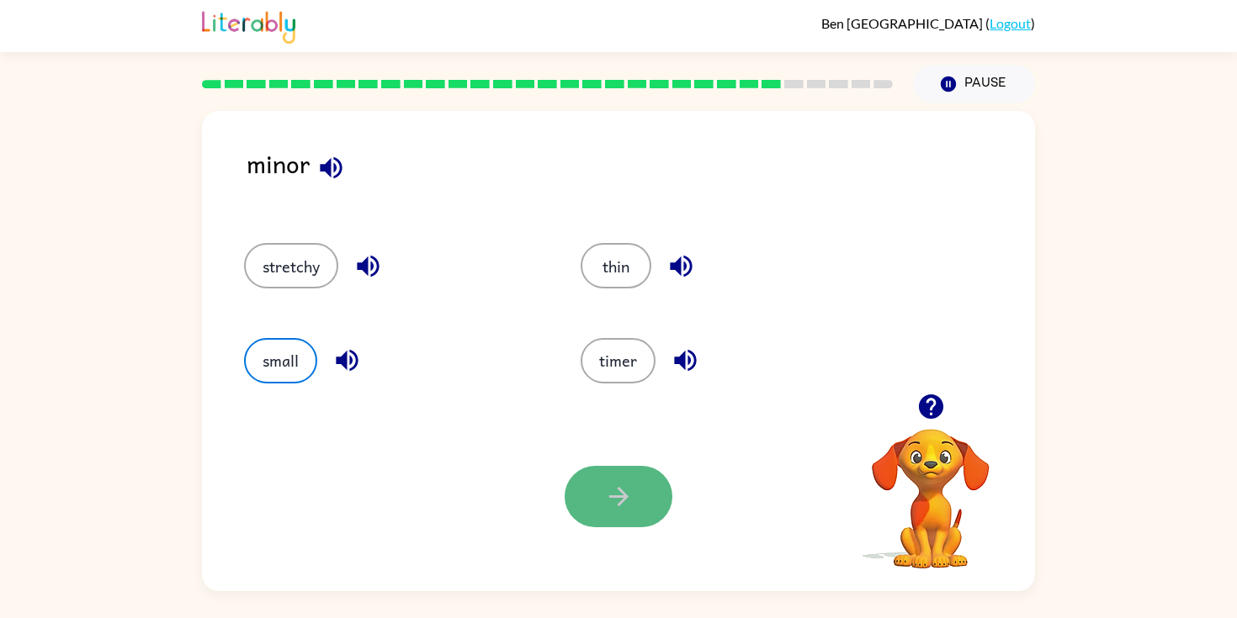
click at [615, 469] on button "button" at bounding box center [618, 496] width 108 height 61
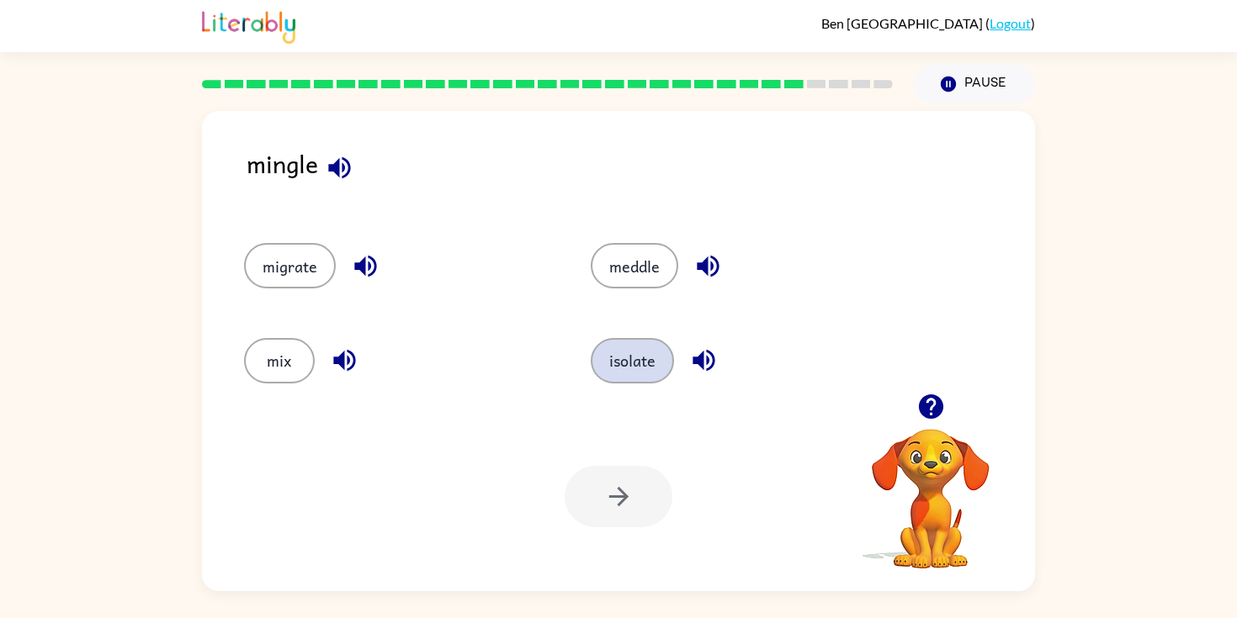
click at [648, 366] on button "isolate" at bounding box center [632, 360] width 83 height 45
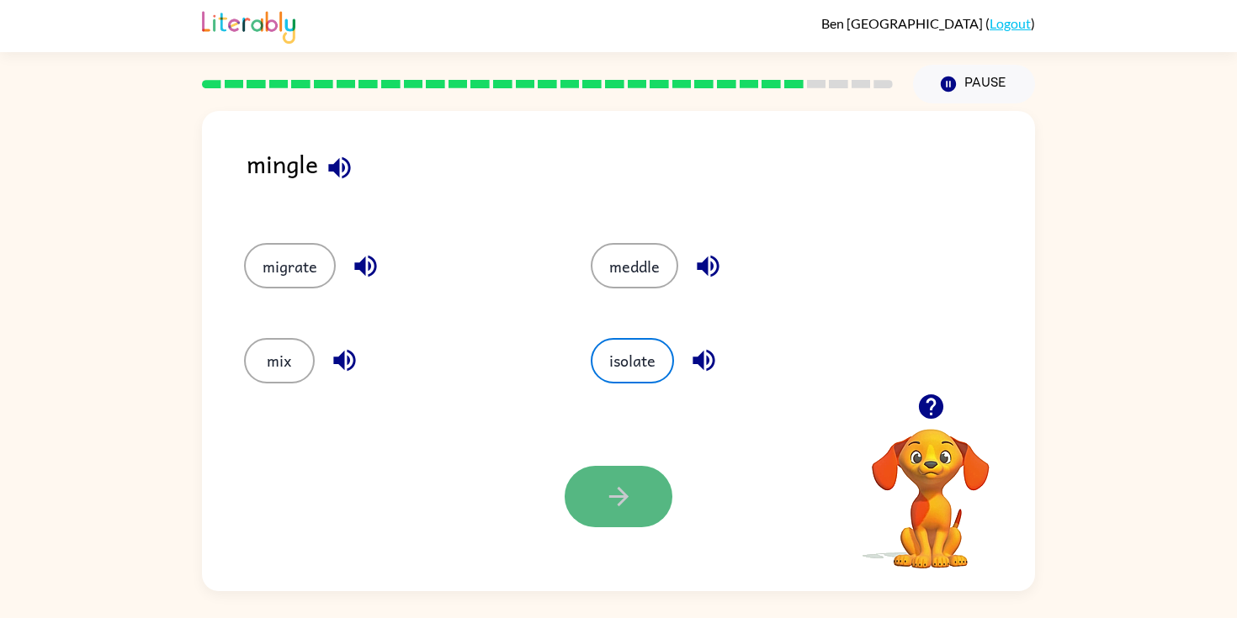
click at [591, 494] on button "button" at bounding box center [618, 496] width 108 height 61
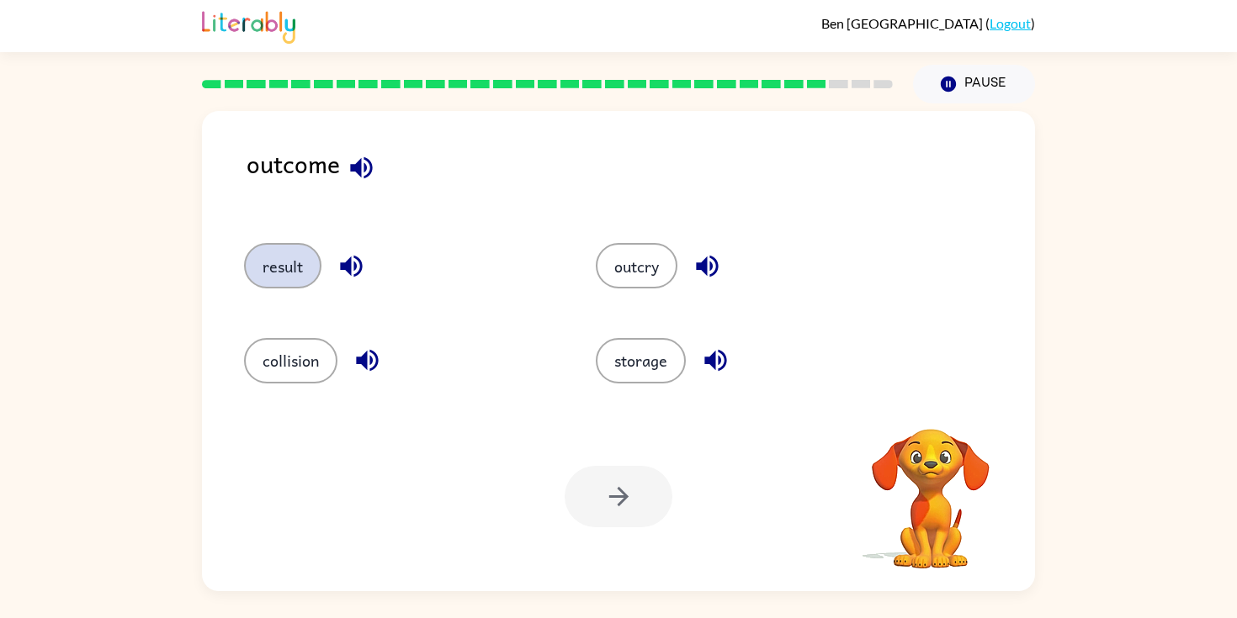
click at [290, 257] on button "result" at bounding box center [282, 265] width 77 height 45
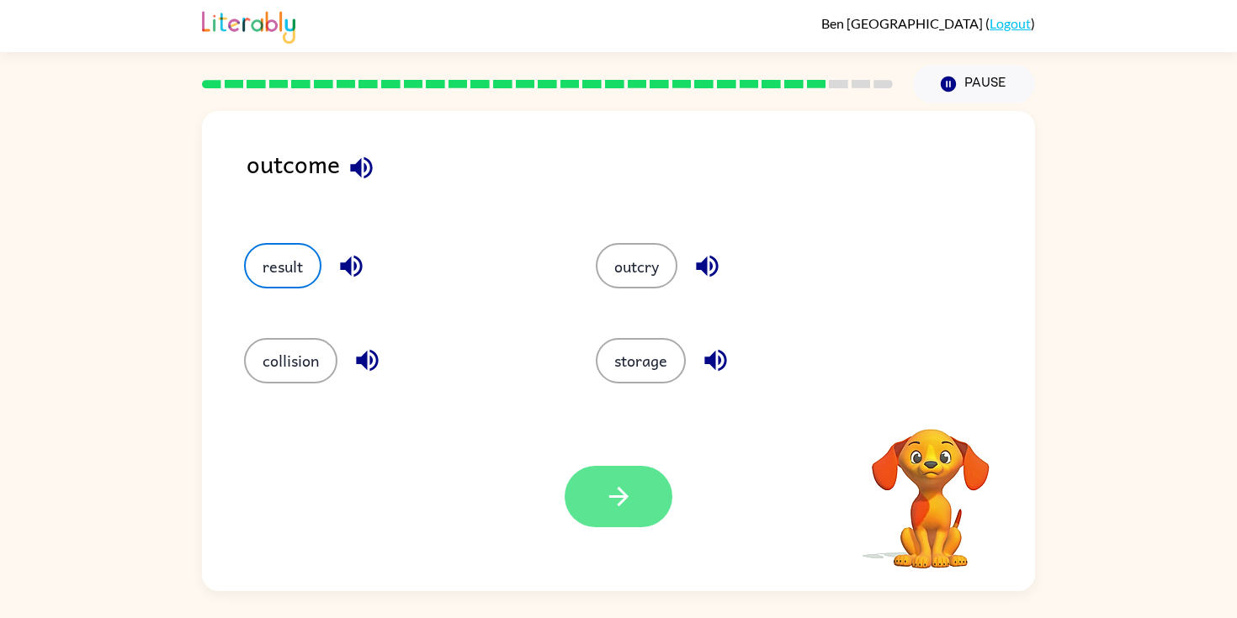
click at [625, 493] on icon "button" at bounding box center [618, 496] width 29 height 29
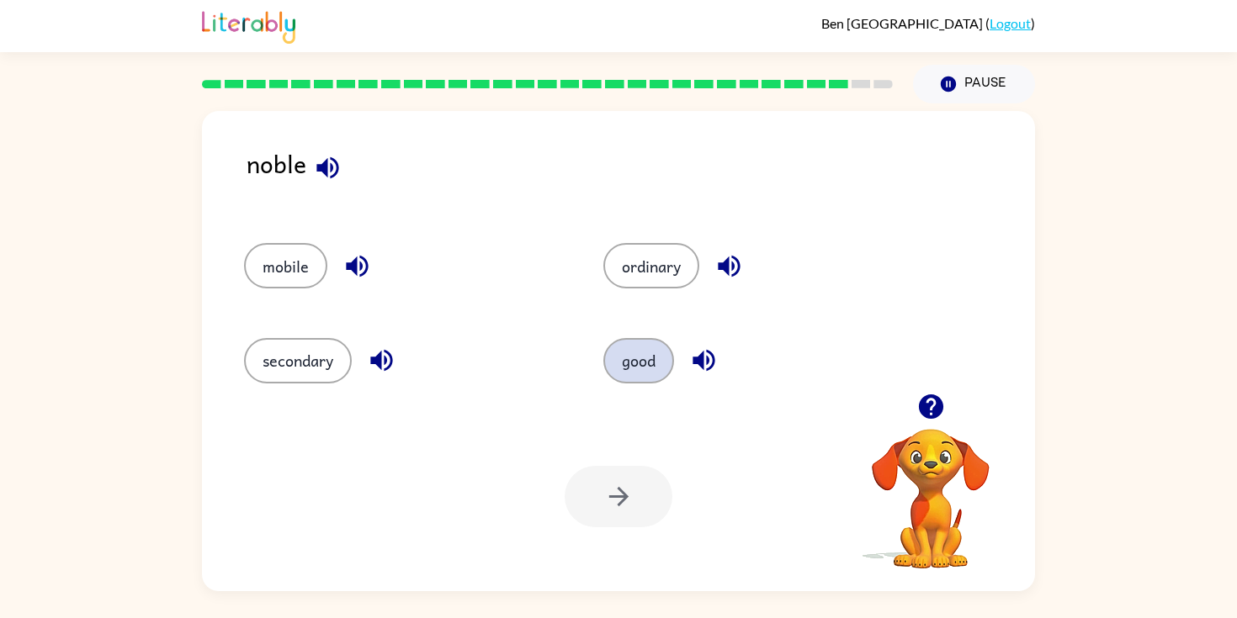
click at [621, 352] on button "good" at bounding box center [638, 360] width 71 height 45
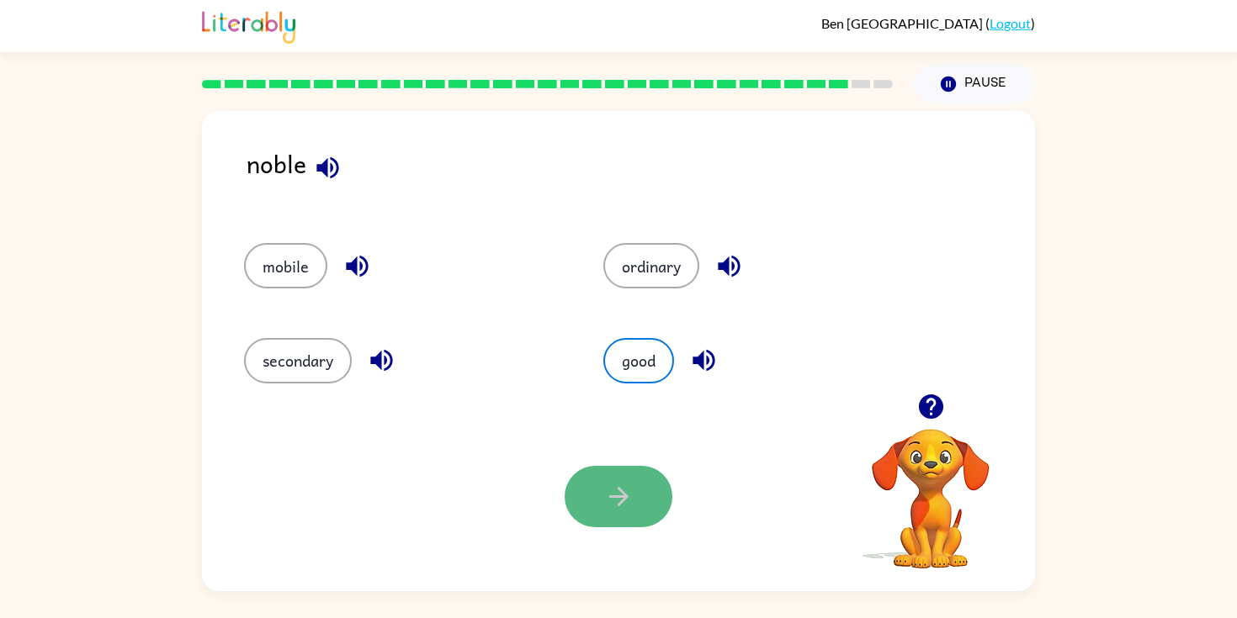
click at [634, 496] on button "button" at bounding box center [618, 496] width 108 height 61
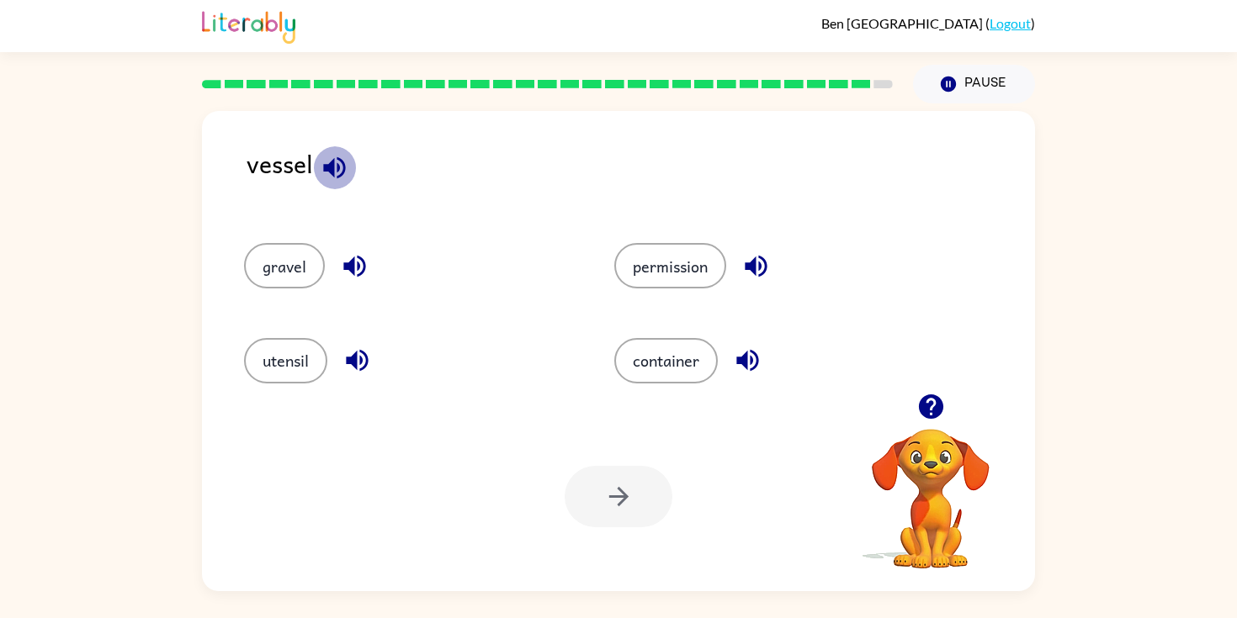
click at [326, 174] on icon "button" at bounding box center [334, 167] width 29 height 29
click at [352, 270] on icon "button" at bounding box center [354, 267] width 22 height 22
click at [356, 384] on div "utensil" at bounding box center [397, 353] width 370 height 94
click at [356, 370] on icon "button" at bounding box center [356, 360] width 29 height 29
click at [754, 360] on icon "button" at bounding box center [747, 361] width 22 height 22
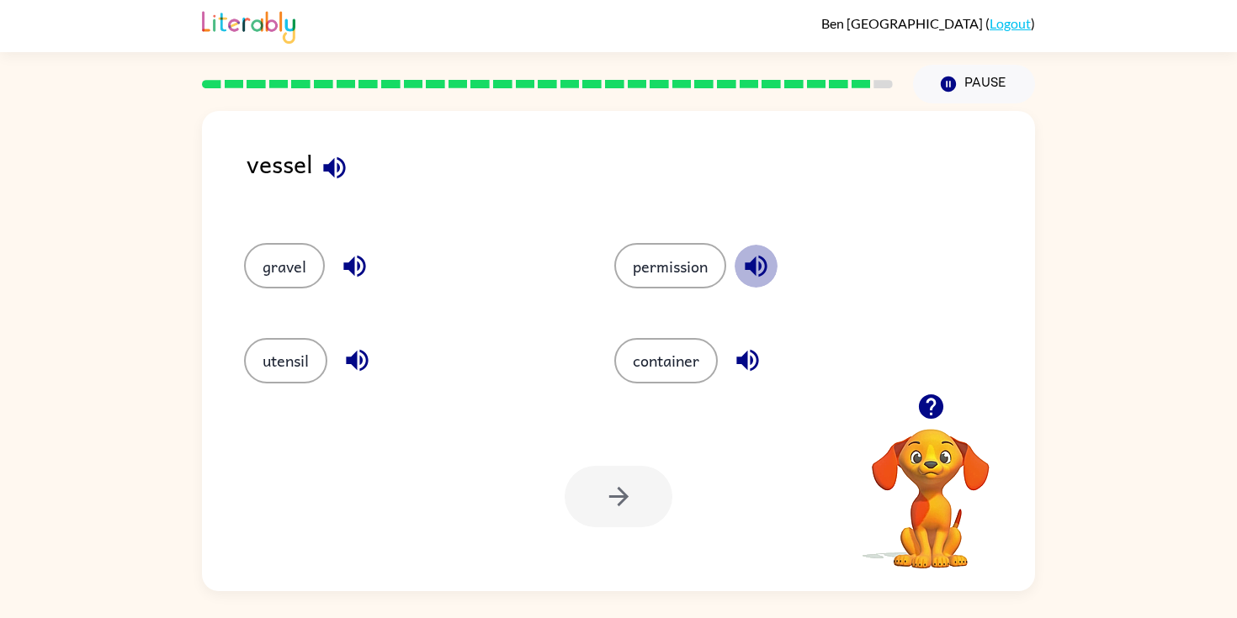
click at [741, 277] on button "button" at bounding box center [755, 266] width 43 height 43
drag, startPoint x: 682, startPoint y: 320, endPoint x: 670, endPoint y: 347, distance: 29.4
click at [682, 321] on div "container" at bounding box center [767, 353] width 370 height 94
click at [670, 347] on button "container" at bounding box center [665, 360] width 103 height 45
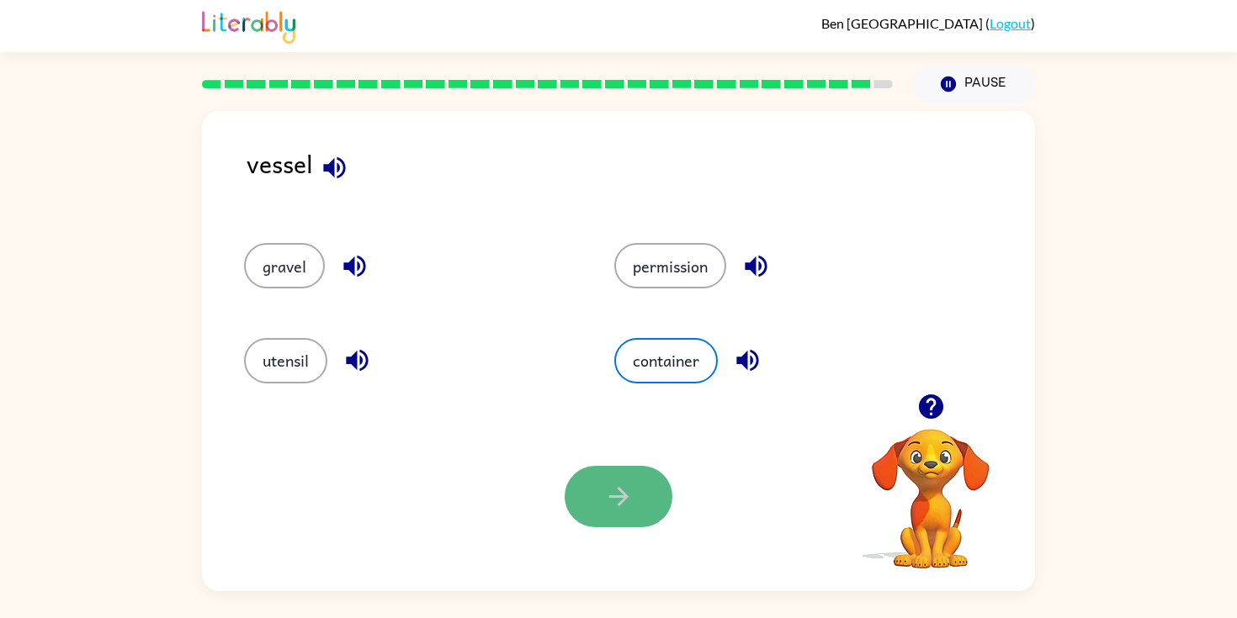
click at [606, 476] on button "button" at bounding box center [618, 496] width 108 height 61
